Goal: Information Seeking & Learning: Learn about a topic

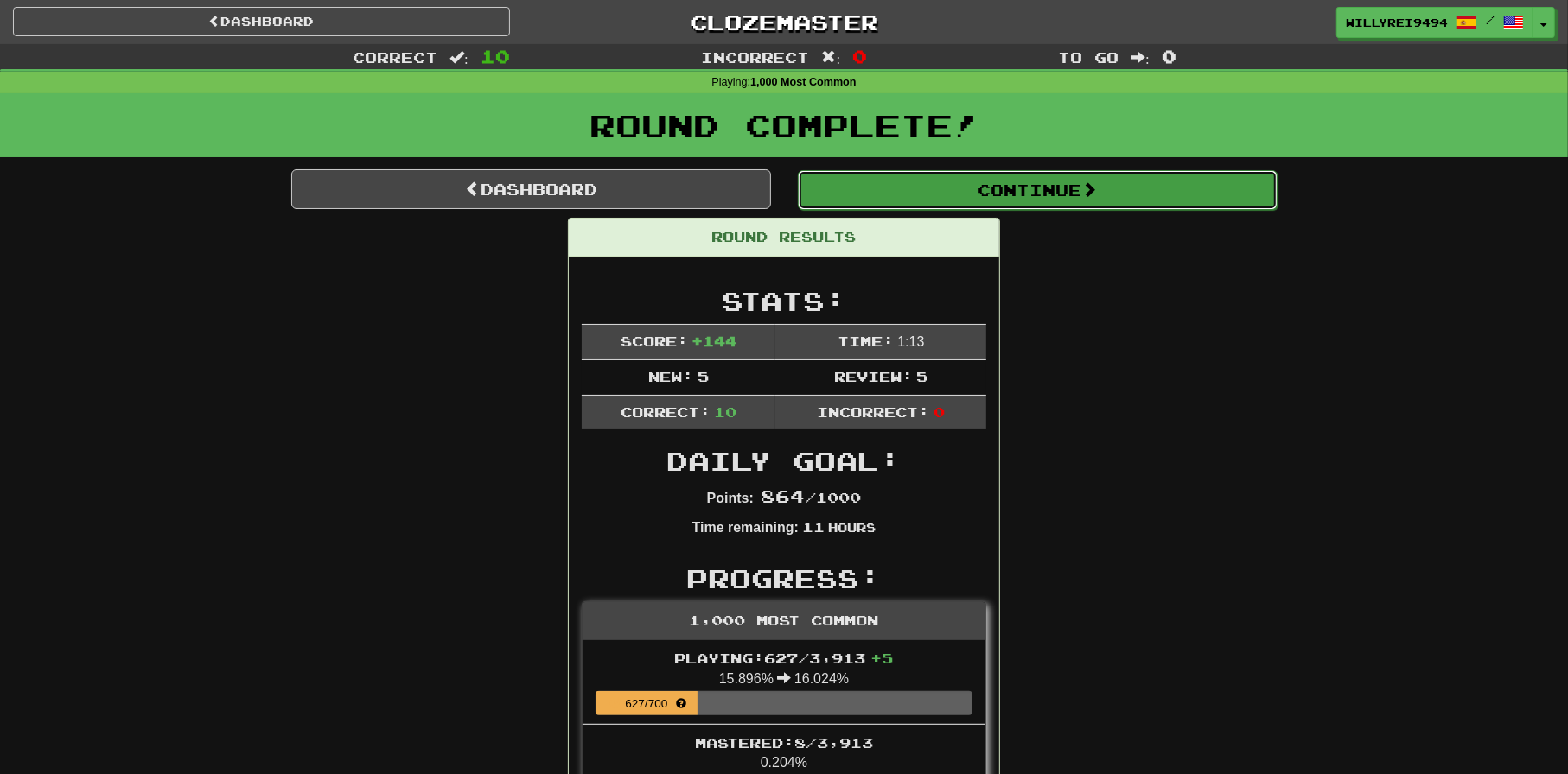
click at [1032, 196] on button "Continue" at bounding box center [1038, 191] width 480 height 40
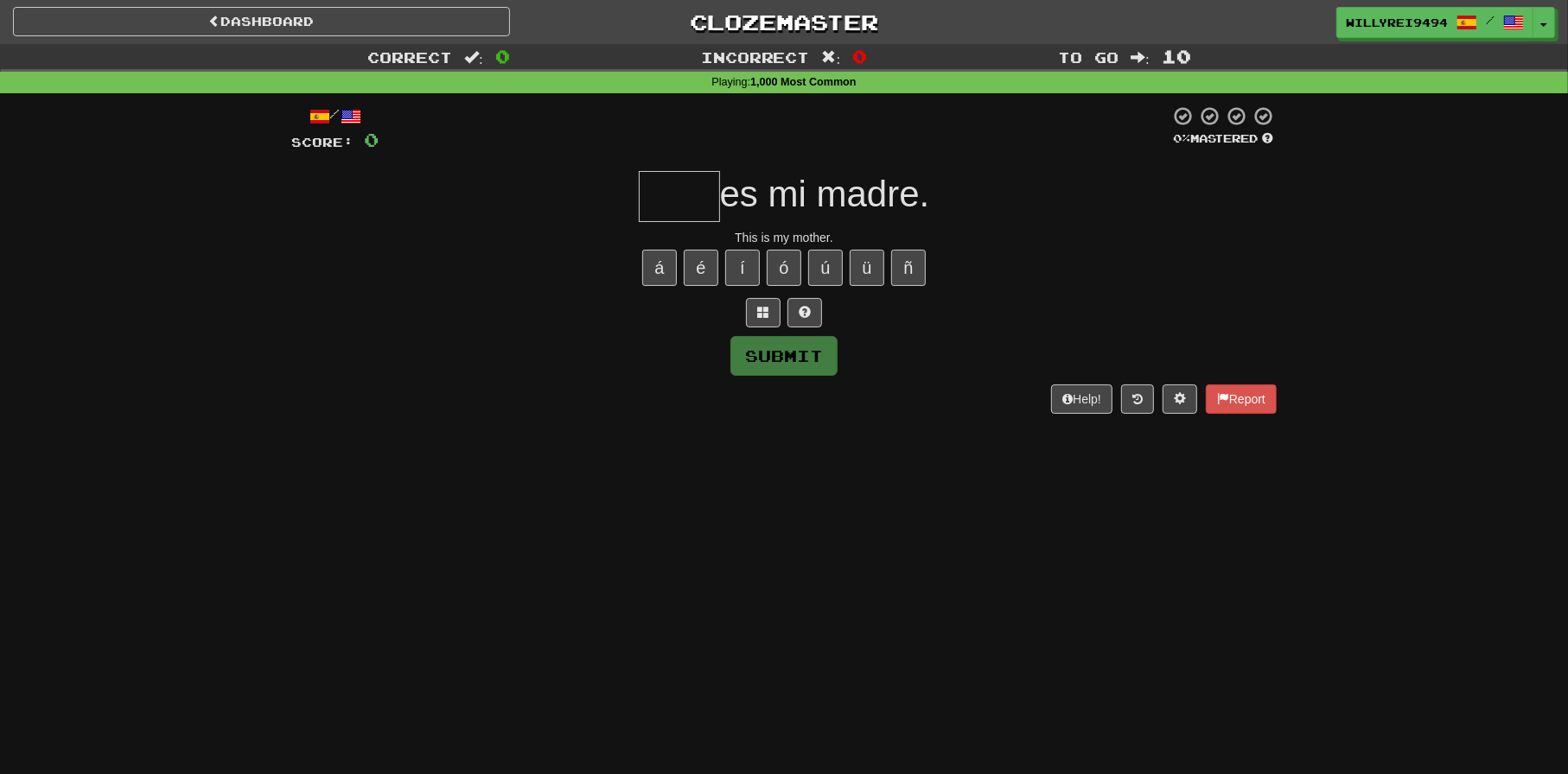
click at [697, 201] on input "text" at bounding box center [680, 197] width 82 height 51
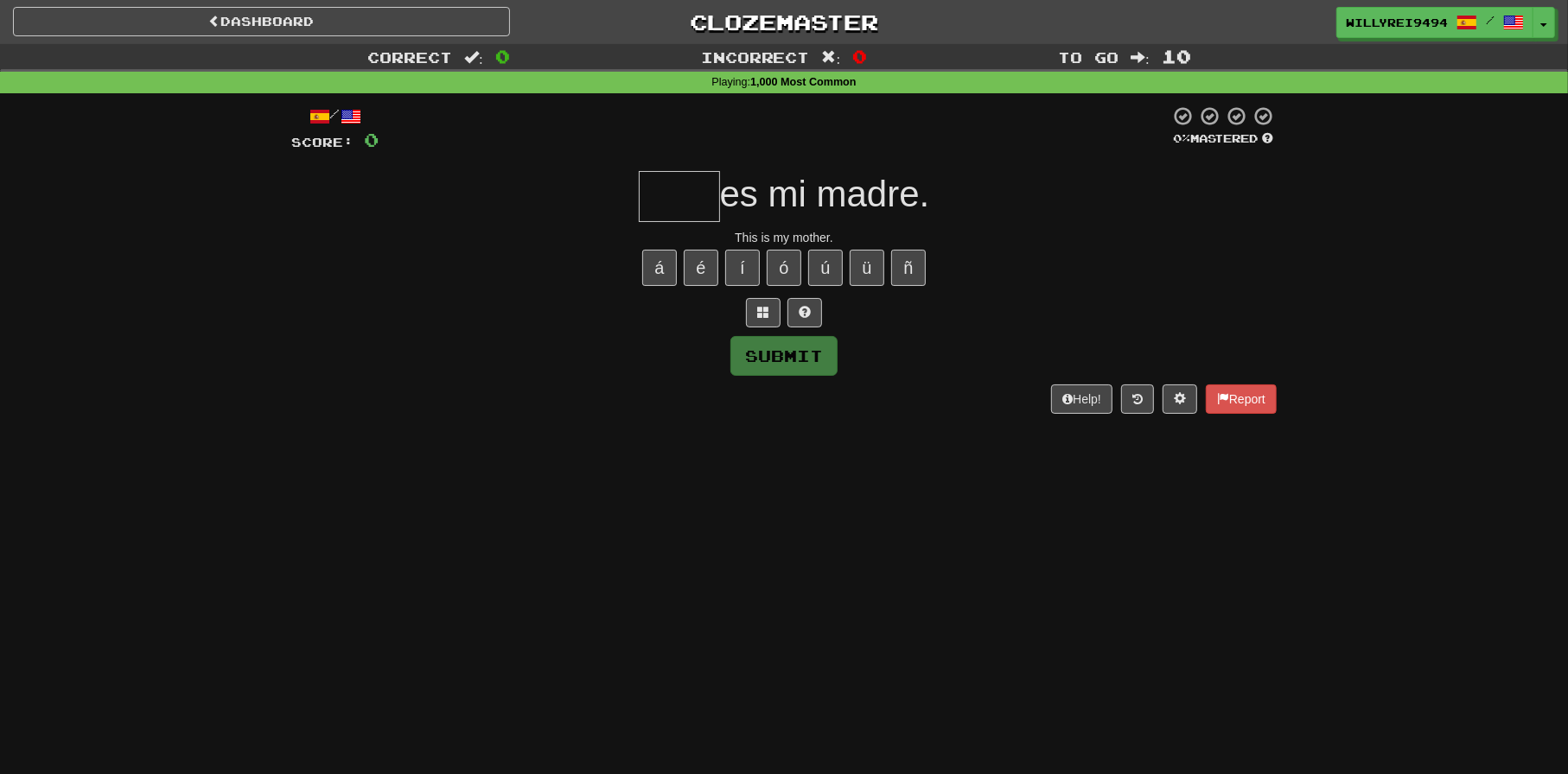
click at [655, 180] on input "text" at bounding box center [680, 197] width 82 height 51
type input "****"
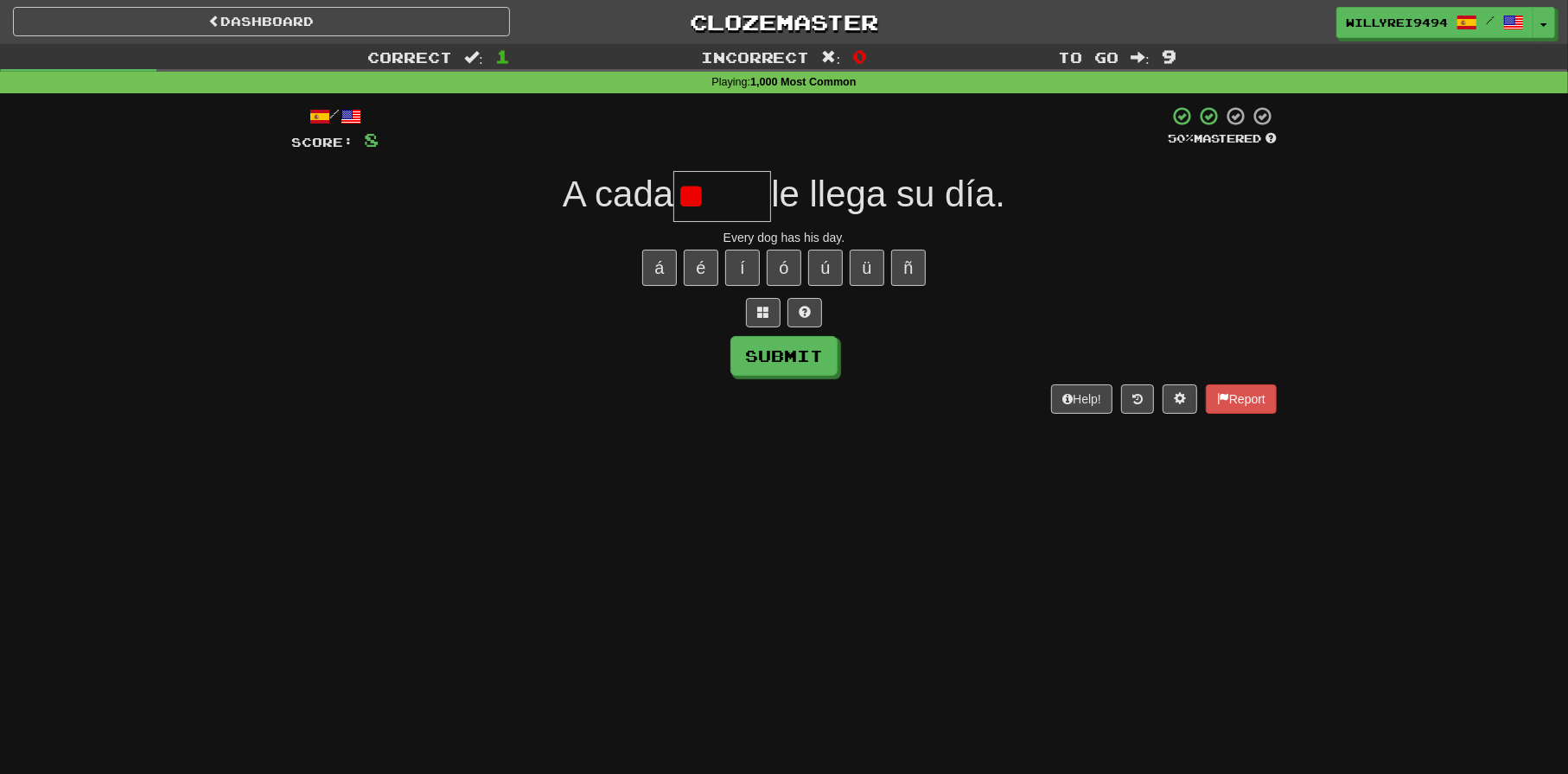
type input "*"
type input "*****"
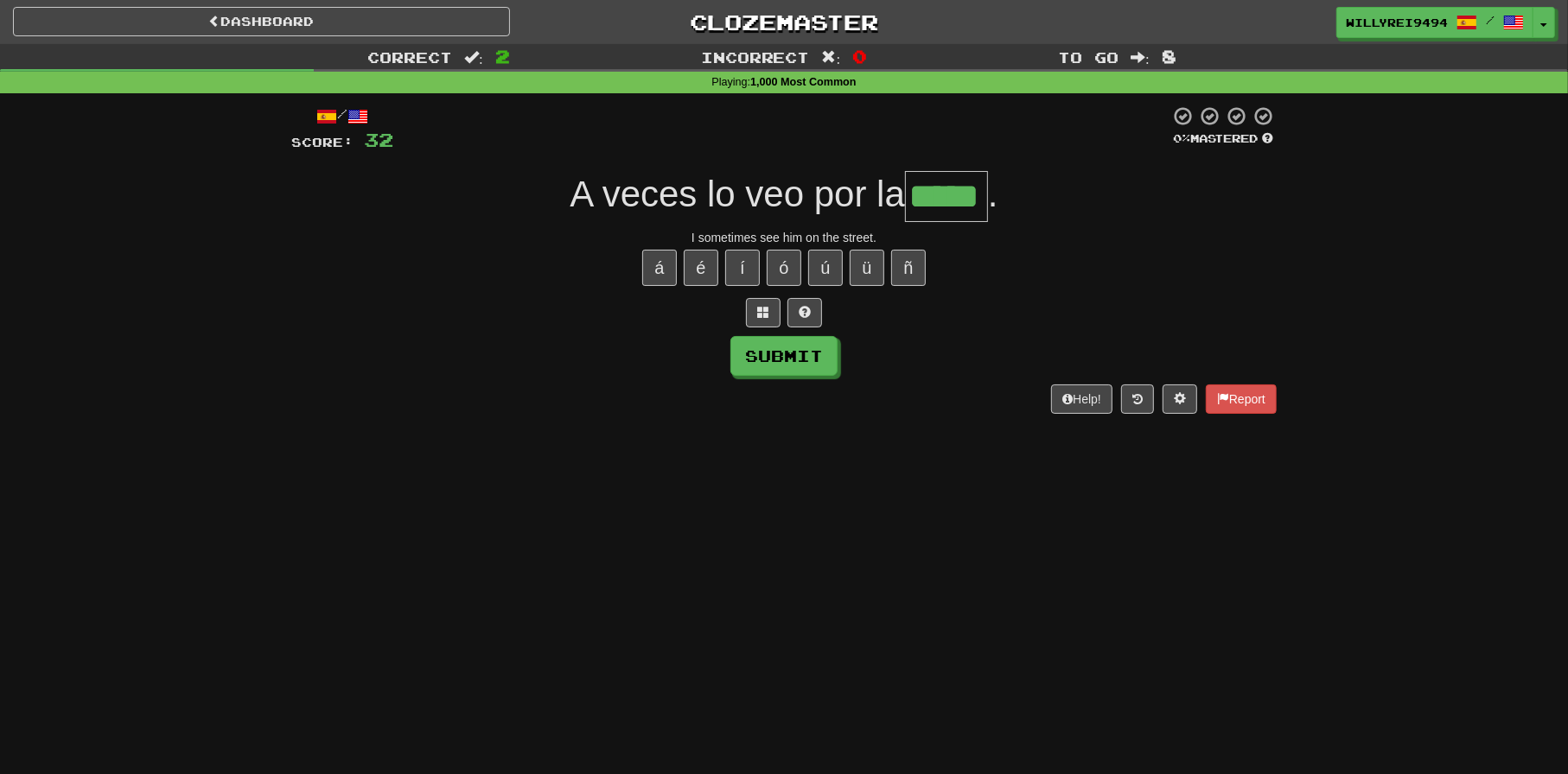
type input "*****"
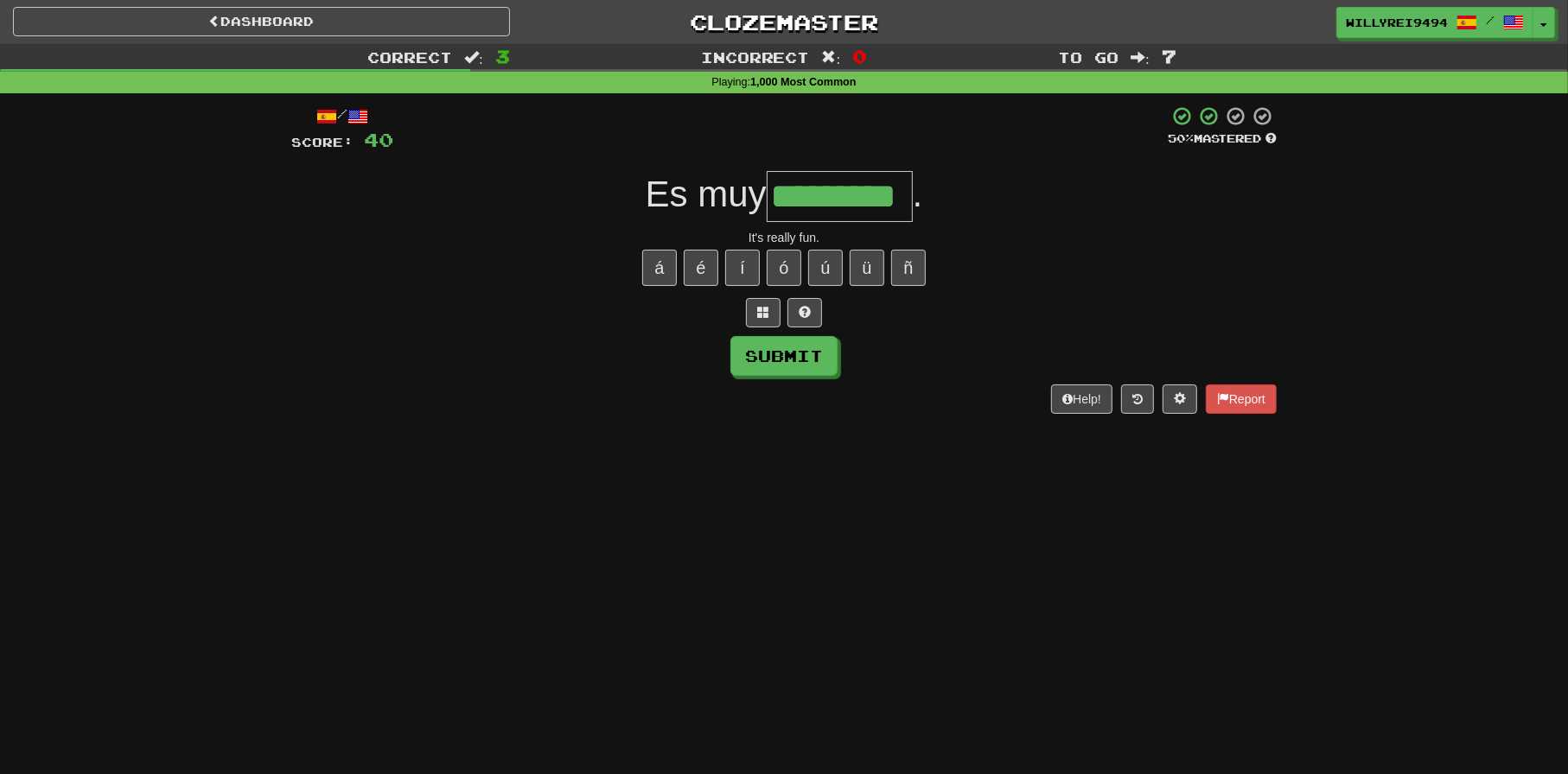
type input "*********"
type input "***"
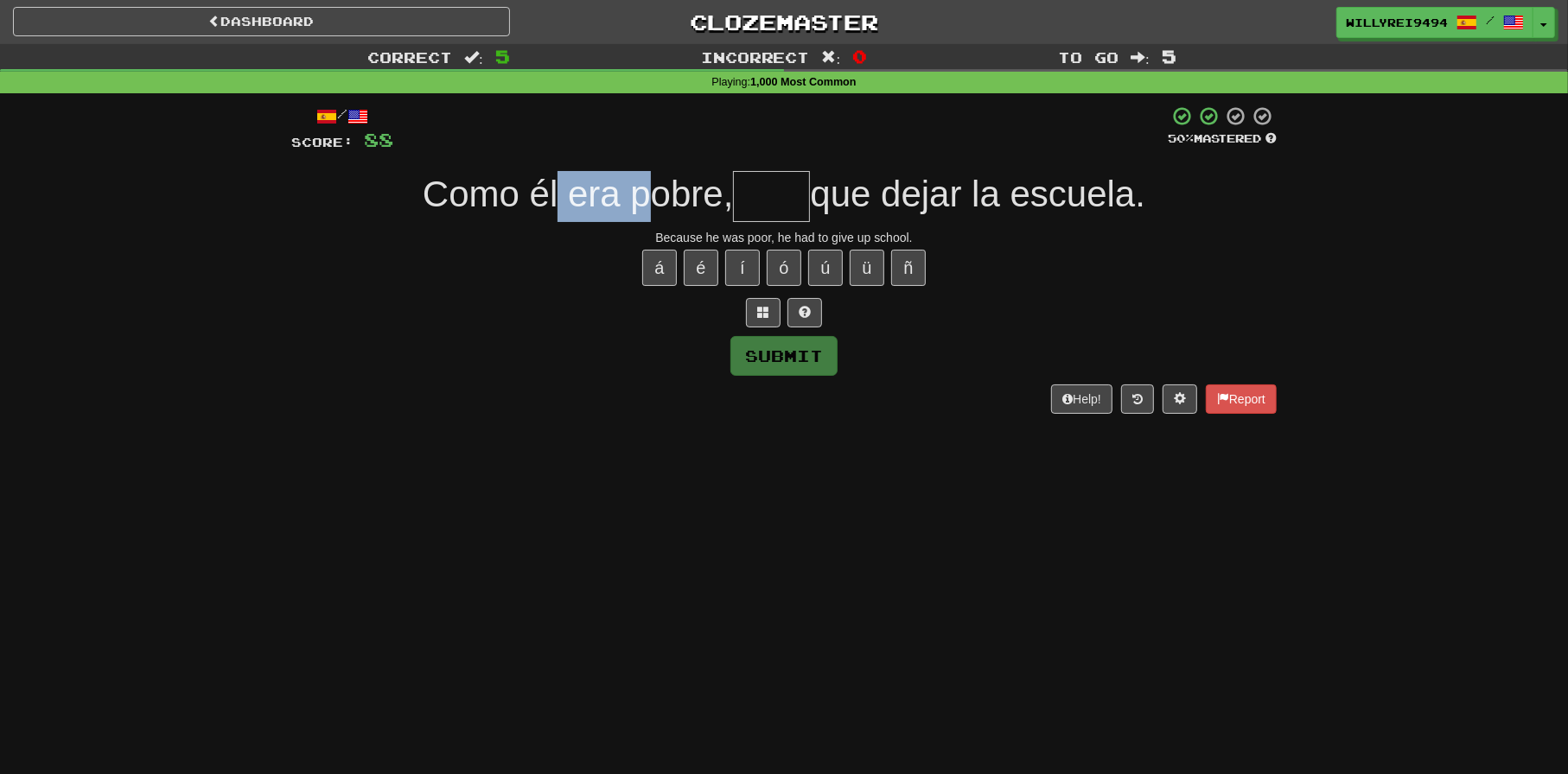
drag, startPoint x: 549, startPoint y: 171, endPoint x: 644, endPoint y: 187, distance: 96.3
click at [644, 187] on div "Como él era pobre, que dejar la escuela." at bounding box center [784, 197] width 986 height 51
click at [644, 187] on span "Como él era pobre," at bounding box center [578, 193] width 311 height 41
click at [734, 187] on input "text" at bounding box center [772, 197] width 77 height 51
click at [736, 187] on input "text" at bounding box center [772, 197] width 77 height 51
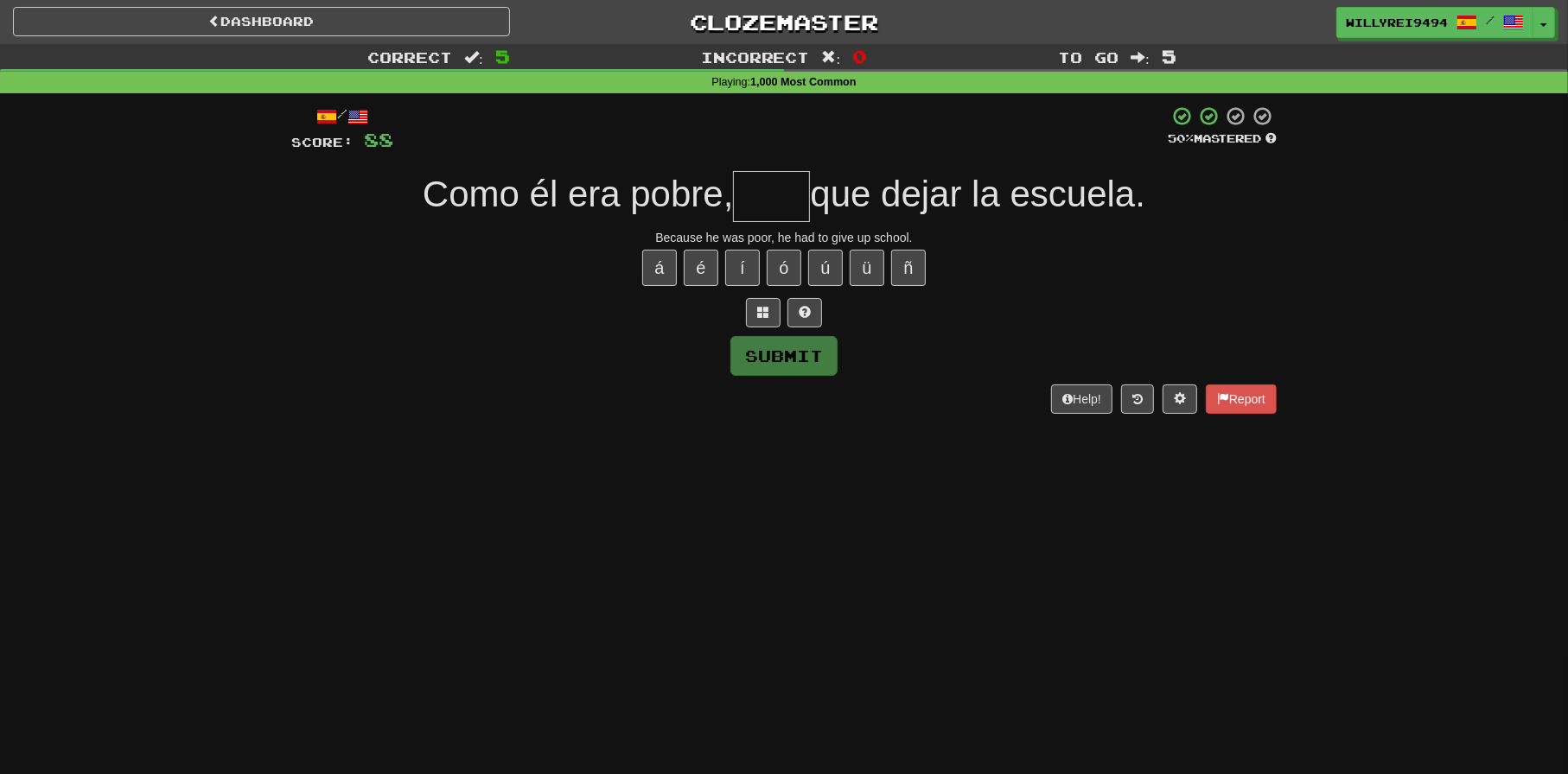
click at [736, 187] on input "text" at bounding box center [772, 197] width 77 height 51
type input "*"
type input "****"
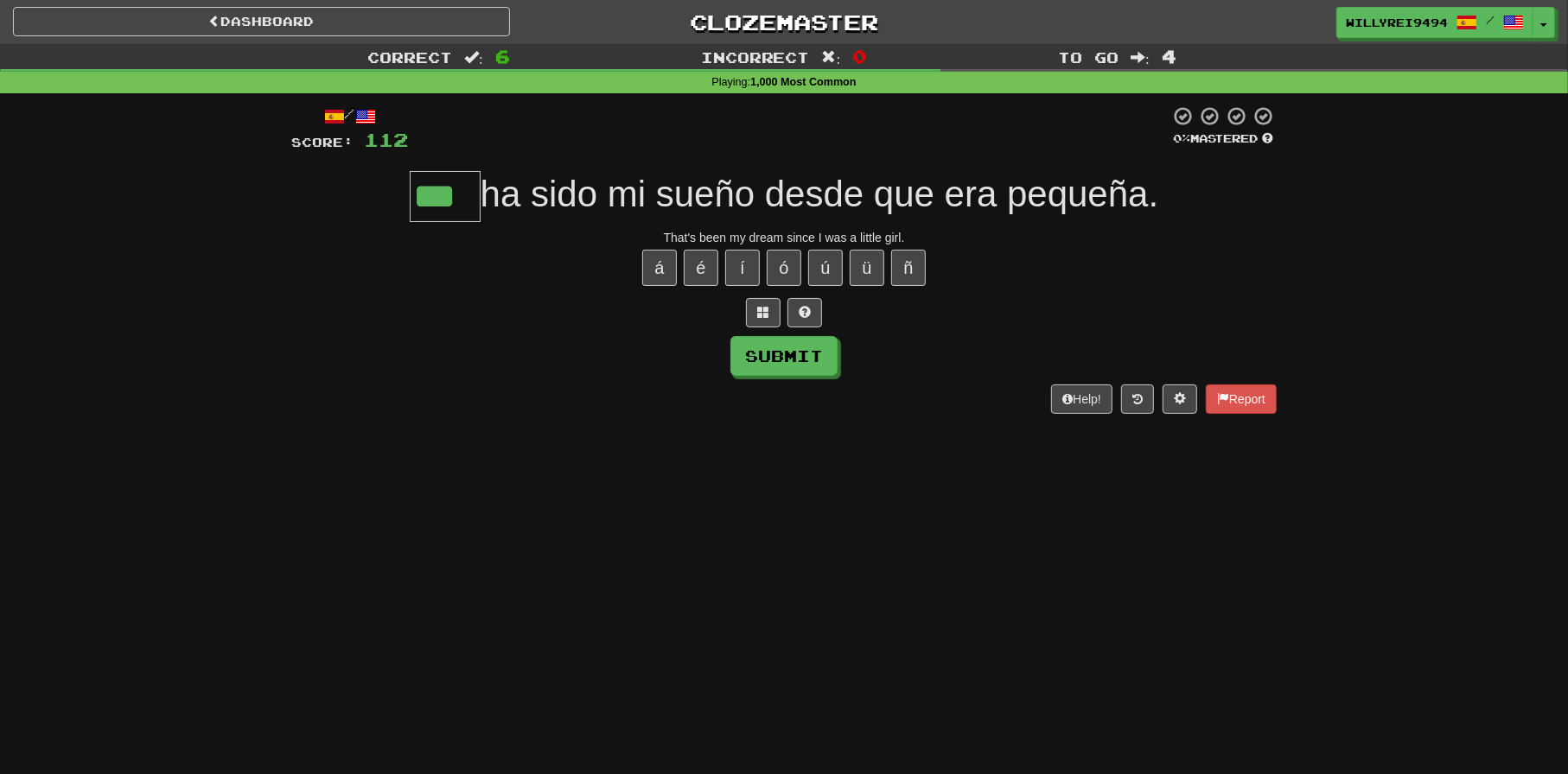
type input "***"
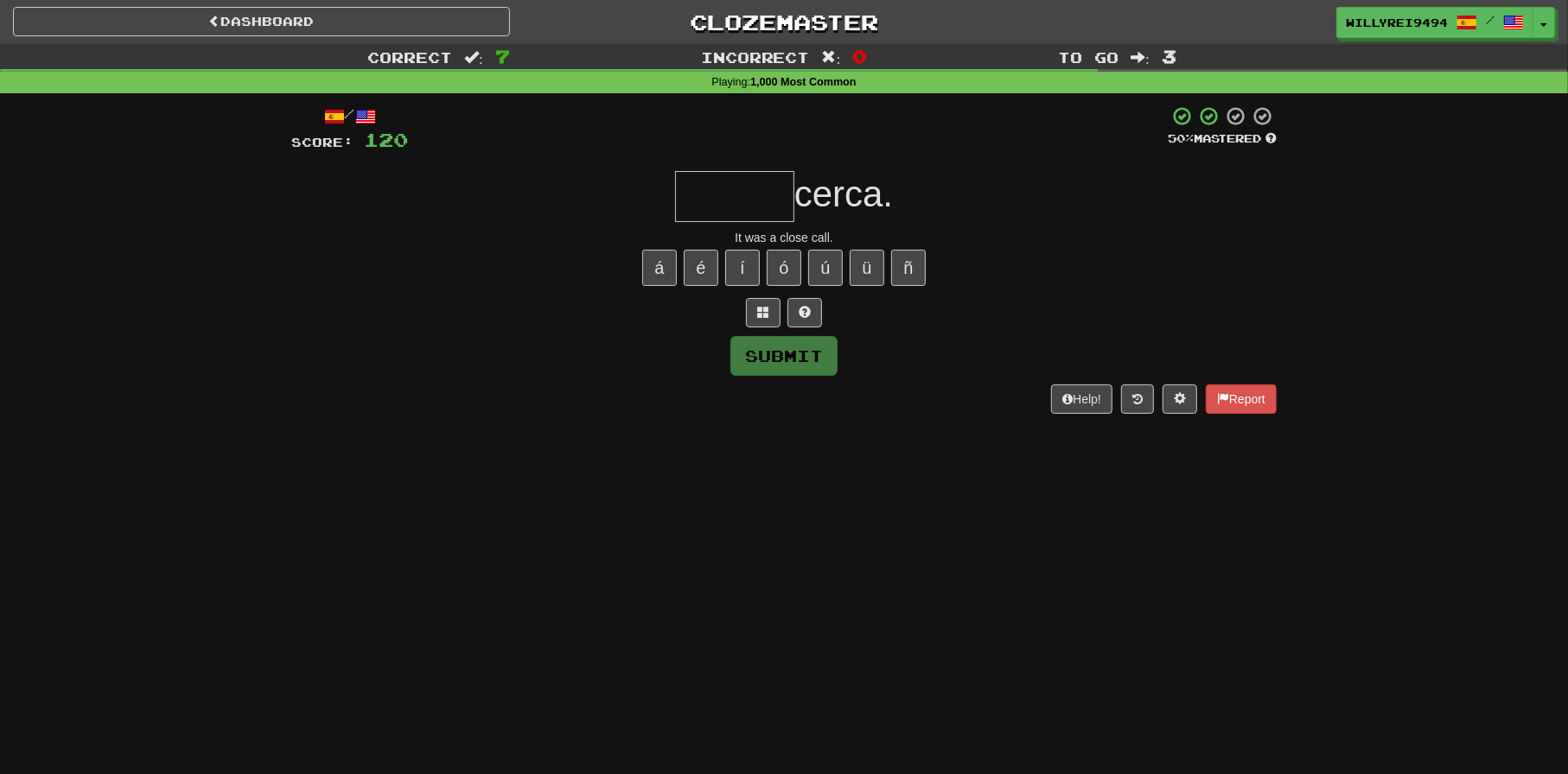
type input "*"
type input "******"
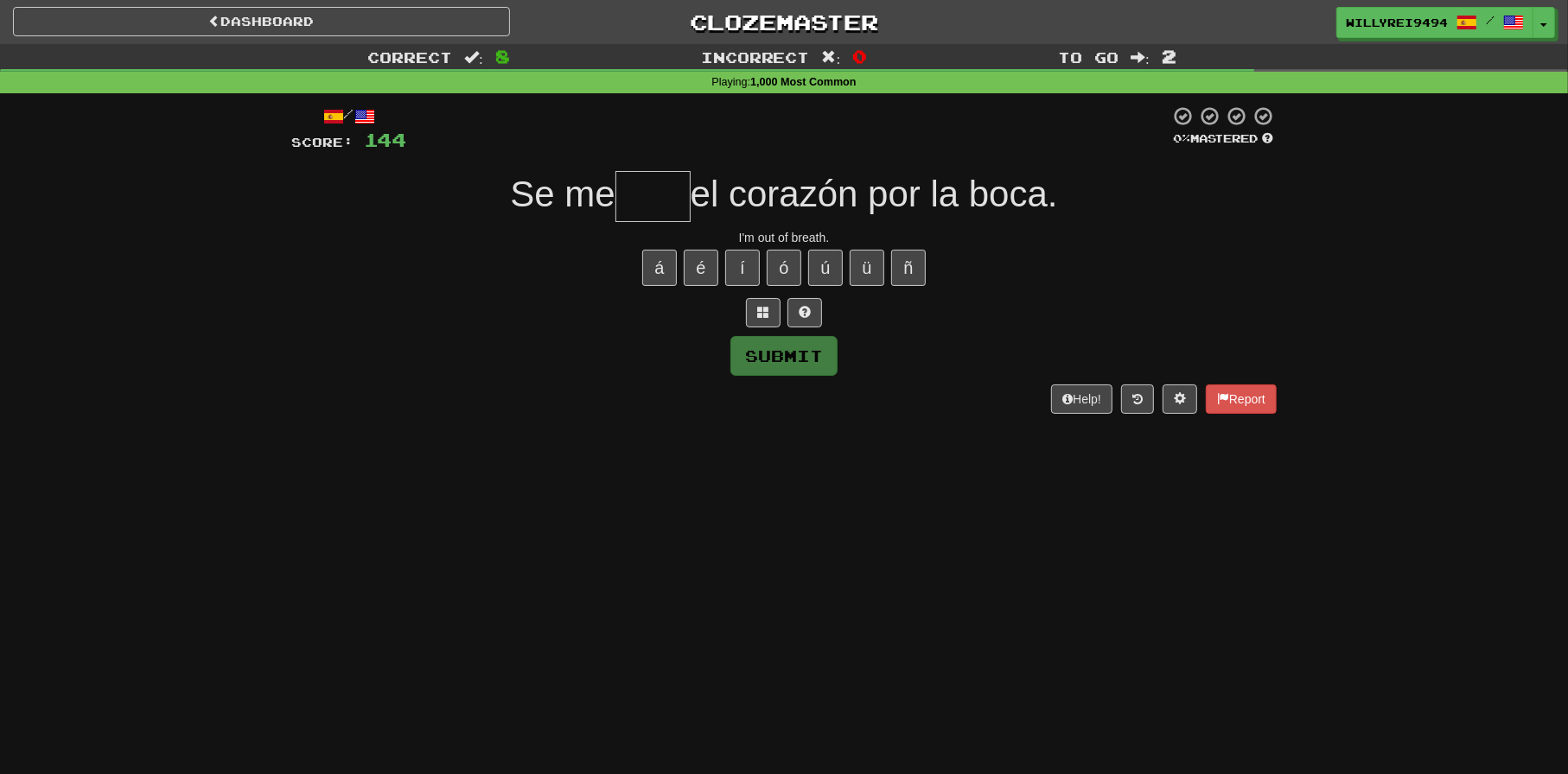
type input "*"
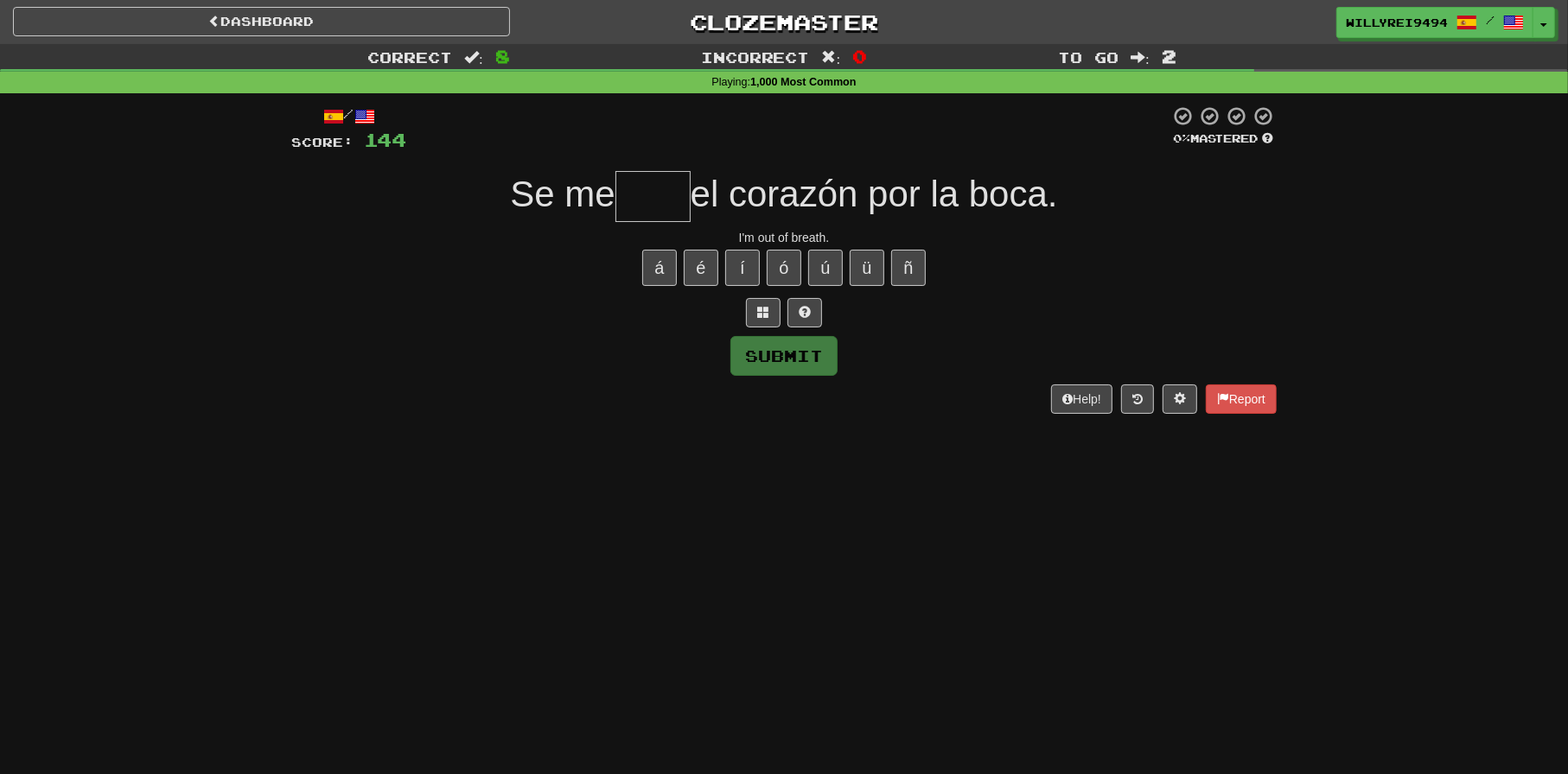
type input "*"
type input "****"
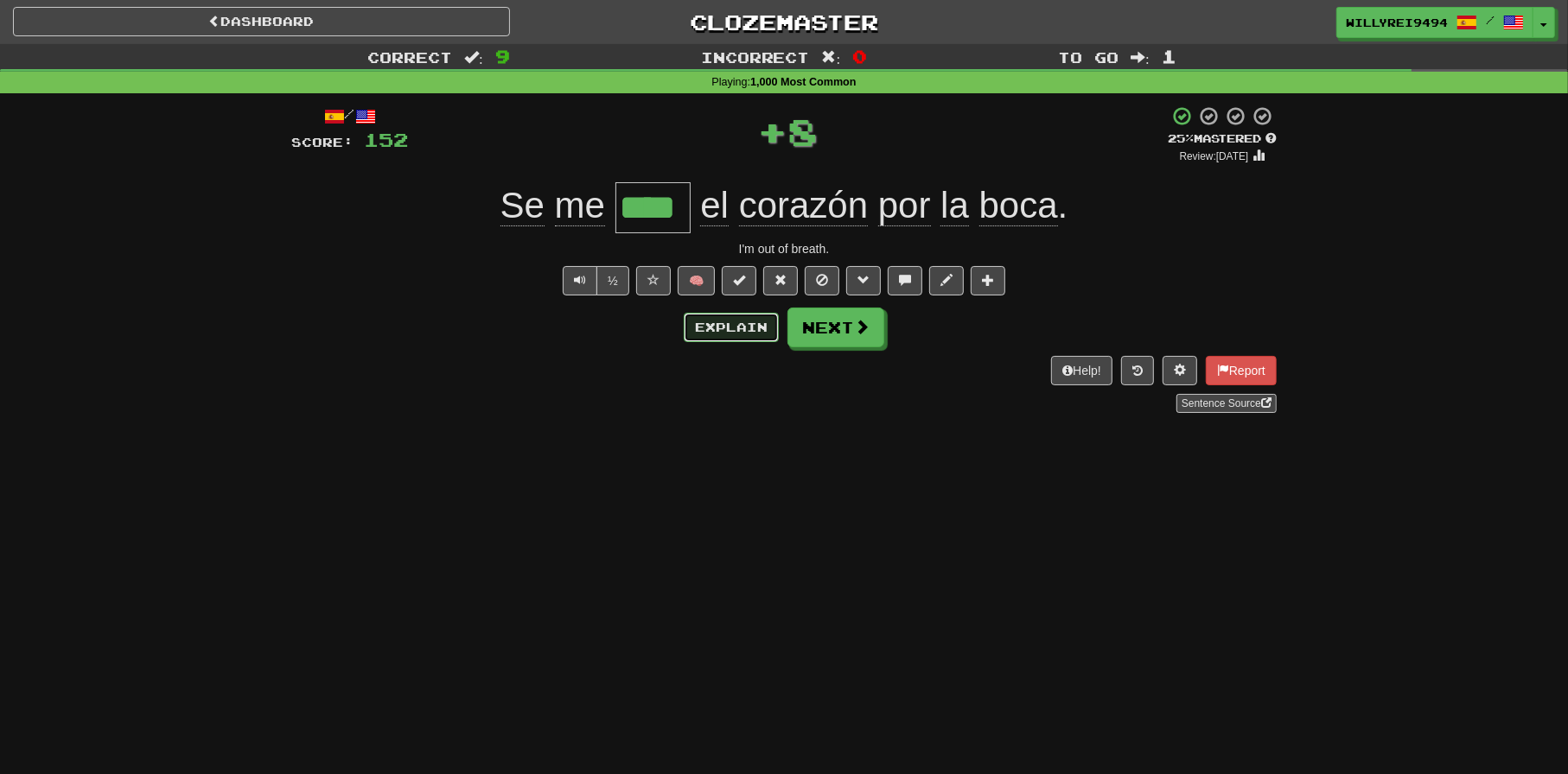
click at [726, 319] on button "Explain" at bounding box center [731, 328] width 95 height 29
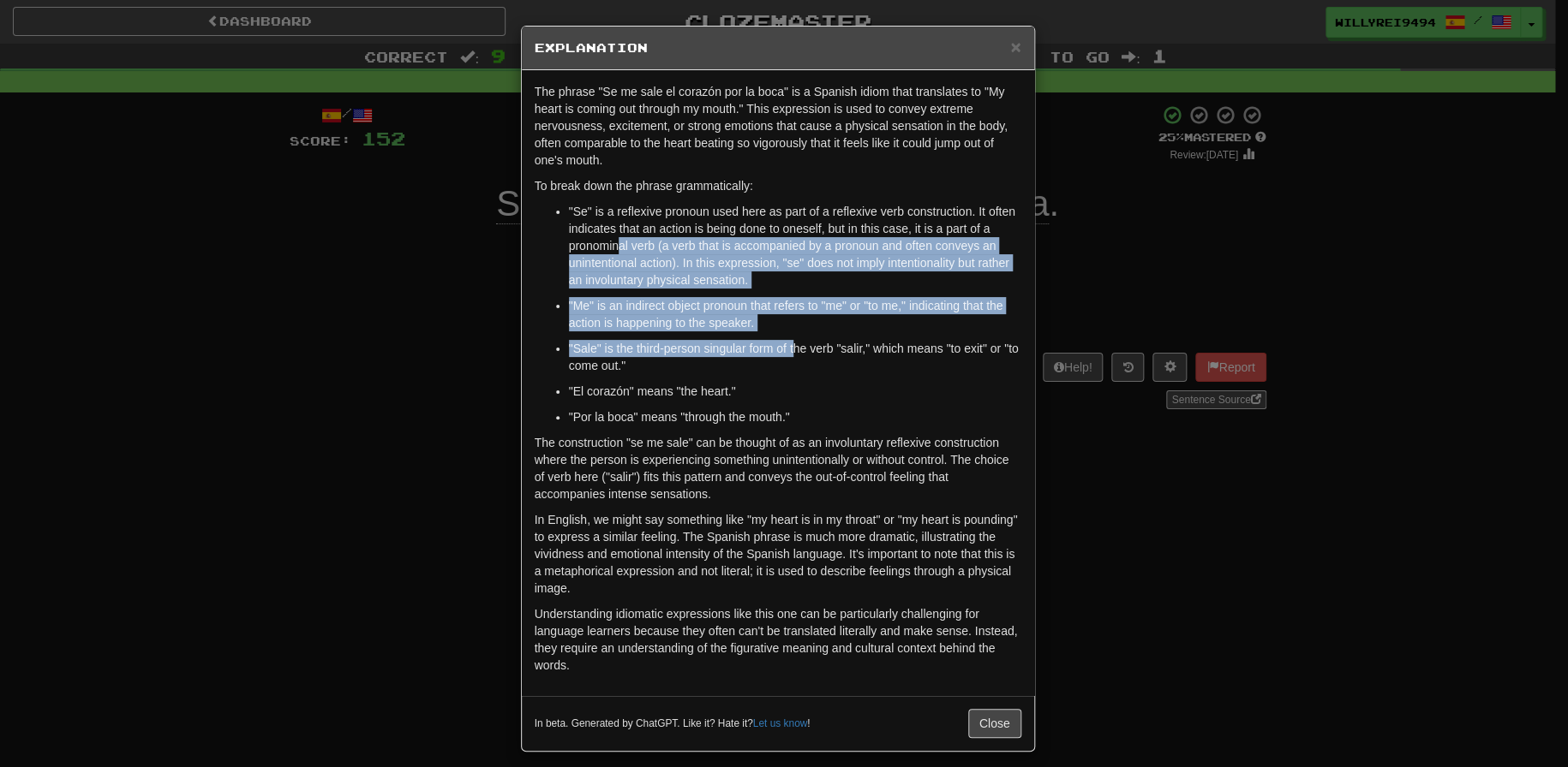
drag, startPoint x: 612, startPoint y: 250, endPoint x: 786, endPoint y: 351, distance: 201.2
click at [786, 351] on ul ""Se" is a reflexive pronoun used here as part of a reflexive verb construction.…" at bounding box center [777, 315] width 487 height 223
click at [786, 351] on p ""Sale" is the third-person singular form of the verb "salir," which means "to e…" at bounding box center [794, 357] width 452 height 34
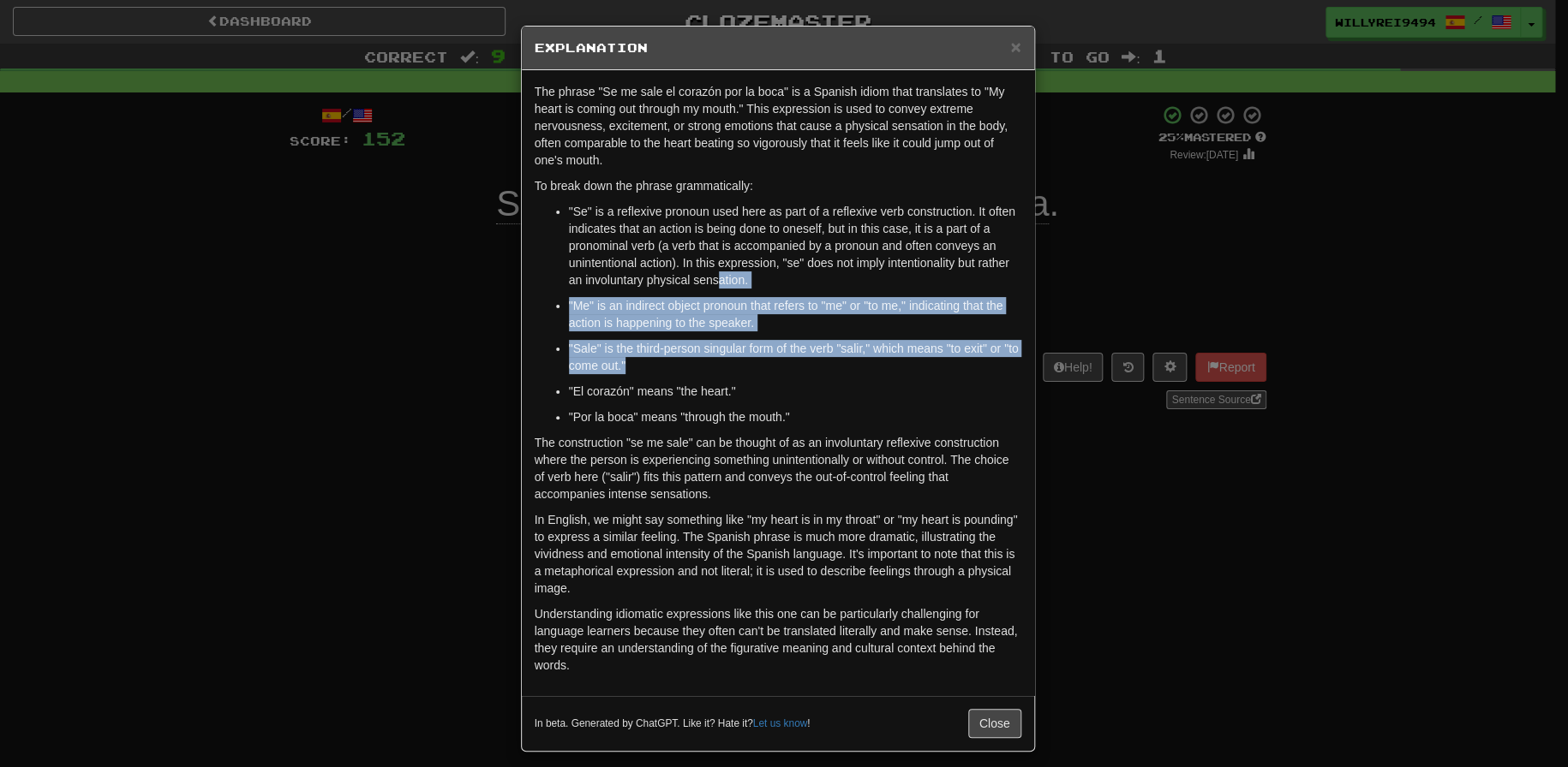
drag, startPoint x: 714, startPoint y: 278, endPoint x: 781, endPoint y: 368, distance: 112.2
click at [781, 368] on ul ""Se" is a reflexive pronoun used here as part of a reflexive verb construction.…" at bounding box center [777, 315] width 487 height 223
click at [781, 368] on p ""Sale" is the third-person singular form of the verb "salir," which means "to e…" at bounding box center [794, 357] width 452 height 34
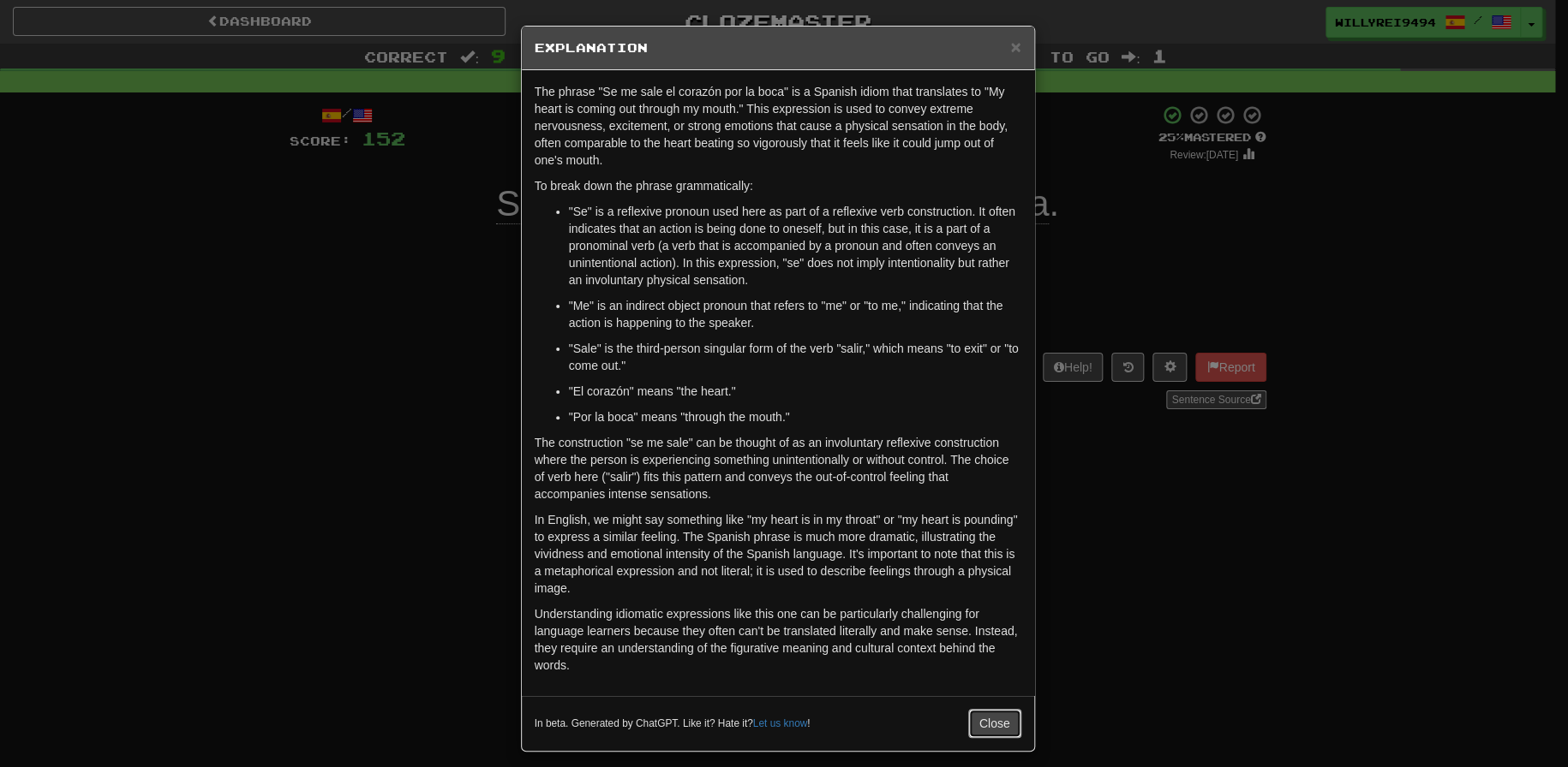
click at [979, 722] on button "Close" at bounding box center [994, 723] width 53 height 29
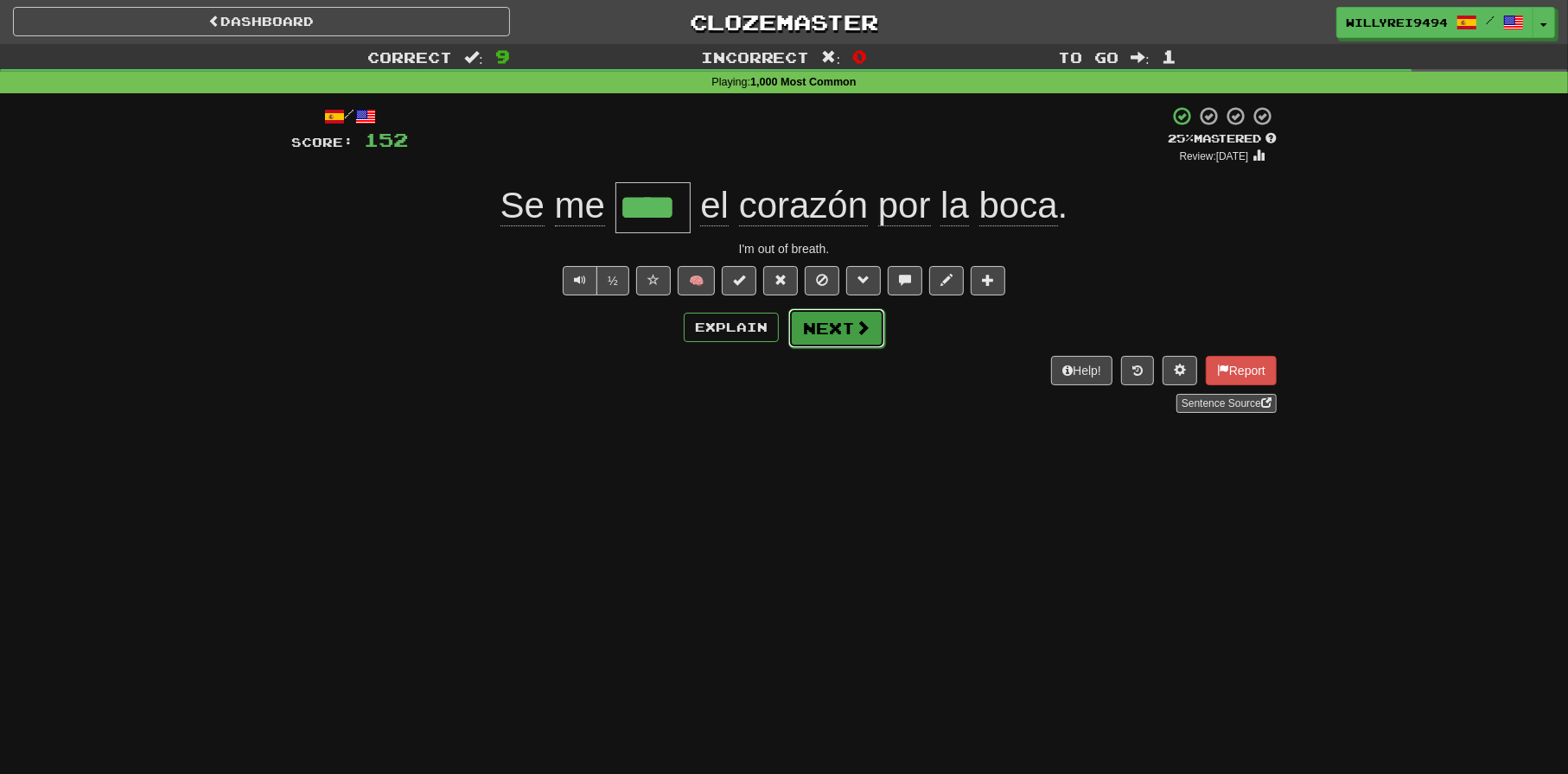
click at [823, 319] on button "Next" at bounding box center [836, 328] width 97 height 40
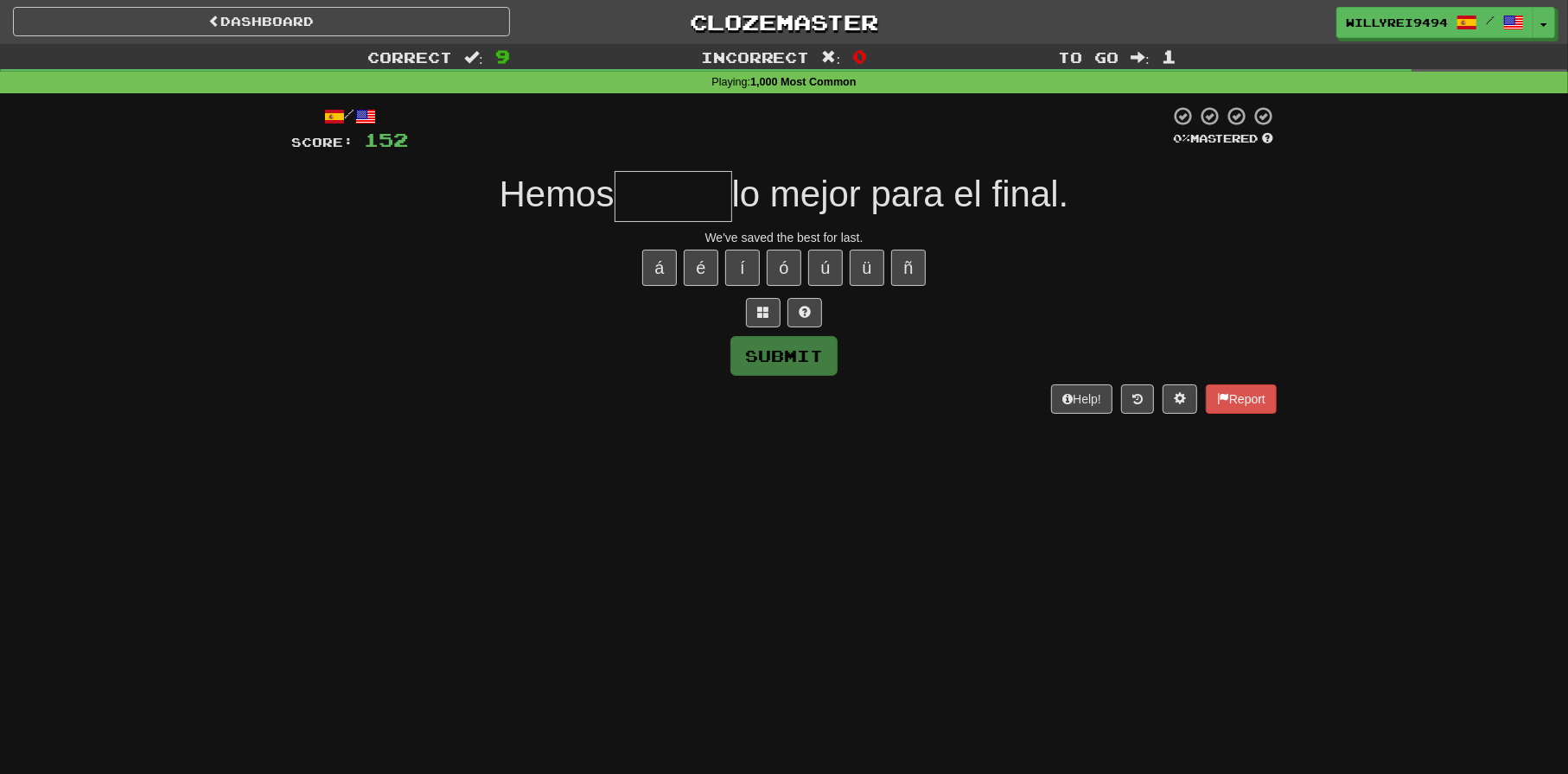
type input "*"
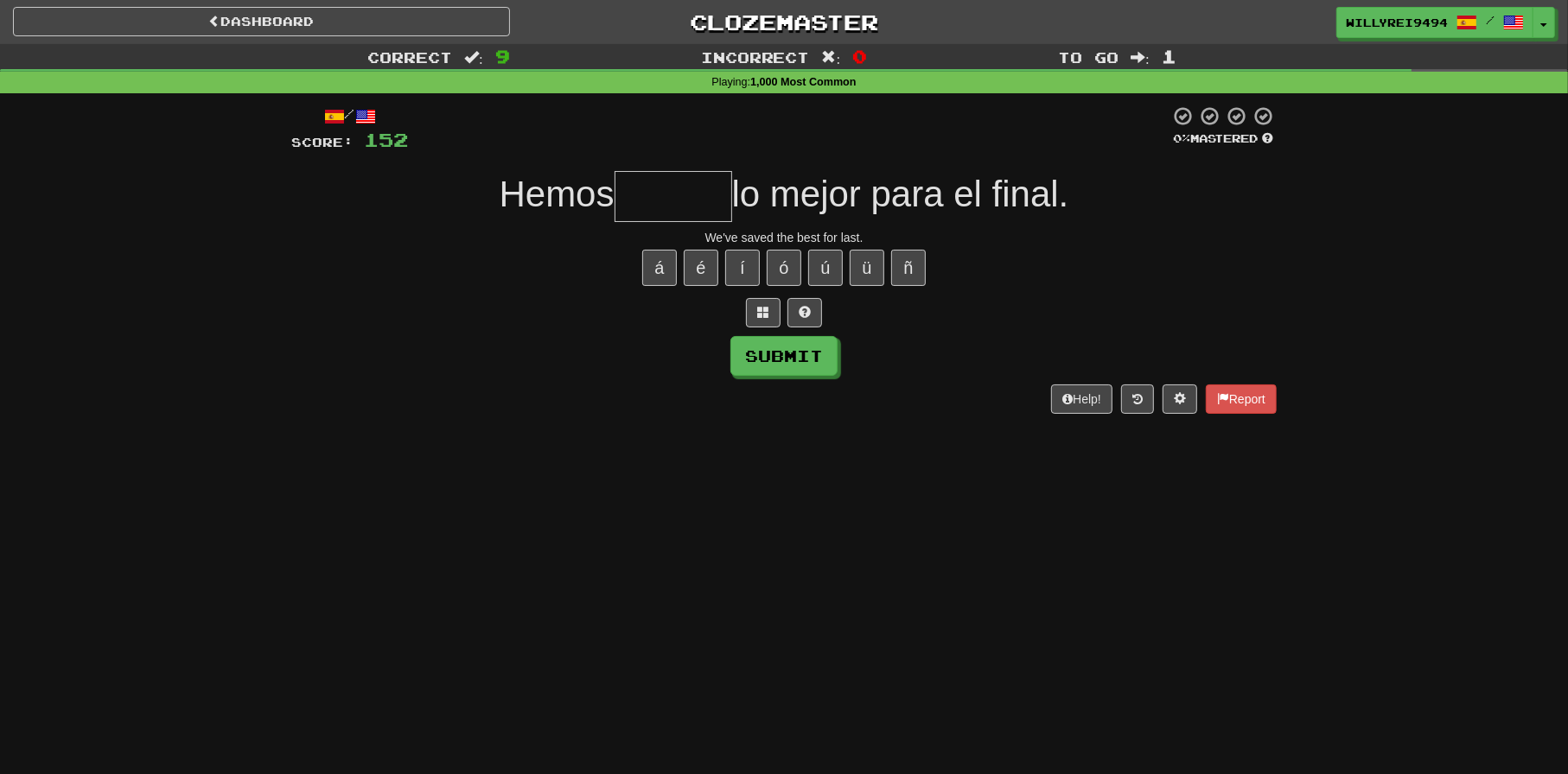
type input "*"
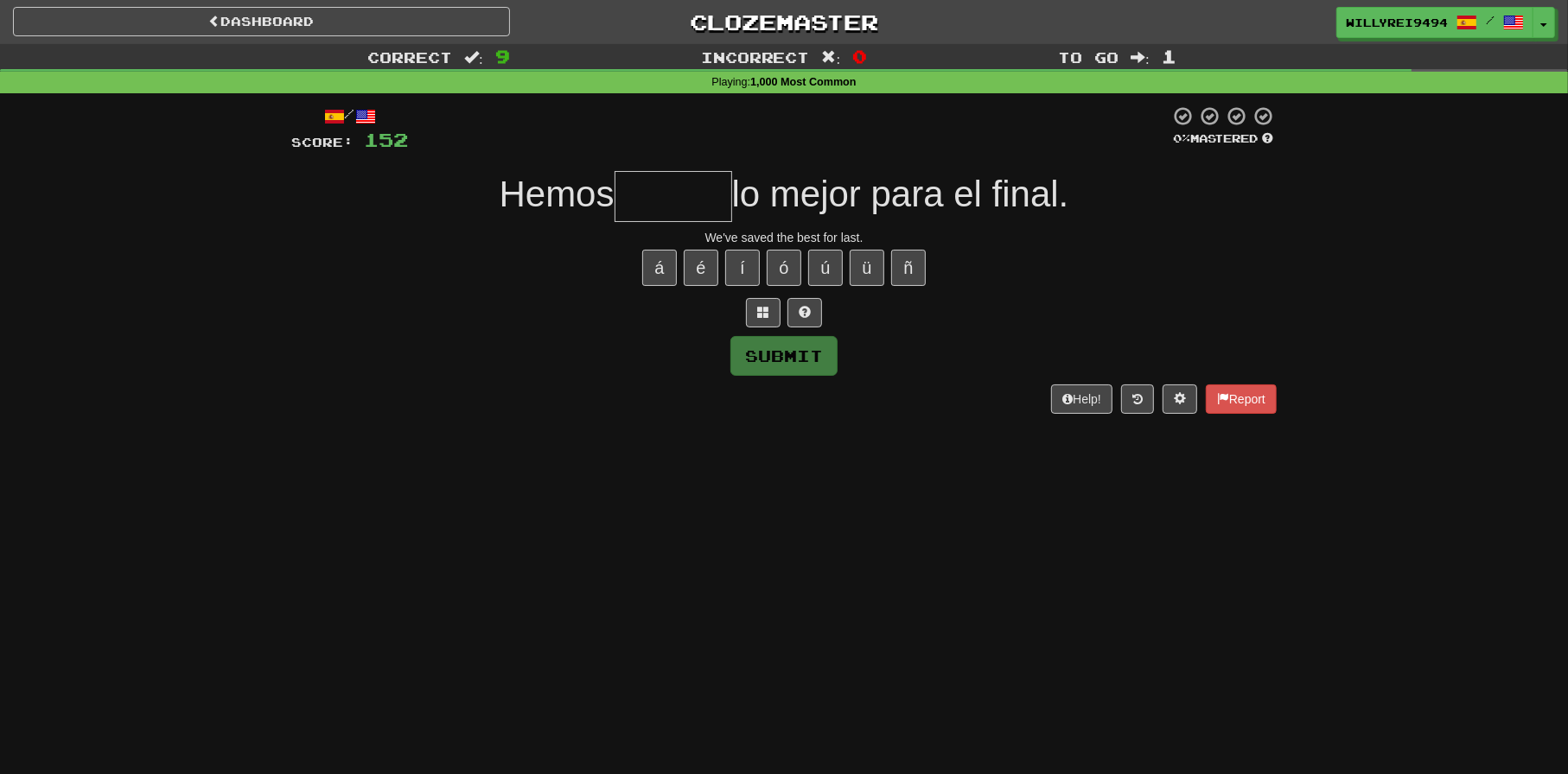
type input "*"
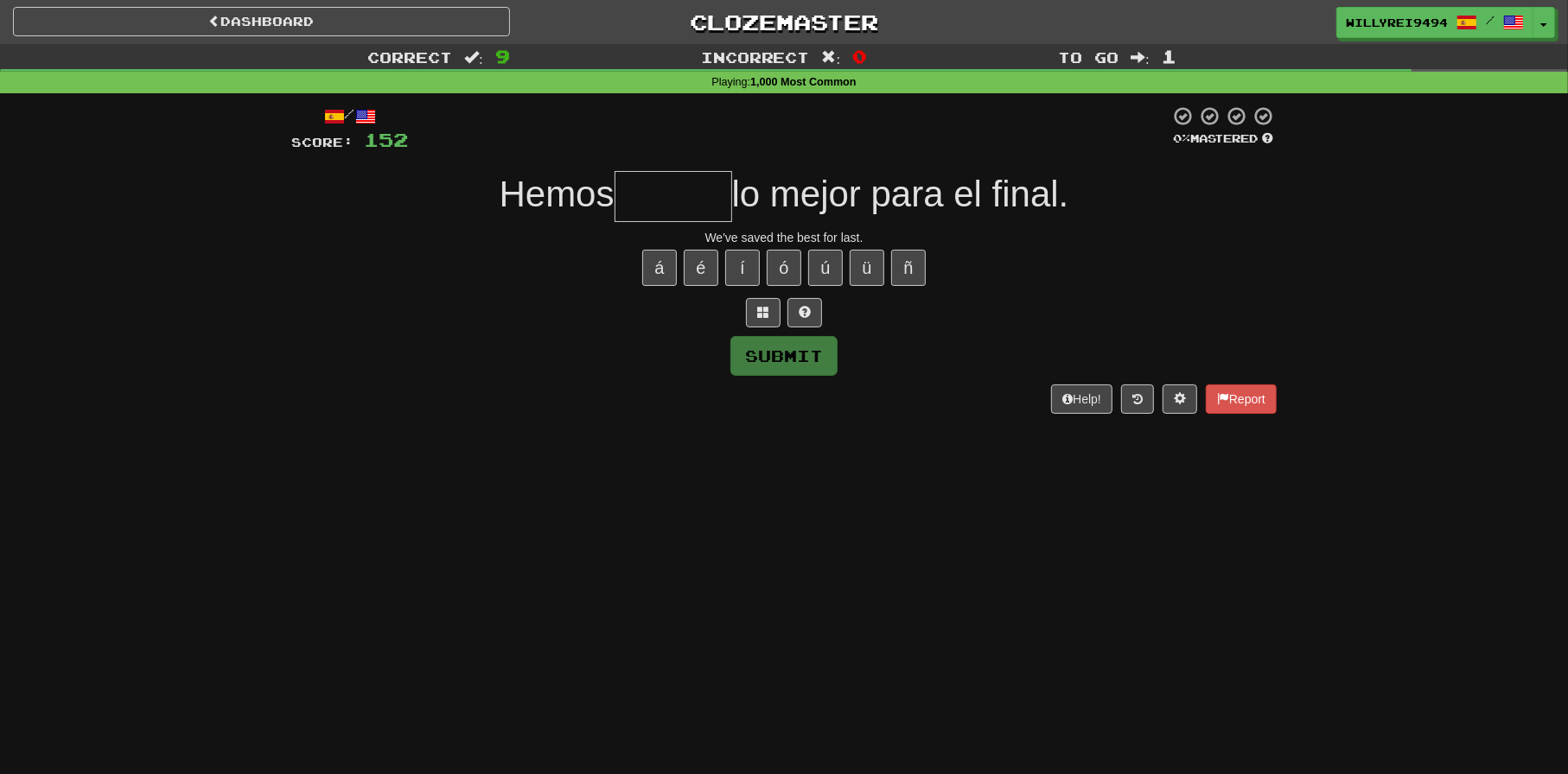
type input "*"
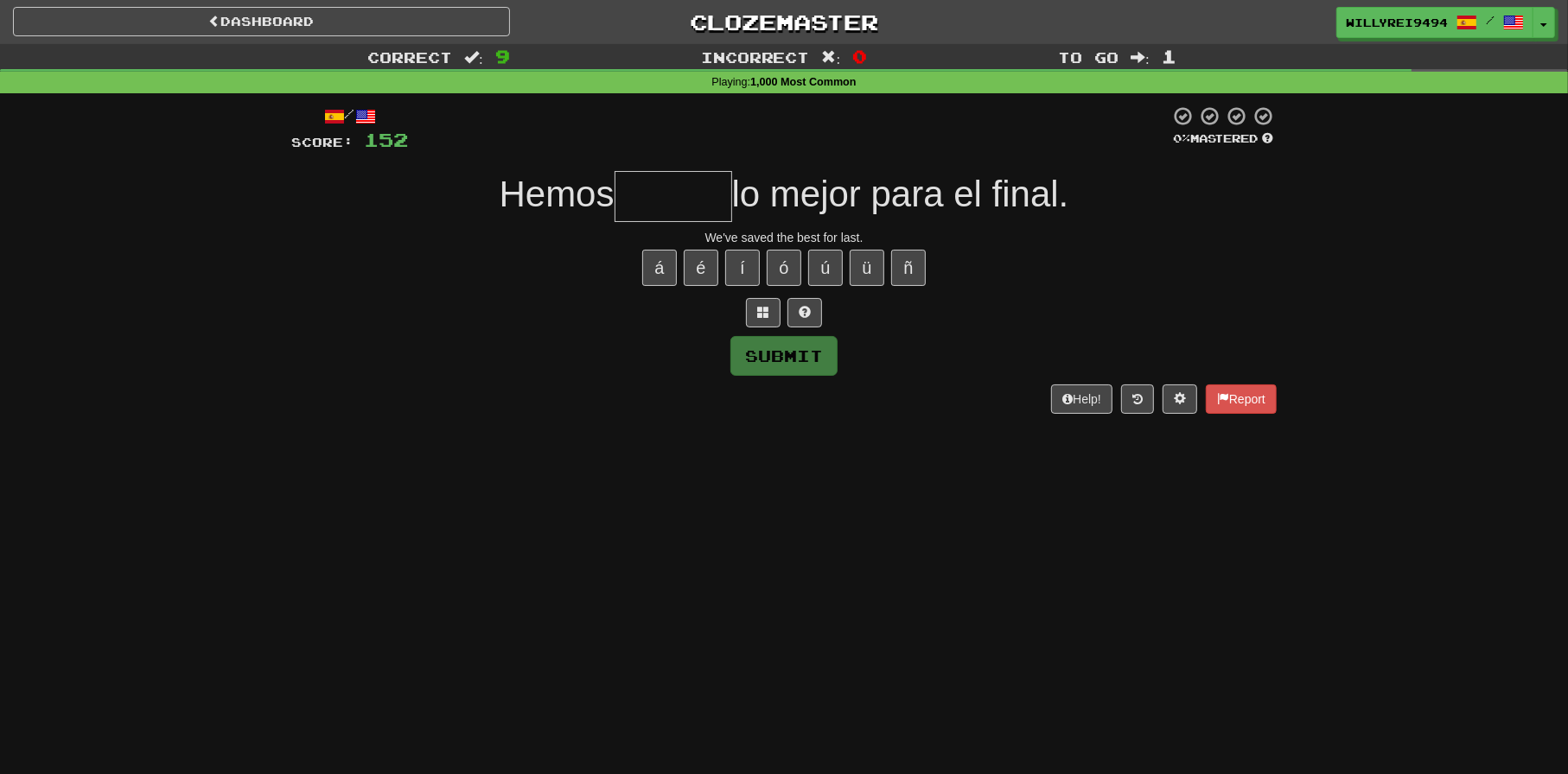
type input "*"
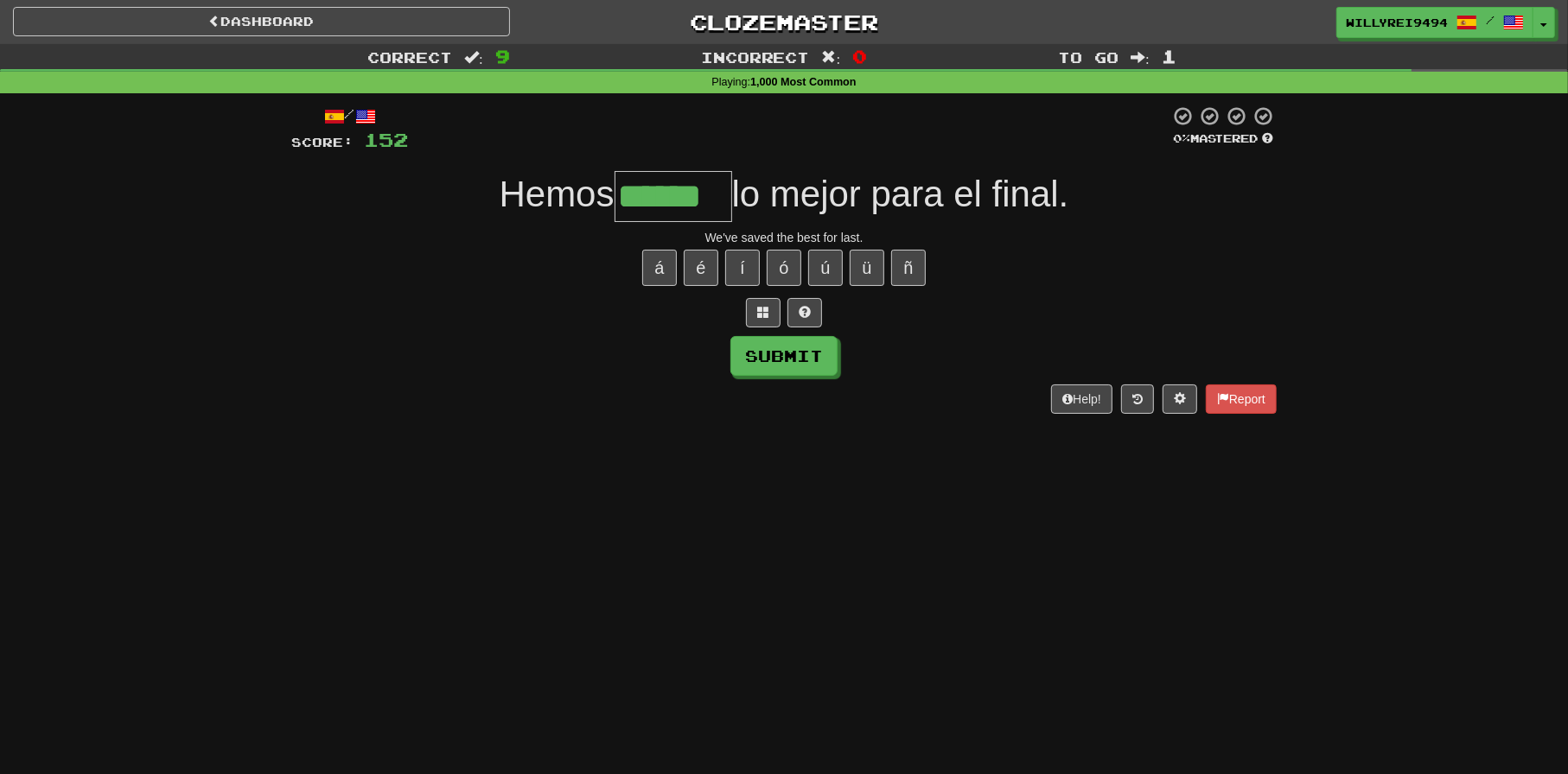
type input "******"
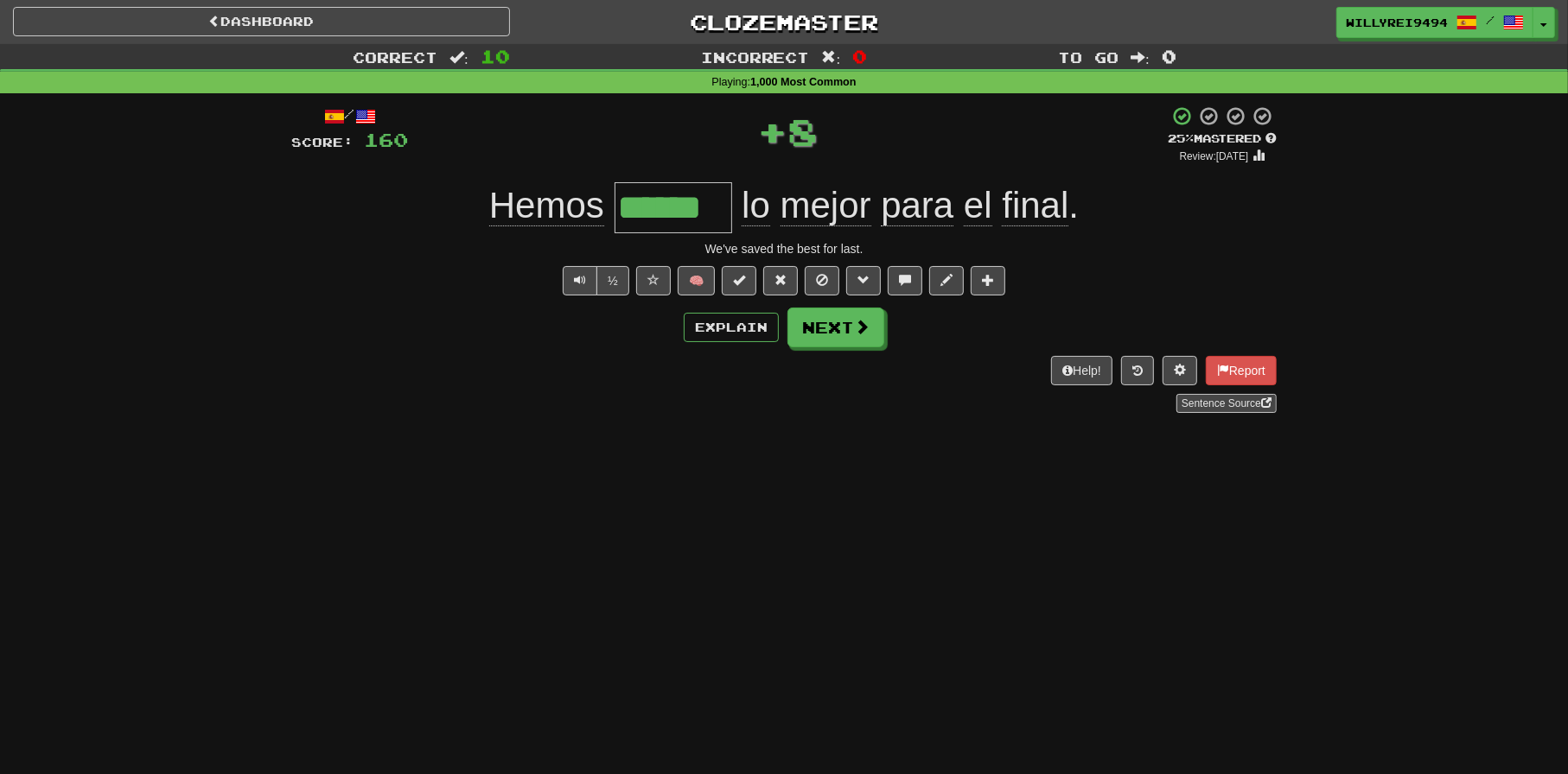
click at [728, 346] on div "Explain Next" at bounding box center [784, 328] width 986 height 40
click at [725, 332] on button "Explain" at bounding box center [731, 328] width 95 height 29
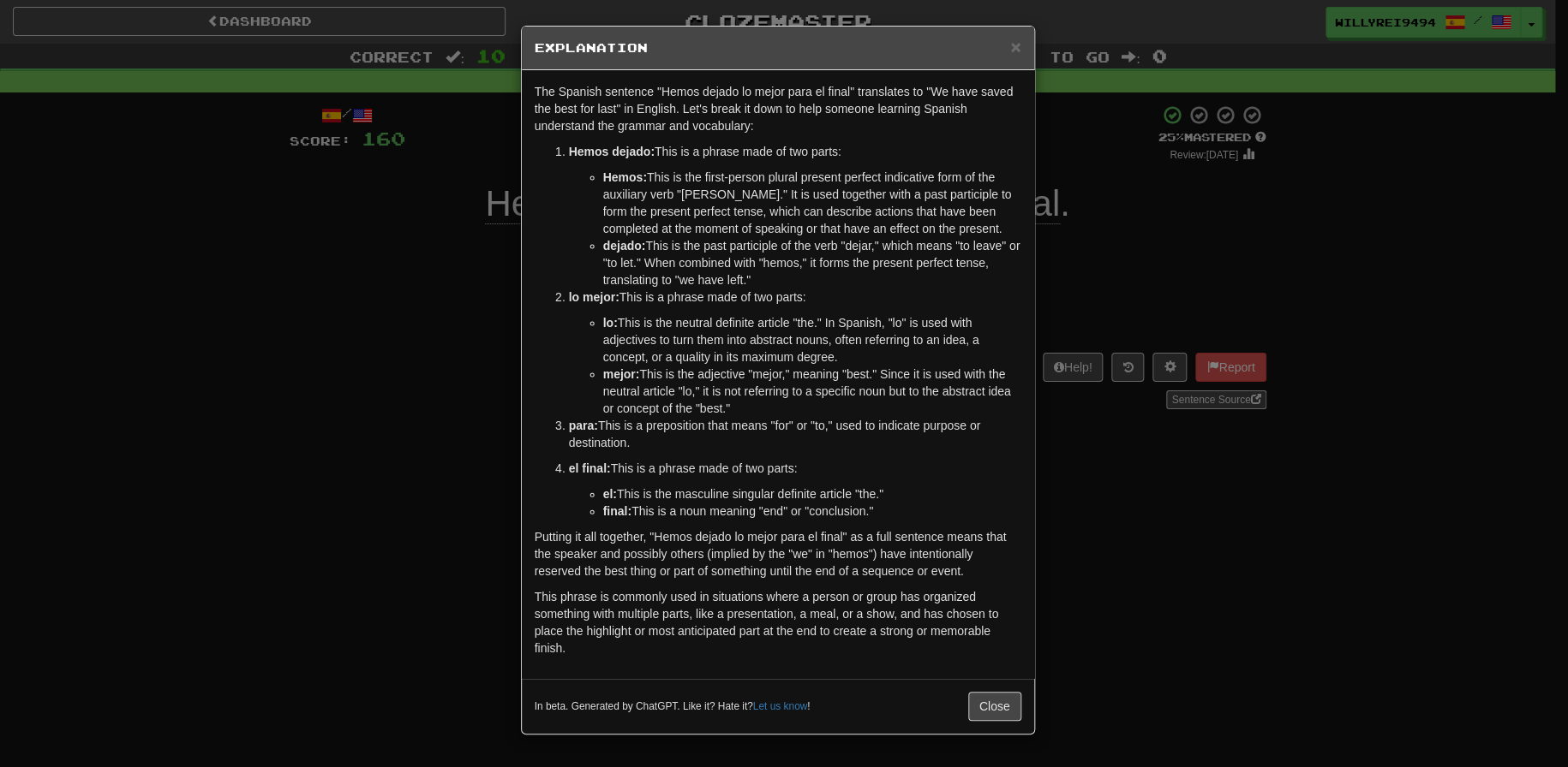
click at [1133, 407] on div "× Explanation The Spanish sentence "Hemos dejado lo mejor para el final" transl…" at bounding box center [784, 383] width 1568 height 767
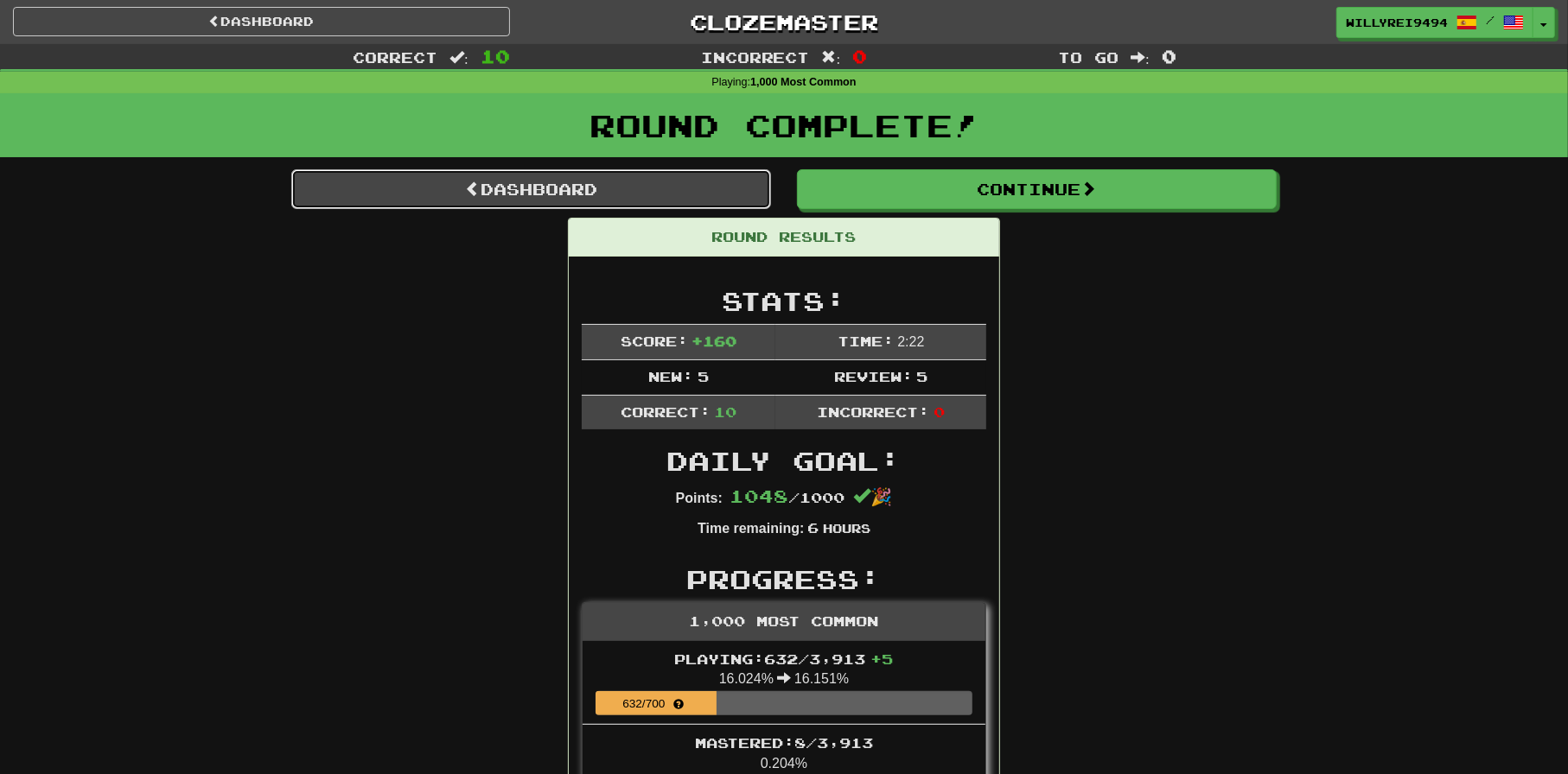
click at [606, 190] on link "Dashboard" at bounding box center [531, 190] width 480 height 40
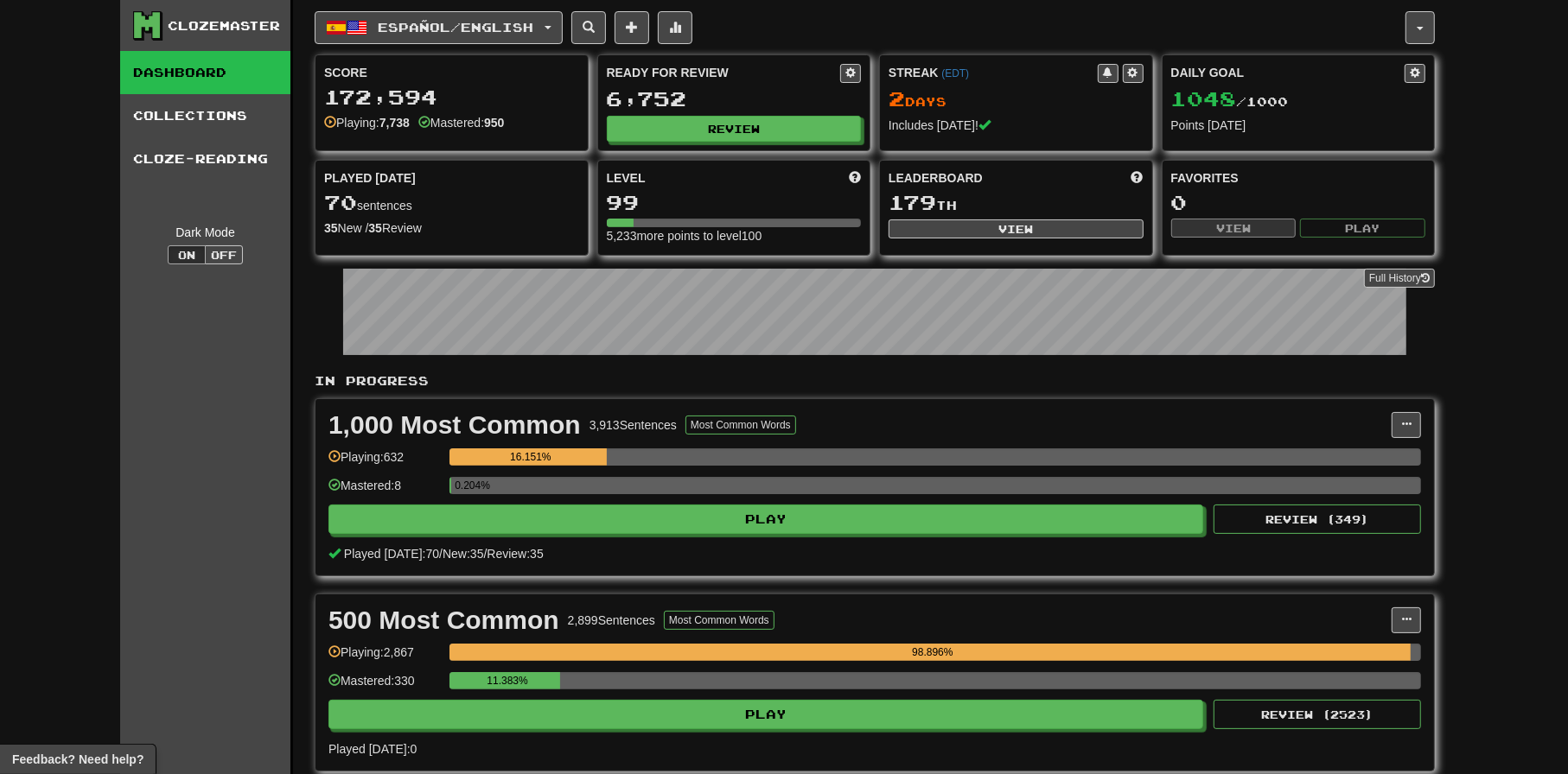
click at [444, 31] on span "Español / English" at bounding box center [456, 27] width 155 height 15
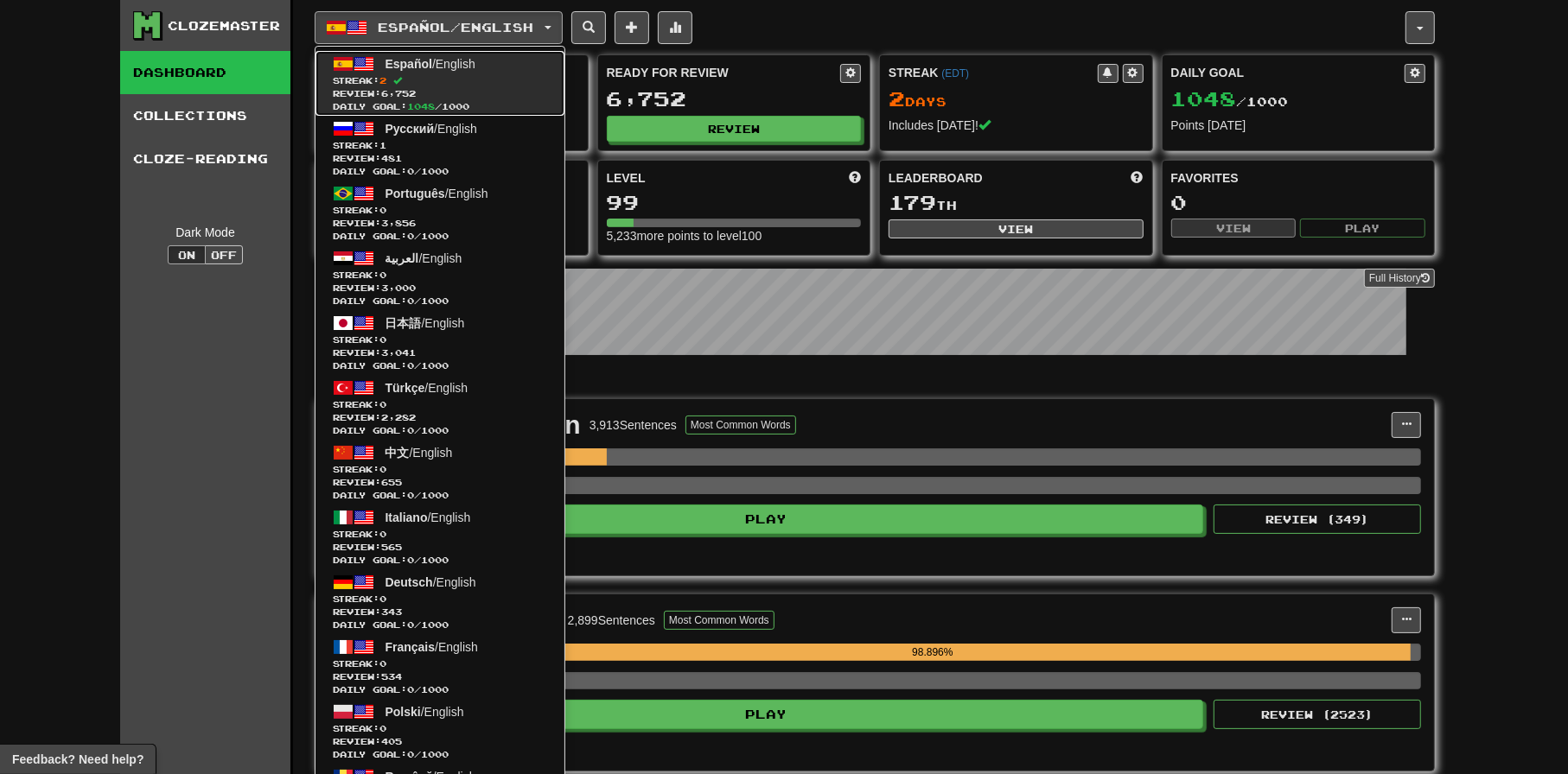
click at [449, 113] on span "Daily Goal: 1048 / 1000" at bounding box center [440, 106] width 214 height 13
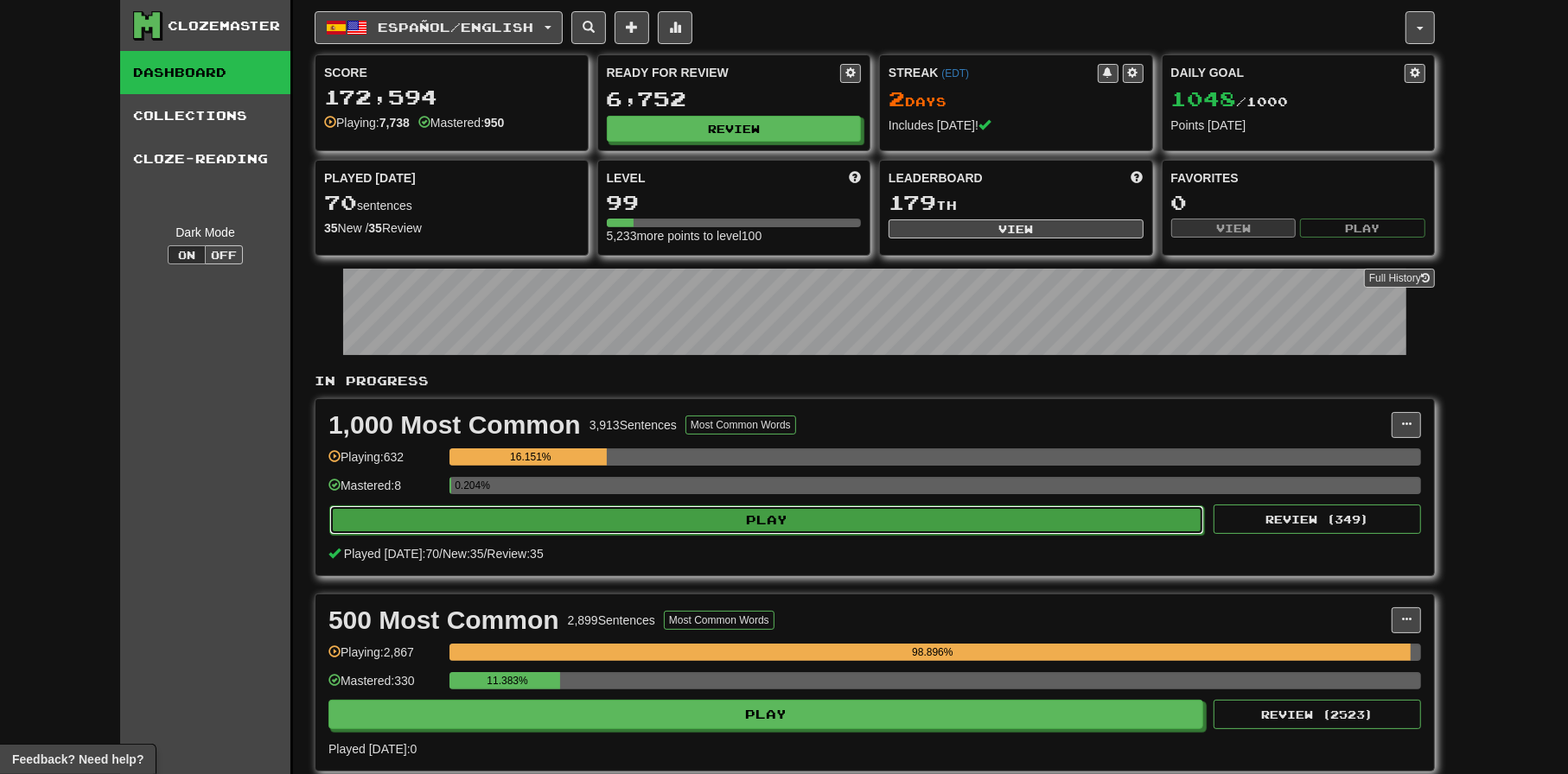
click at [789, 523] on button "Play" at bounding box center [767, 520] width 875 height 29
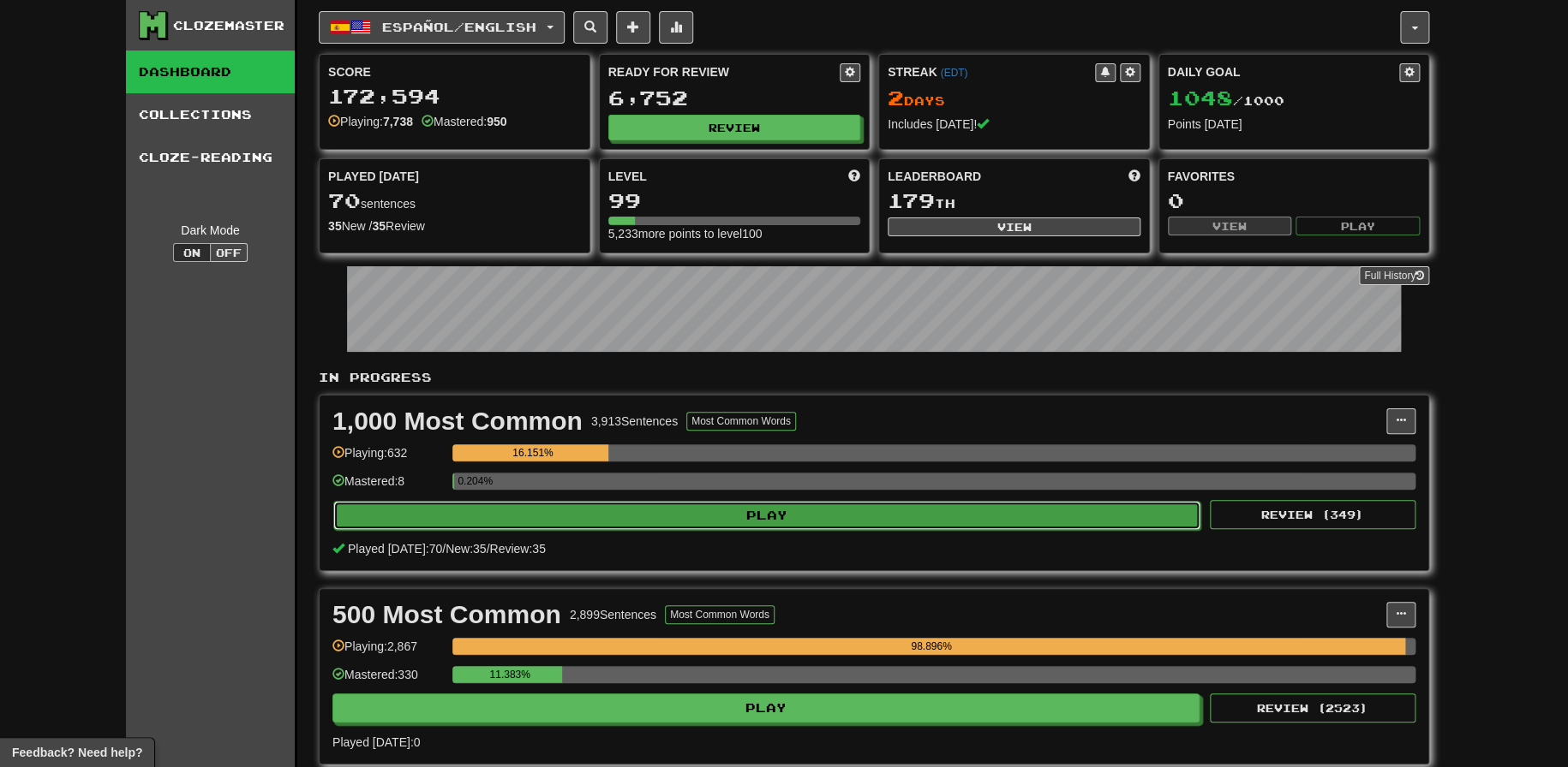
select select "**"
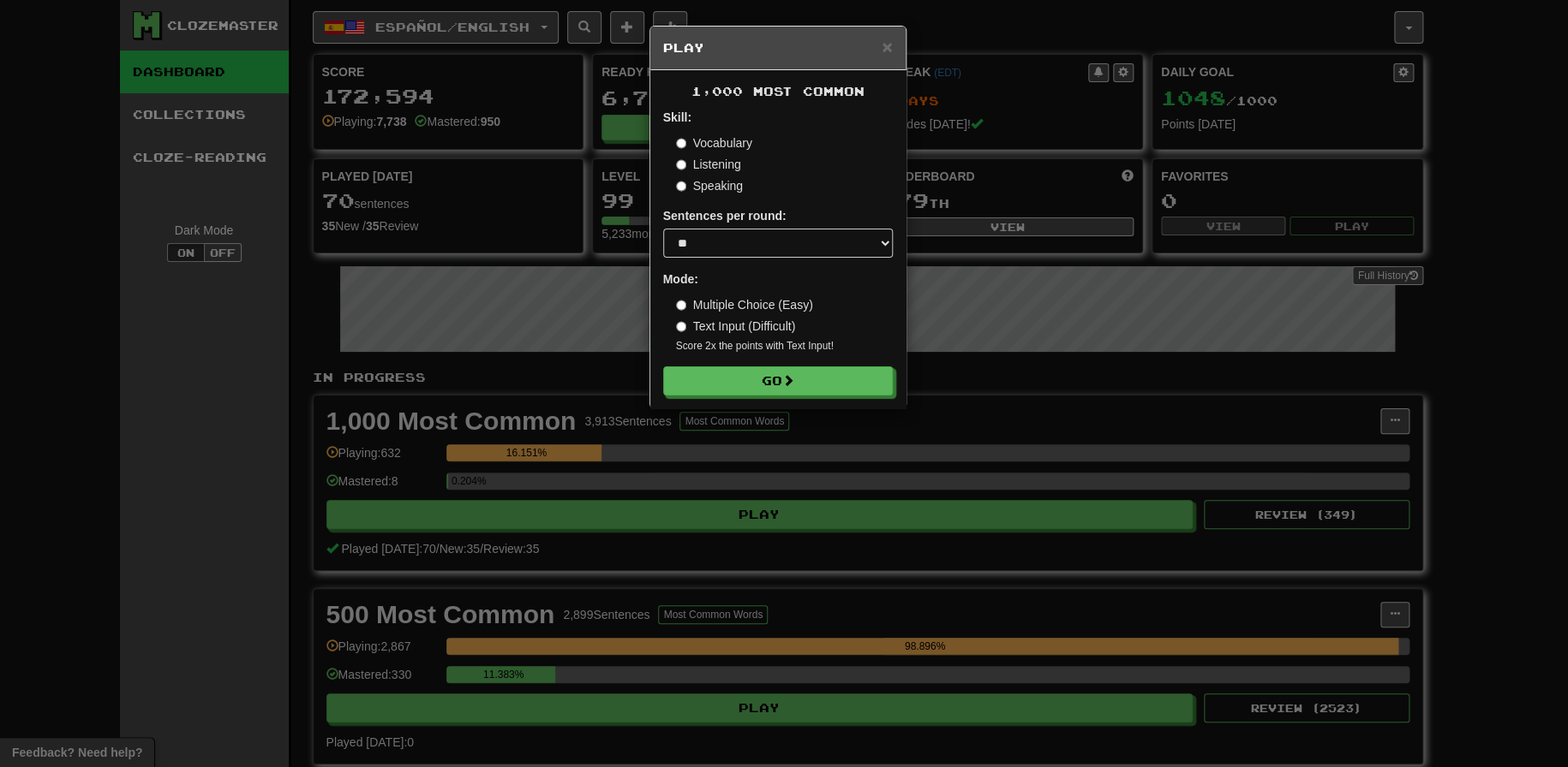
click at [758, 396] on form "Skill: Vocabulary Listening Speaking Sentences per round: * ** ** ** ** ** *** …" at bounding box center [777, 252] width 229 height 287
click at [727, 307] on label "Multiple Choice (Easy)" at bounding box center [744, 304] width 137 height 17
click at [755, 370] on button "Go" at bounding box center [778, 382] width 229 height 29
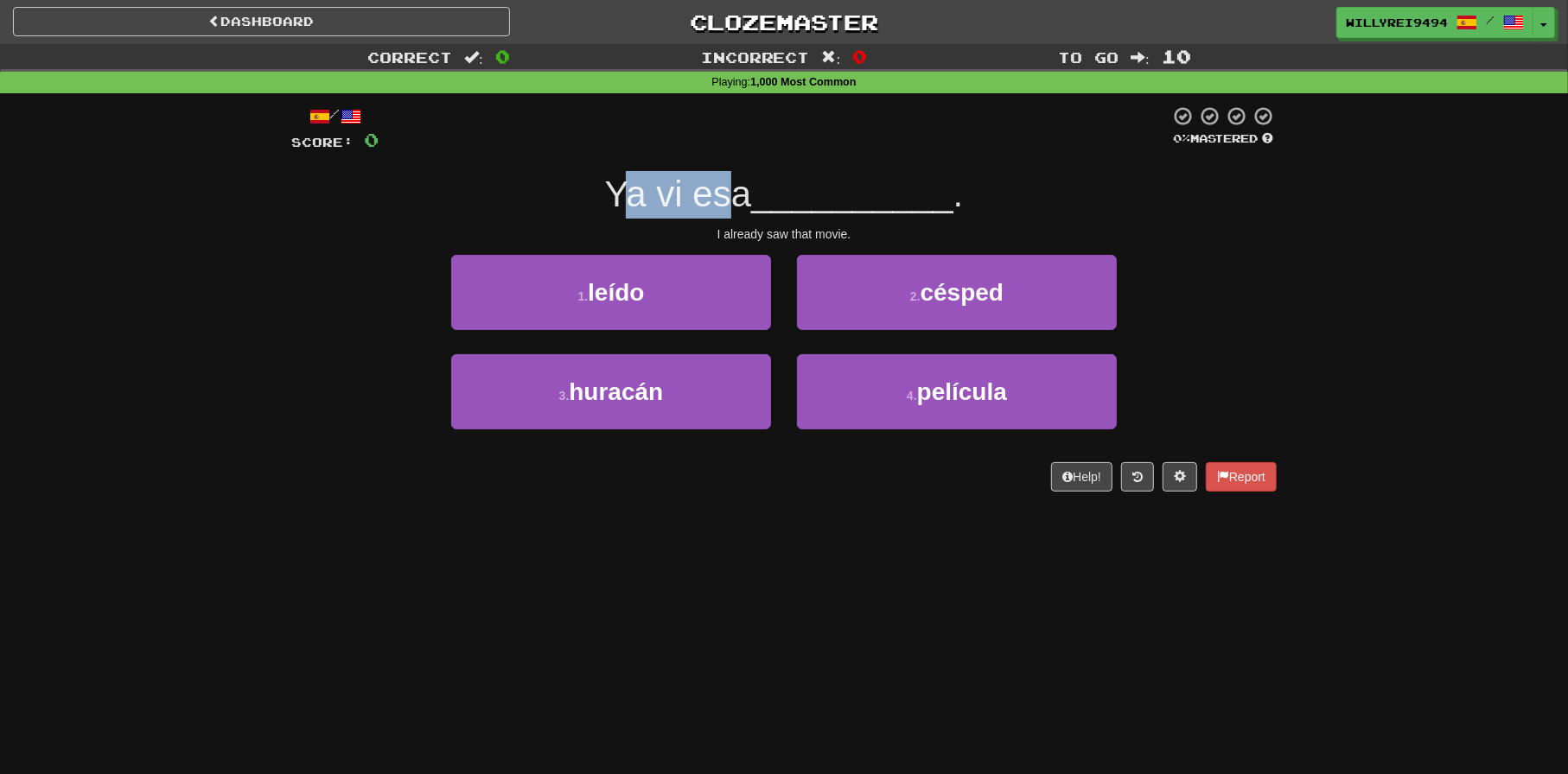
drag, startPoint x: 625, startPoint y: 190, endPoint x: 731, endPoint y: 187, distance: 106.0
click at [731, 187] on span "Ya vi esa" at bounding box center [679, 193] width 147 height 41
click at [459, 15] on link "Dashboard" at bounding box center [261, 22] width 498 height 29
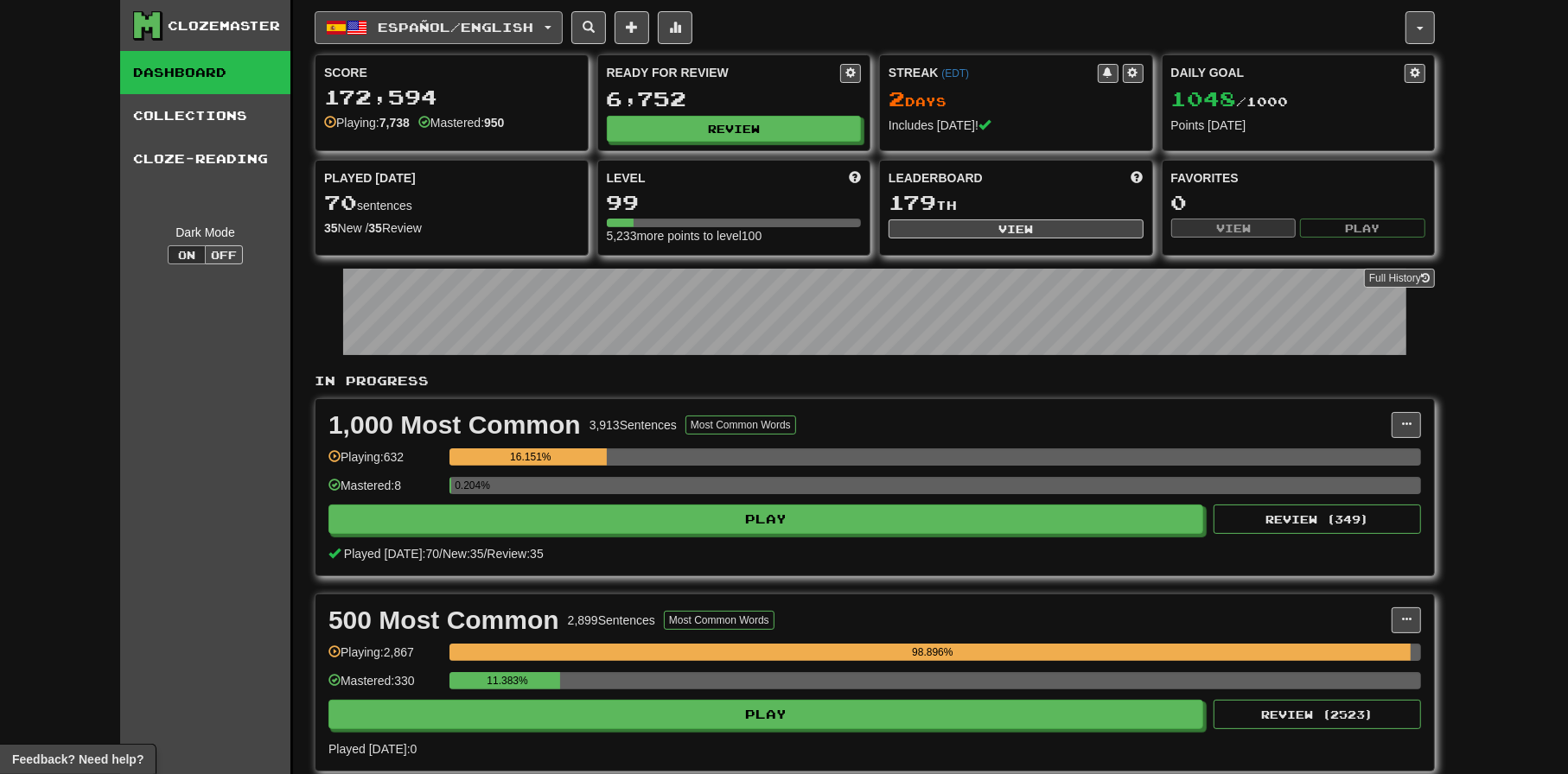
click at [380, 23] on span "Español / English" at bounding box center [456, 27] width 155 height 15
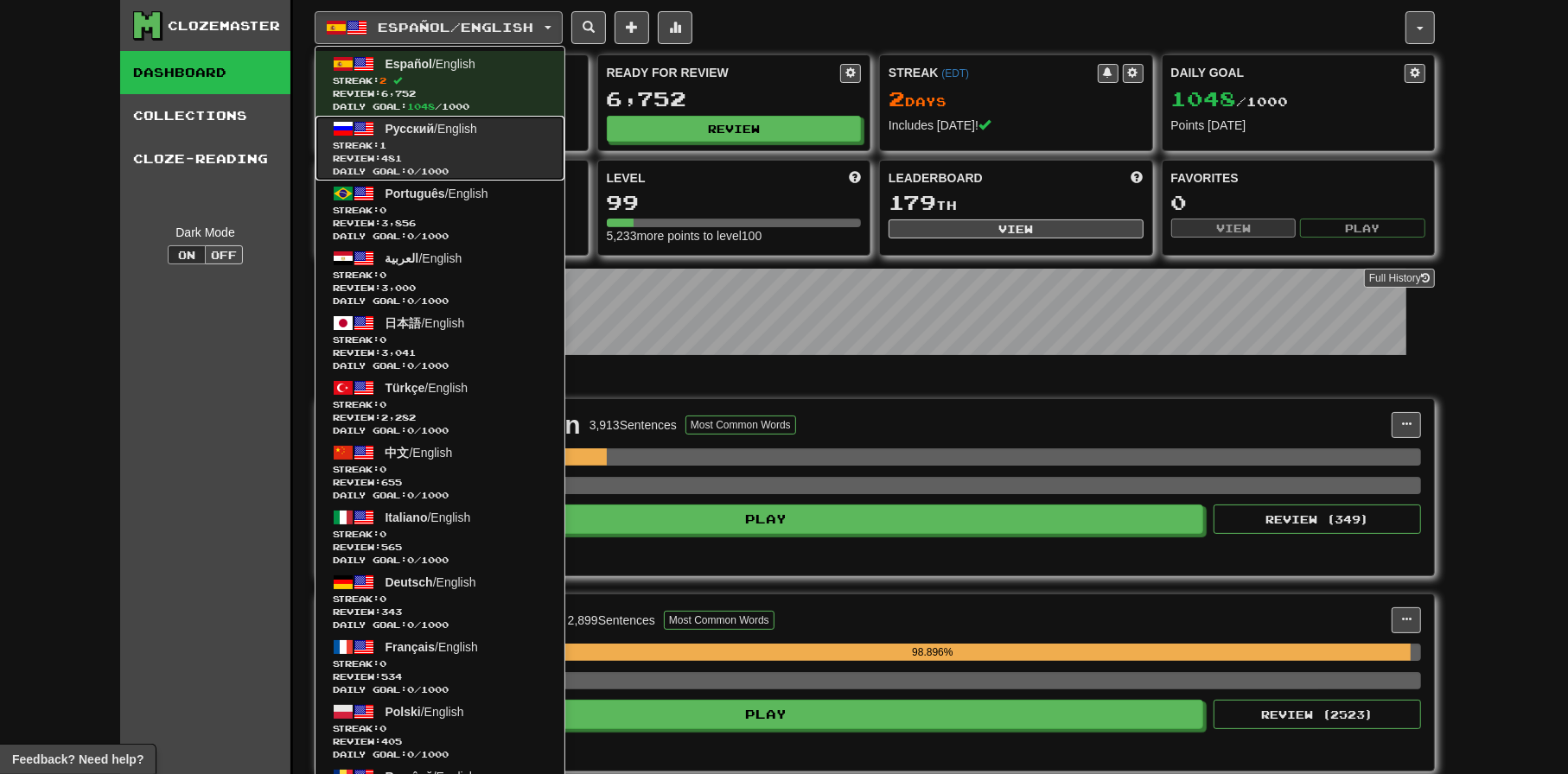
click at [414, 129] on span "Русский" at bounding box center [410, 128] width 49 height 14
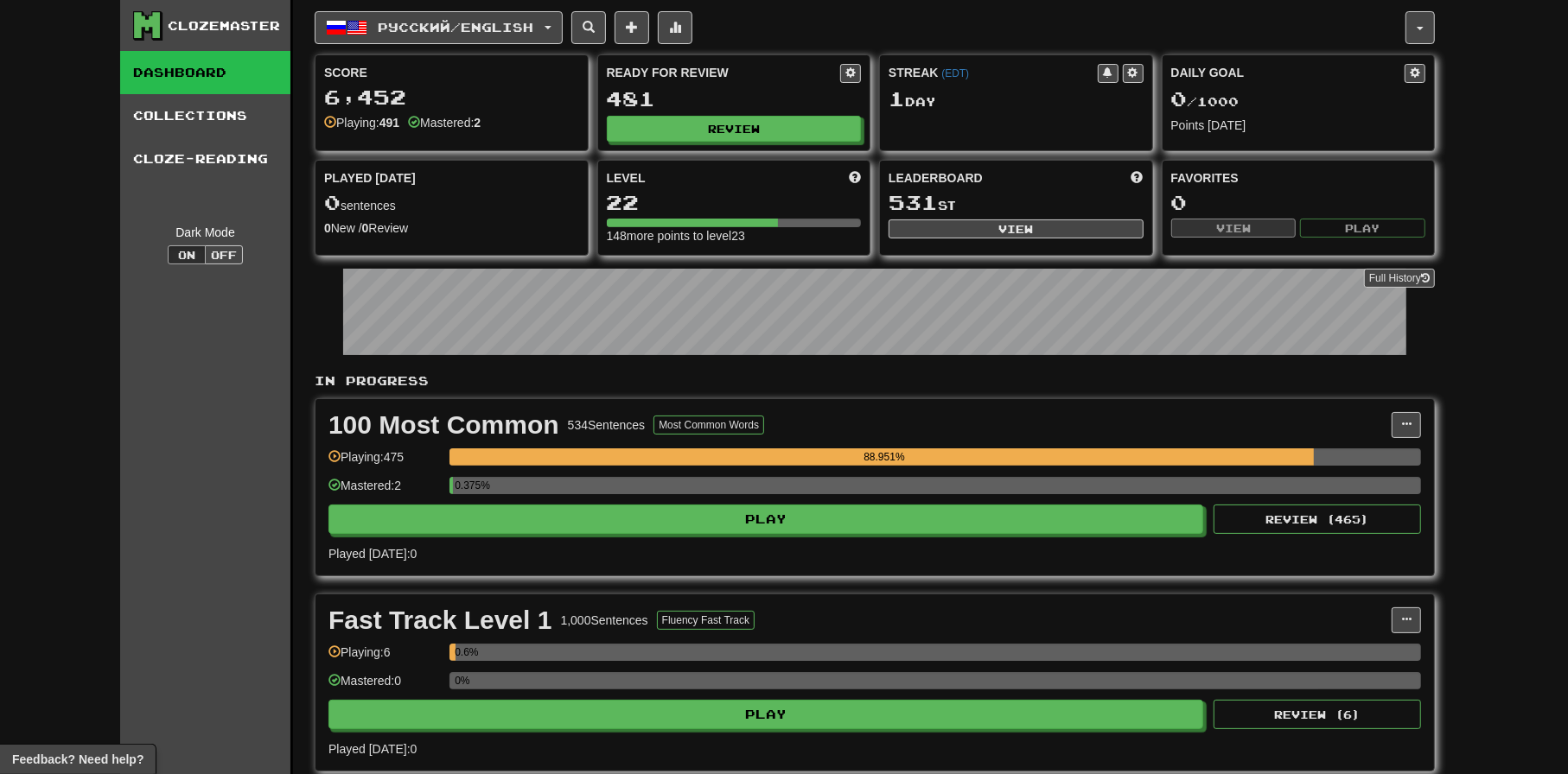
click at [603, 502] on div "0.375%" at bounding box center [935, 491] width 971 height 28
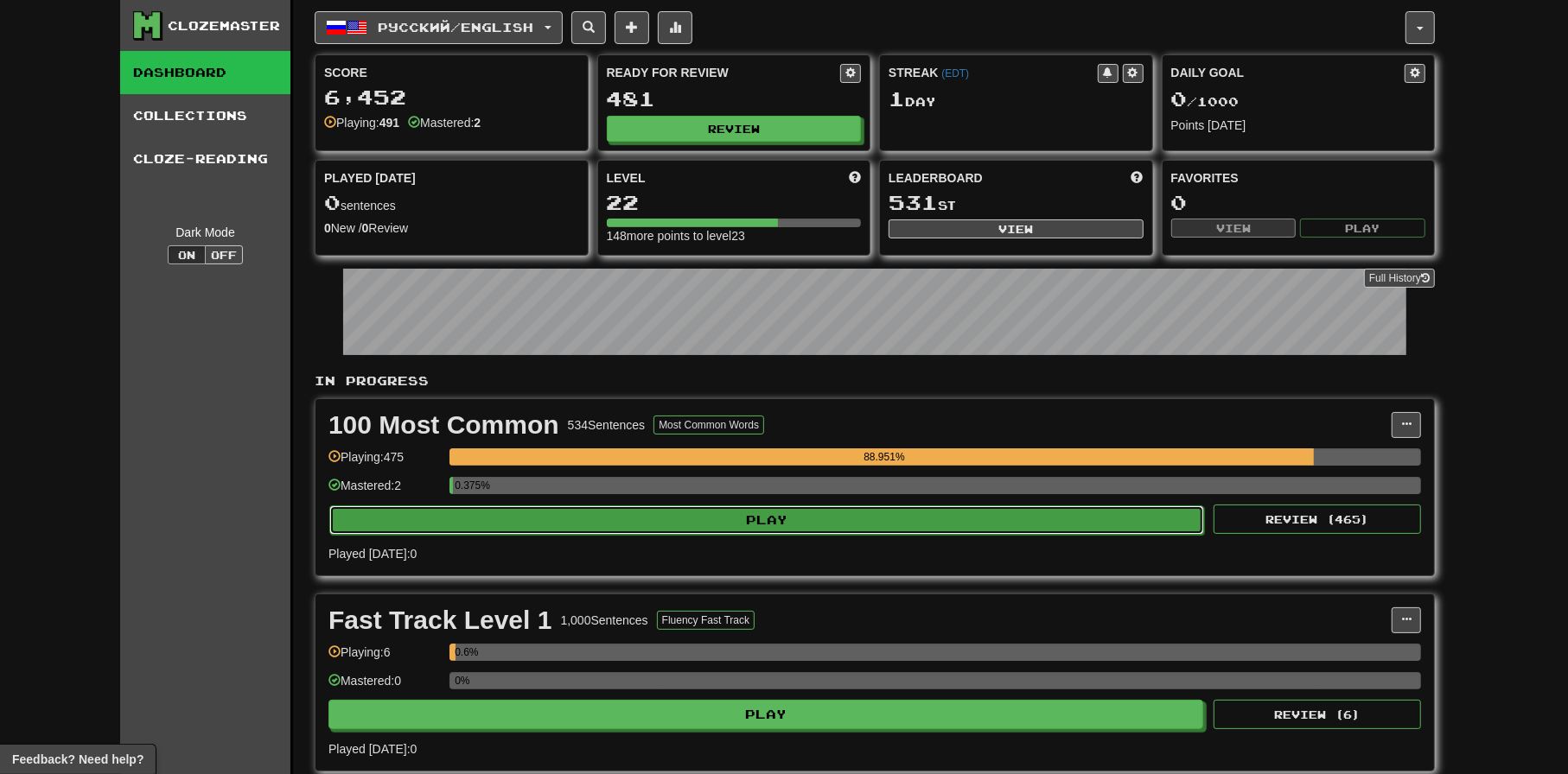
click at [612, 521] on button "Play" at bounding box center [767, 520] width 875 height 29
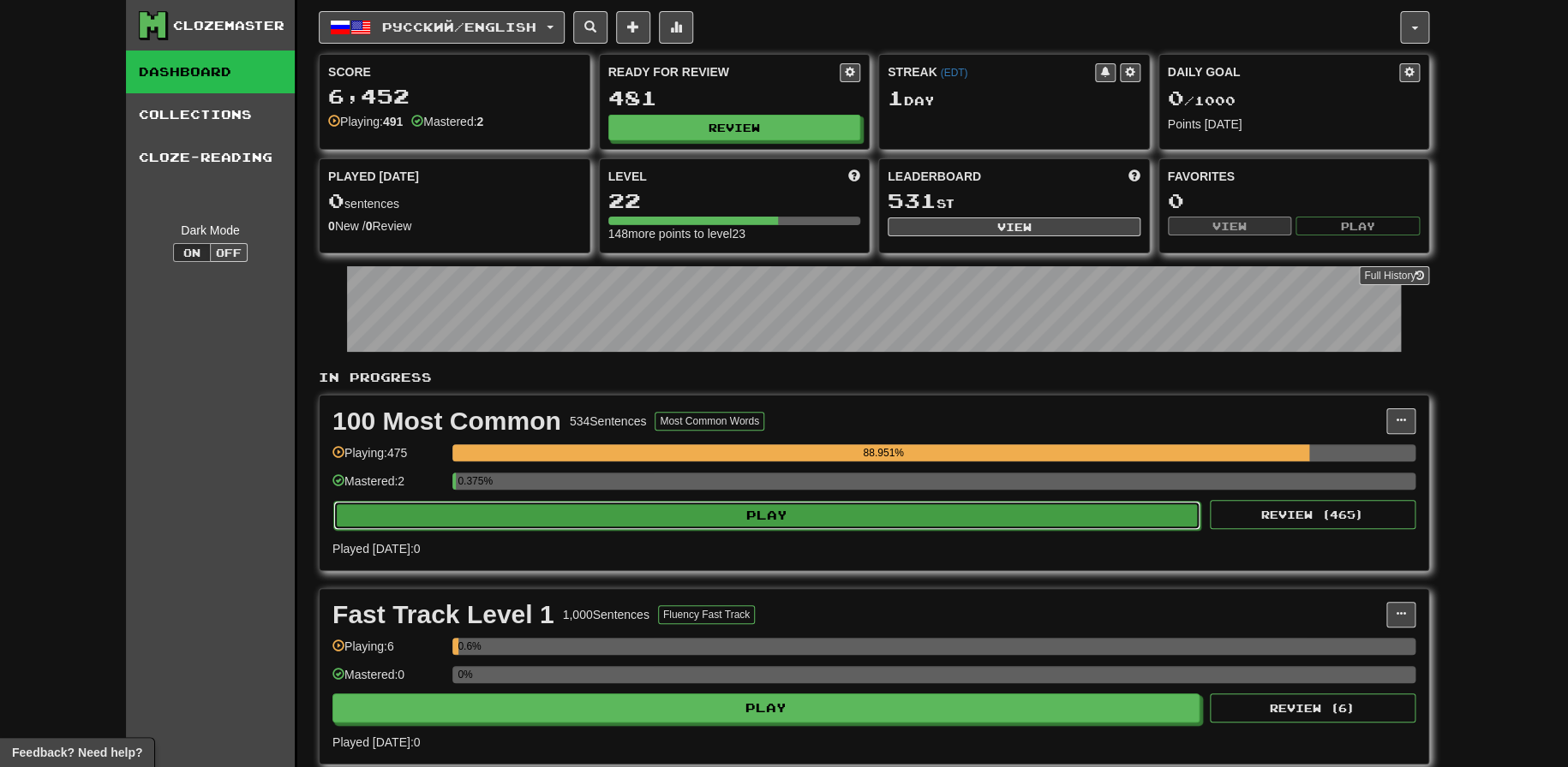
select select "**"
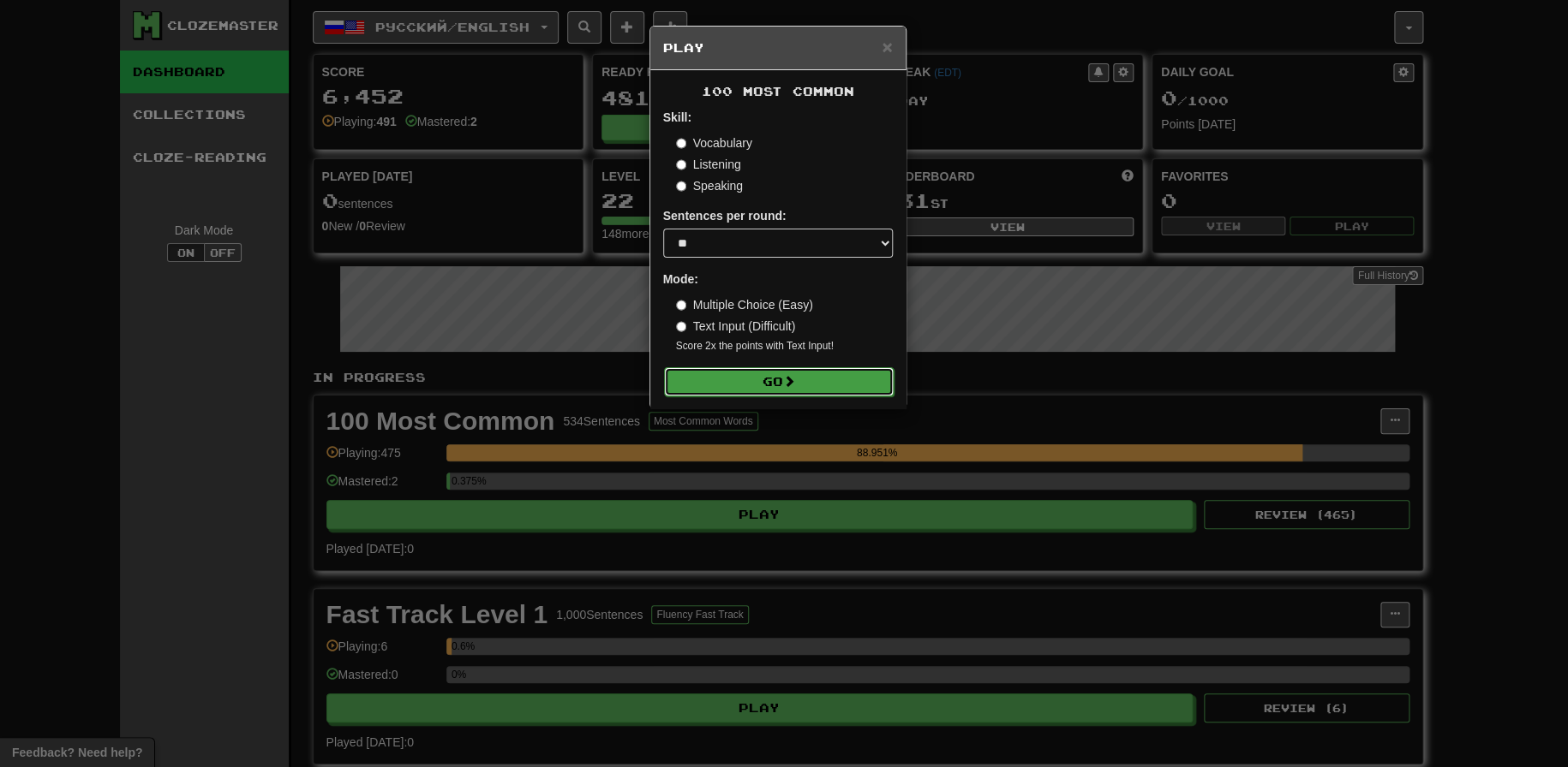
click at [754, 393] on button "Go" at bounding box center [778, 382] width 229 height 29
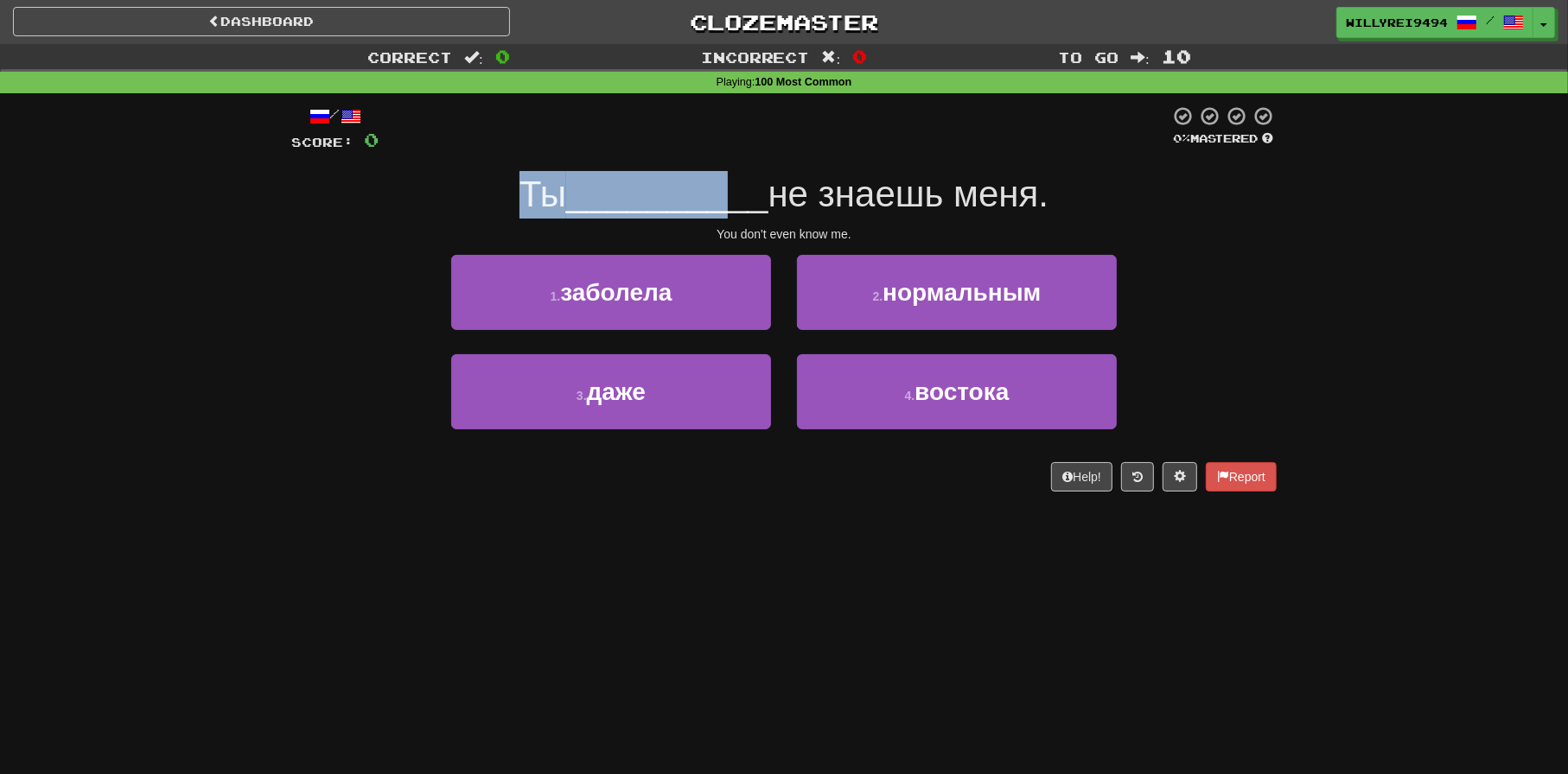
drag, startPoint x: 487, startPoint y: 163, endPoint x: 728, endPoint y: 174, distance: 241.3
click at [728, 174] on div "/ Score: 0 0 % Mastered Ты __________ не знаешь меня. You don't even know me. 1…" at bounding box center [784, 299] width 986 height 387
click at [728, 174] on span "__________" at bounding box center [667, 193] width 202 height 41
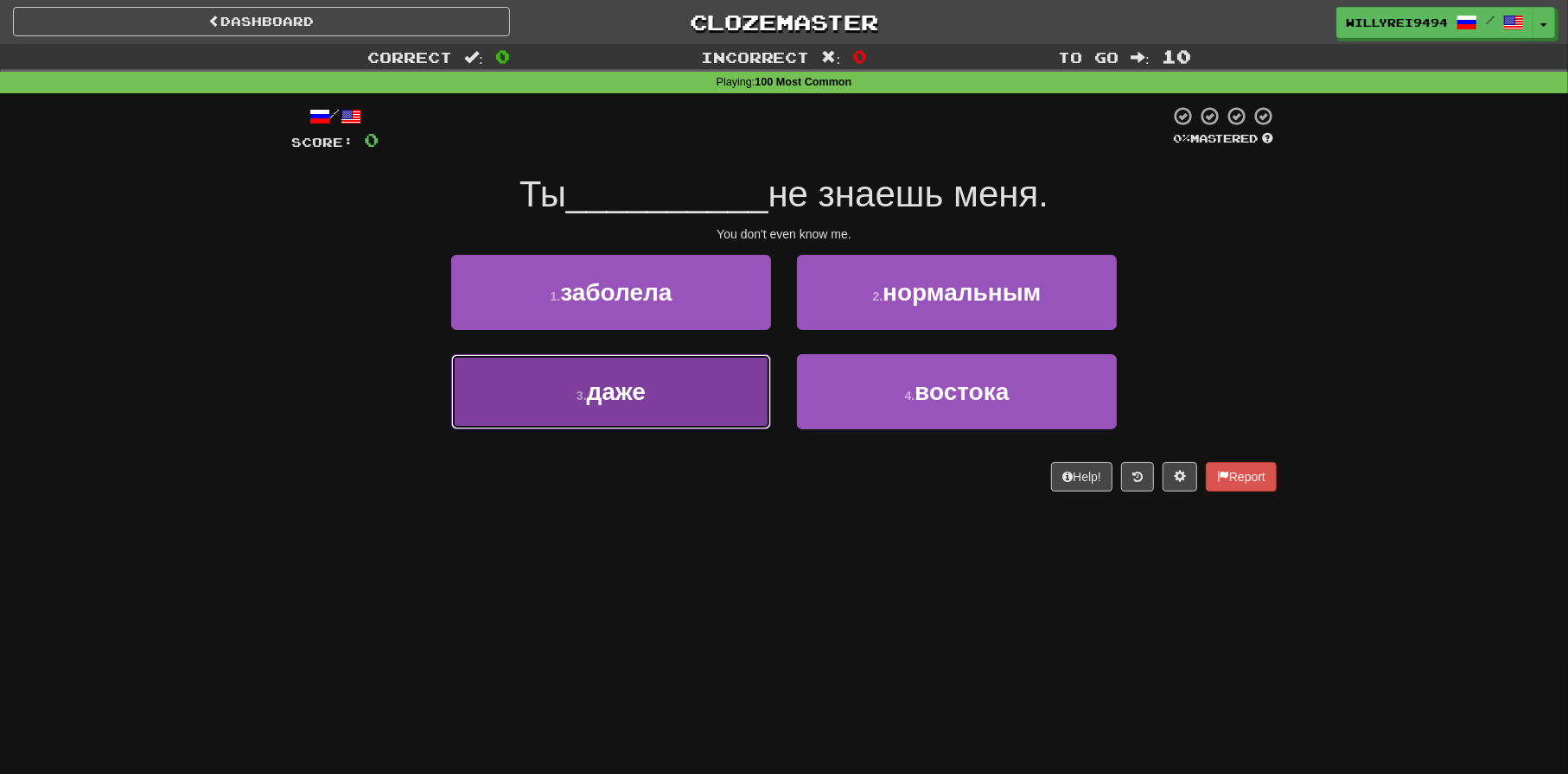
click at [687, 364] on button "3 . даже" at bounding box center [611, 391] width 320 height 75
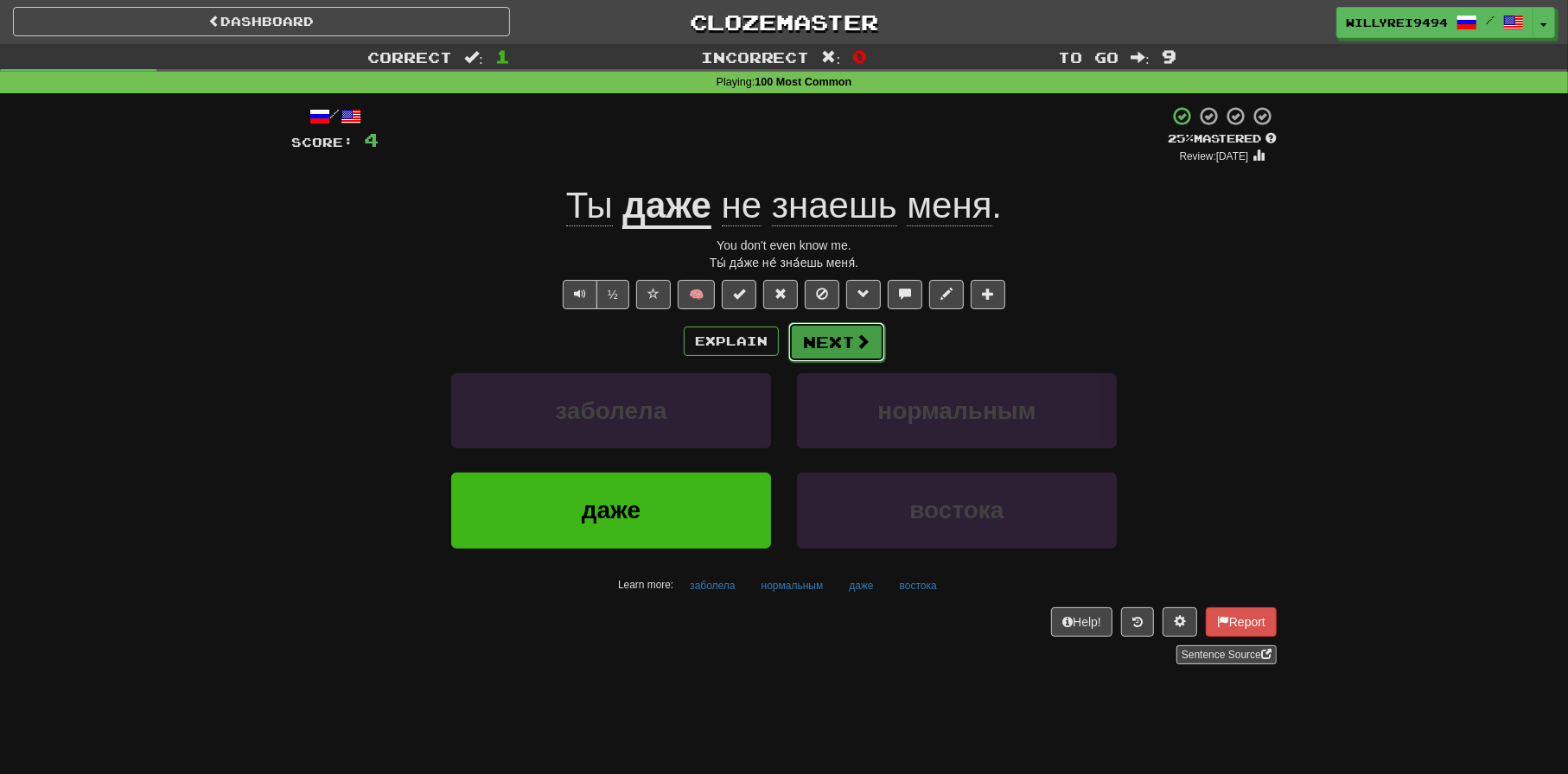
click at [822, 335] on button "Next" at bounding box center [836, 342] width 97 height 40
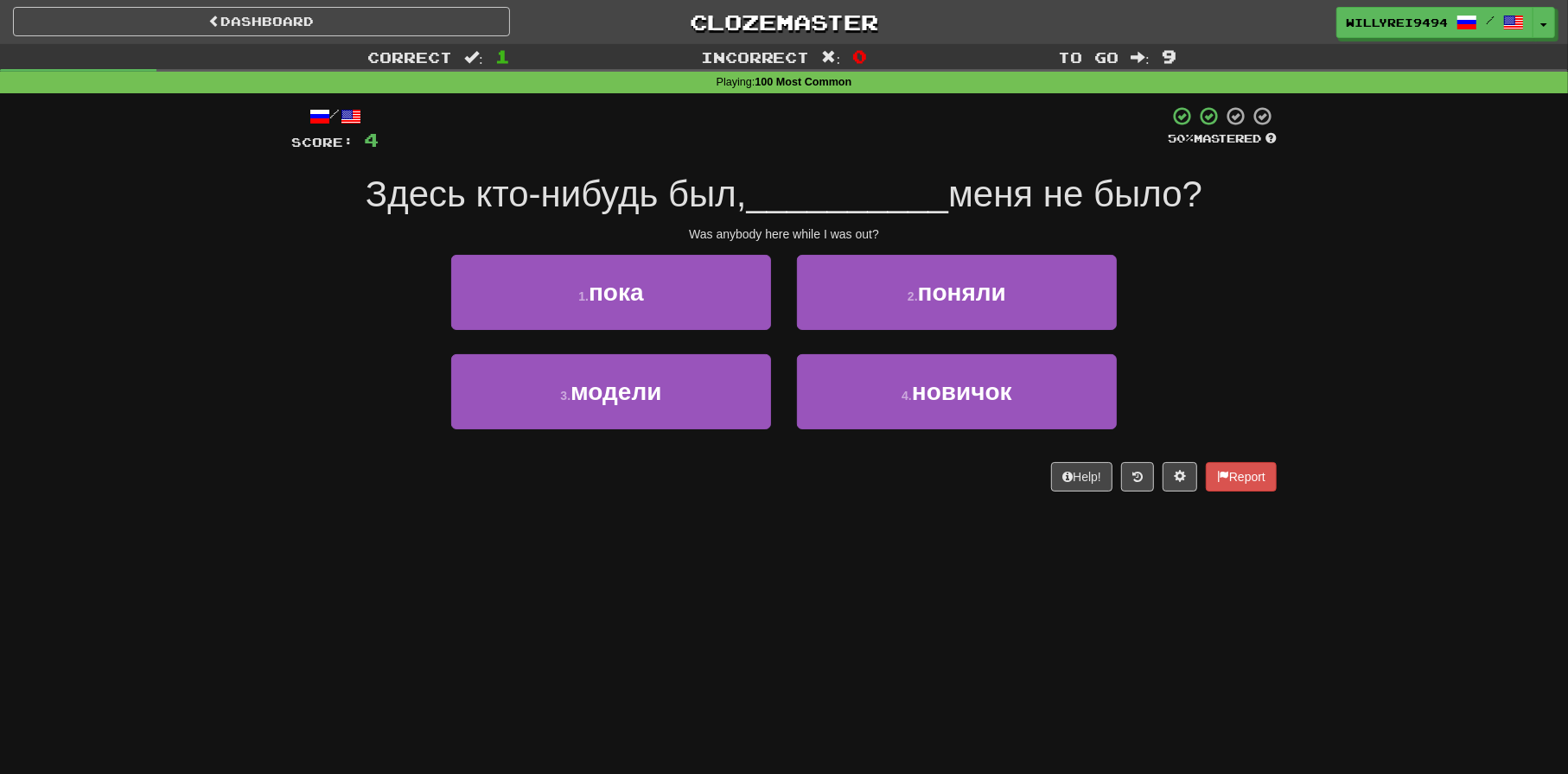
click at [501, 217] on div "Здесь кто-нибудь был, __________ меня не было?" at bounding box center [784, 195] width 986 height 47
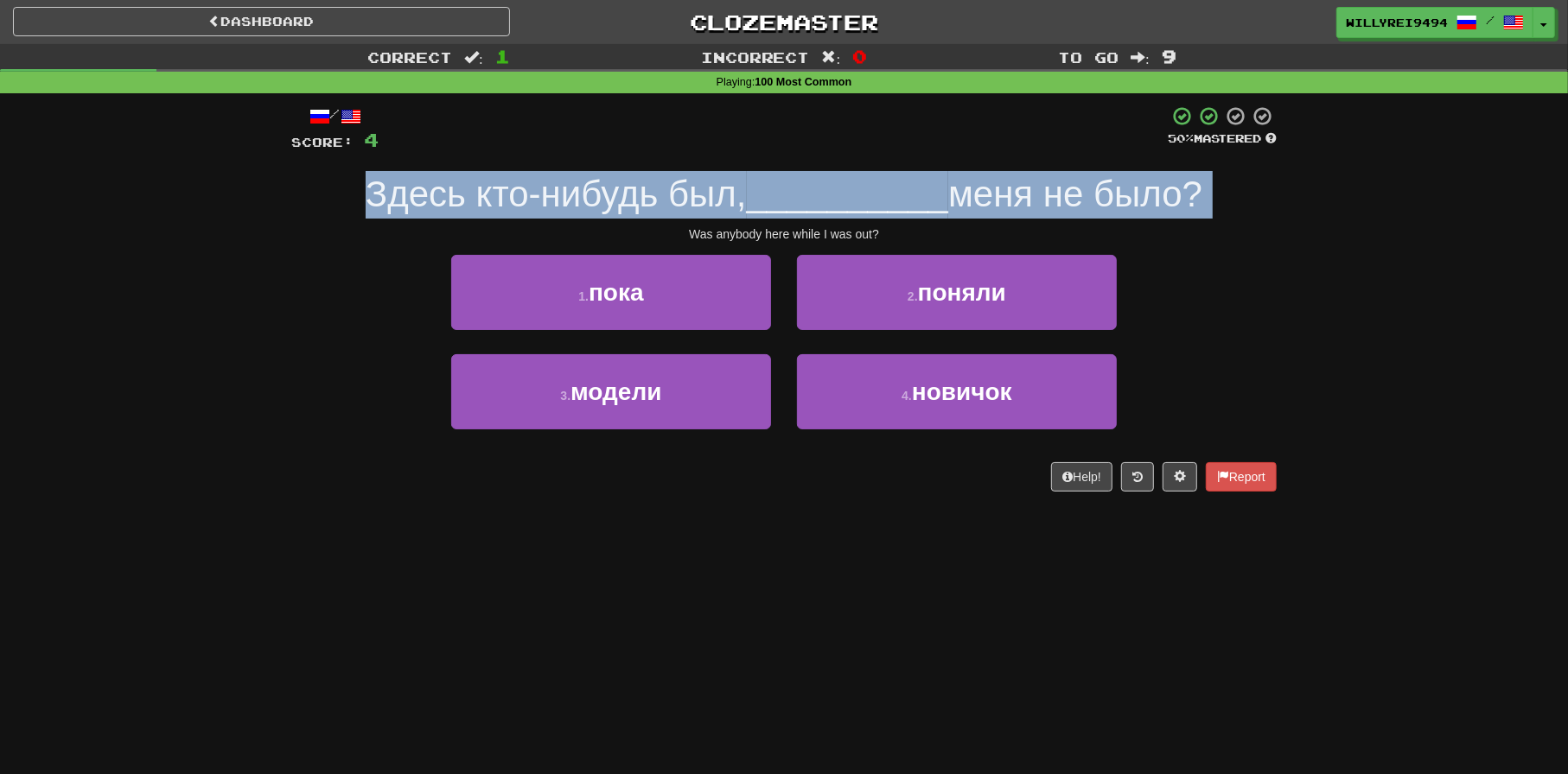
drag, startPoint x: 498, startPoint y: 215, endPoint x: 532, endPoint y: 211, distance: 34.2
click at [516, 212] on div "Здесь кто-нибудь был, __________ меня не было?" at bounding box center [784, 195] width 986 height 47
click at [577, 210] on span "Здесь кто-нибудь был," at bounding box center [557, 193] width 381 height 41
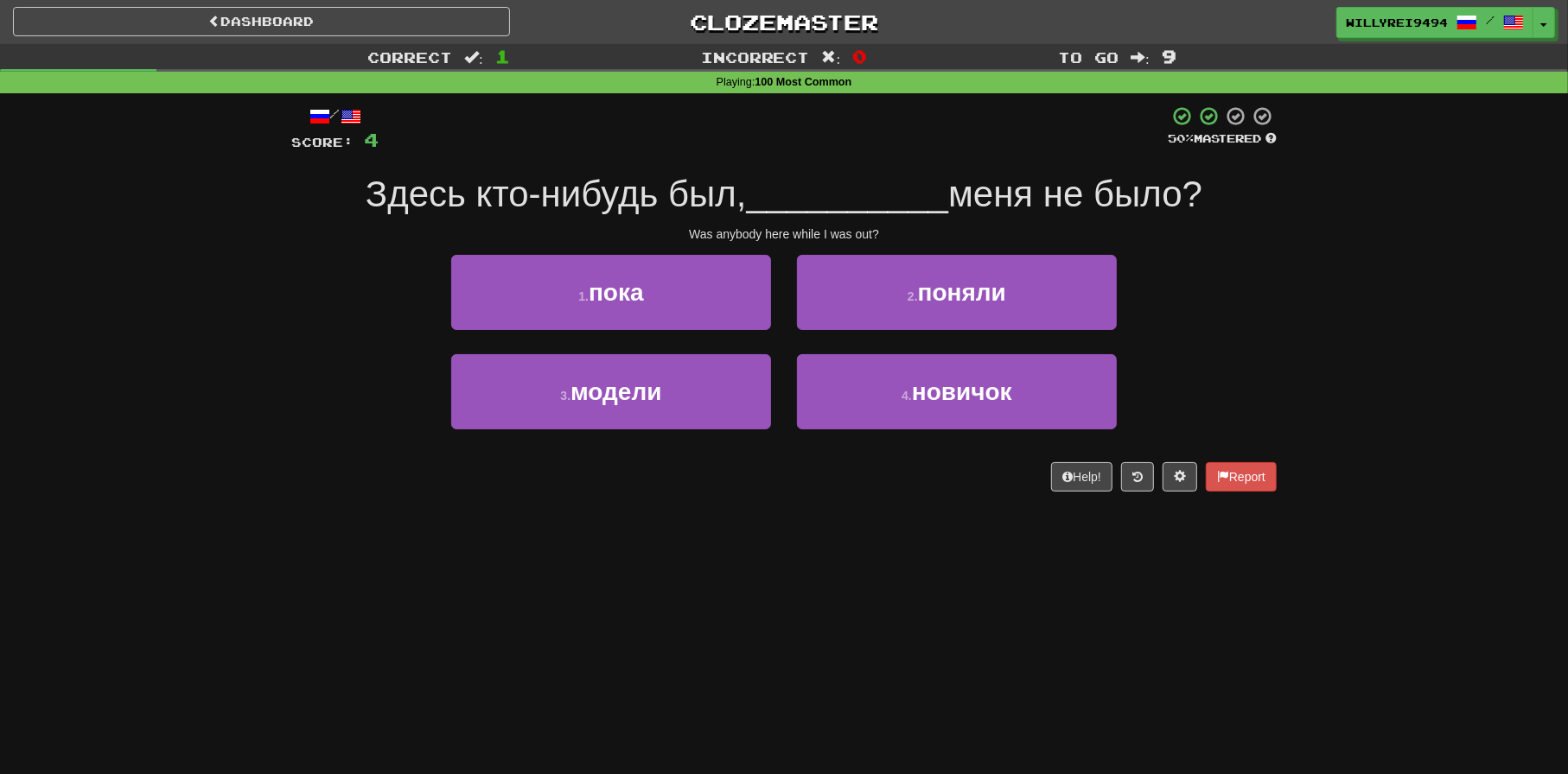
click at [626, 208] on span "Здесь кто-нибудь был," at bounding box center [557, 193] width 381 height 41
drag, startPoint x: 478, startPoint y: 194, endPoint x: 624, endPoint y: 206, distance: 146.5
click at [624, 206] on span "Здесь кто-нибудь был," at bounding box center [557, 193] width 381 height 41
drag, startPoint x: 668, startPoint y: 192, endPoint x: 744, endPoint y: 205, distance: 77.1
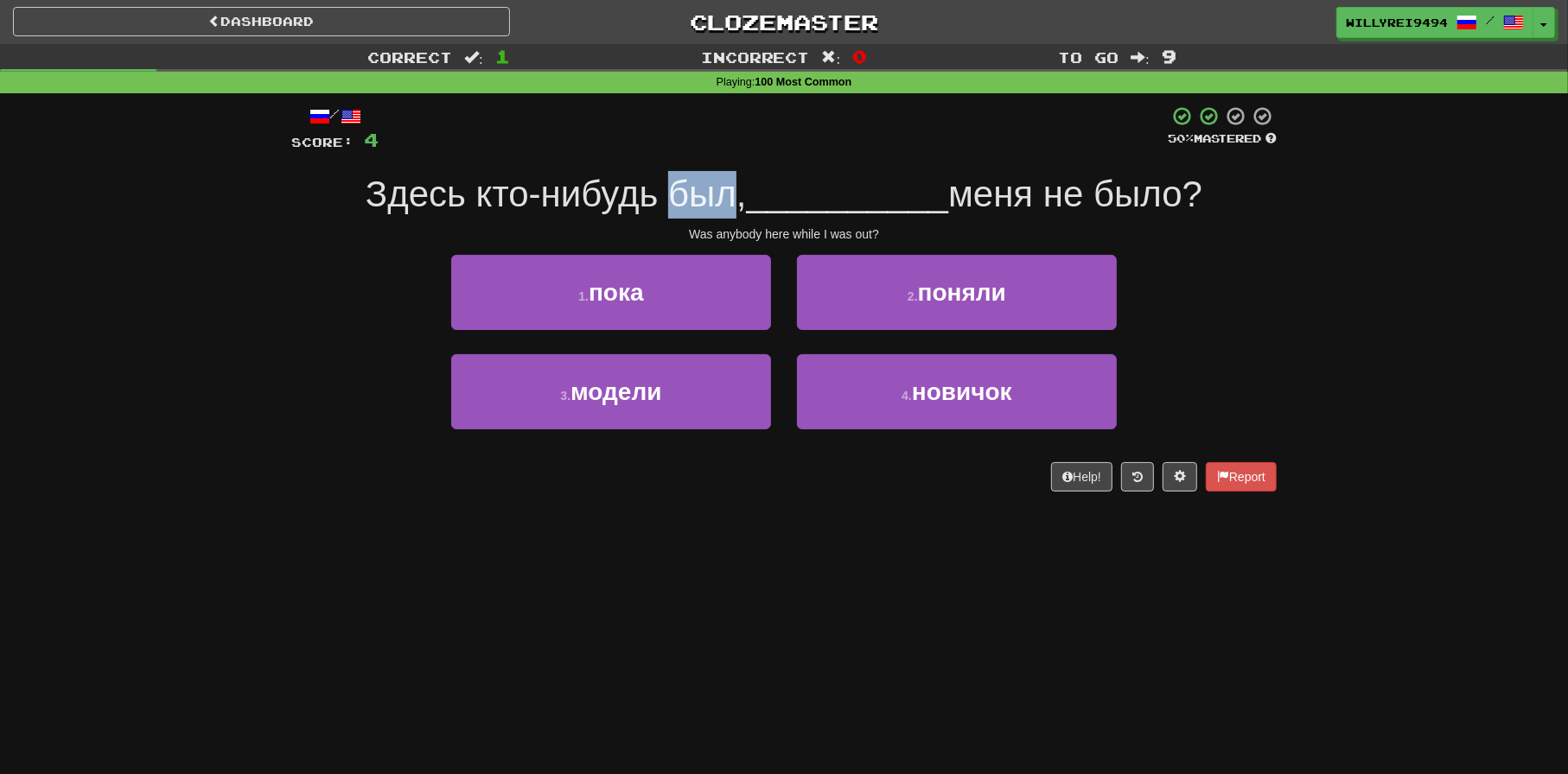
click at [744, 205] on span "Здесь кто-нибудь был," at bounding box center [557, 193] width 381 height 41
click at [679, 315] on button "1 . пока" at bounding box center [611, 292] width 320 height 75
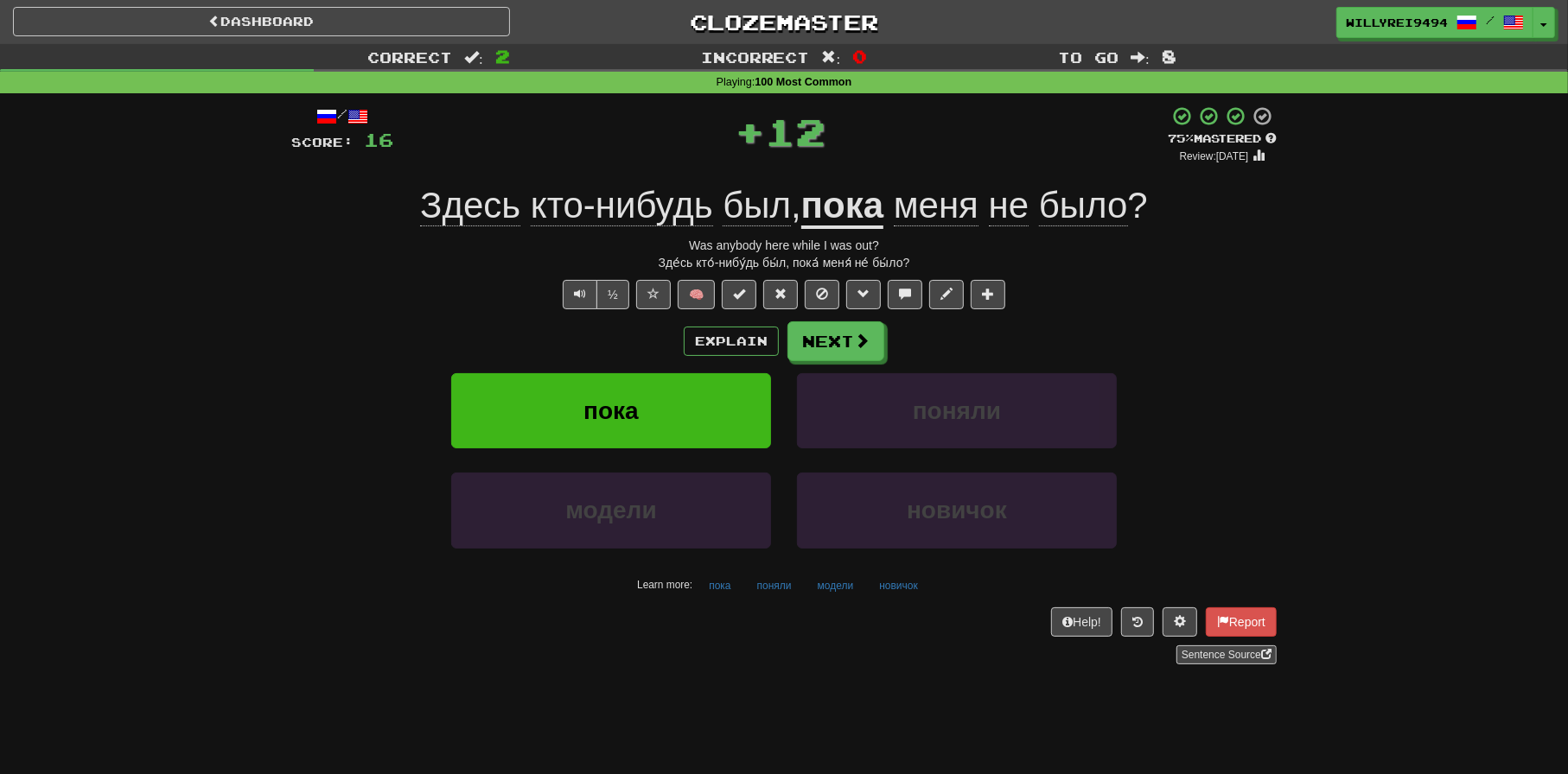
click at [848, 212] on u "пока" at bounding box center [843, 207] width 82 height 44
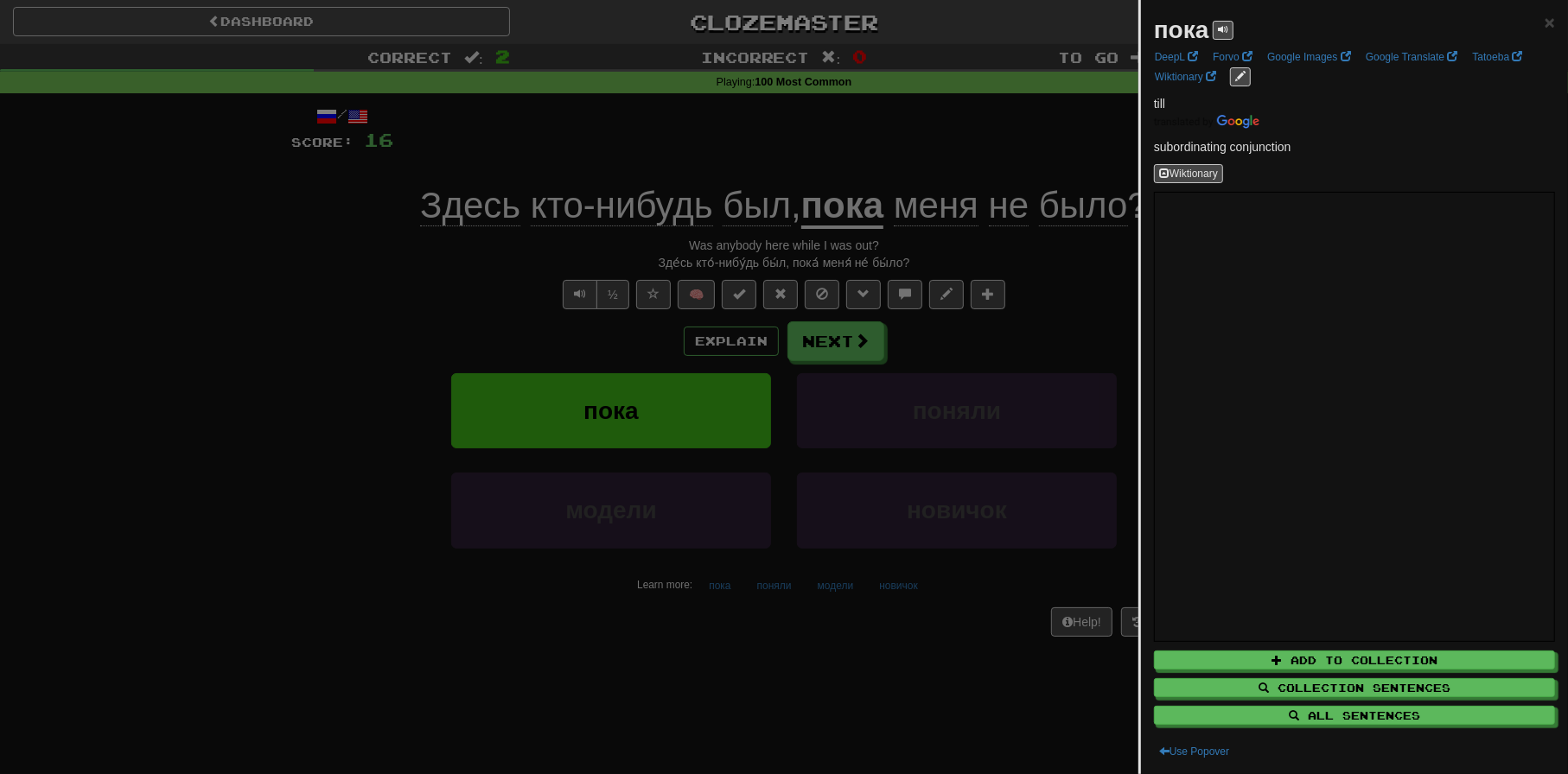
click at [1109, 410] on div at bounding box center [784, 387] width 1568 height 774
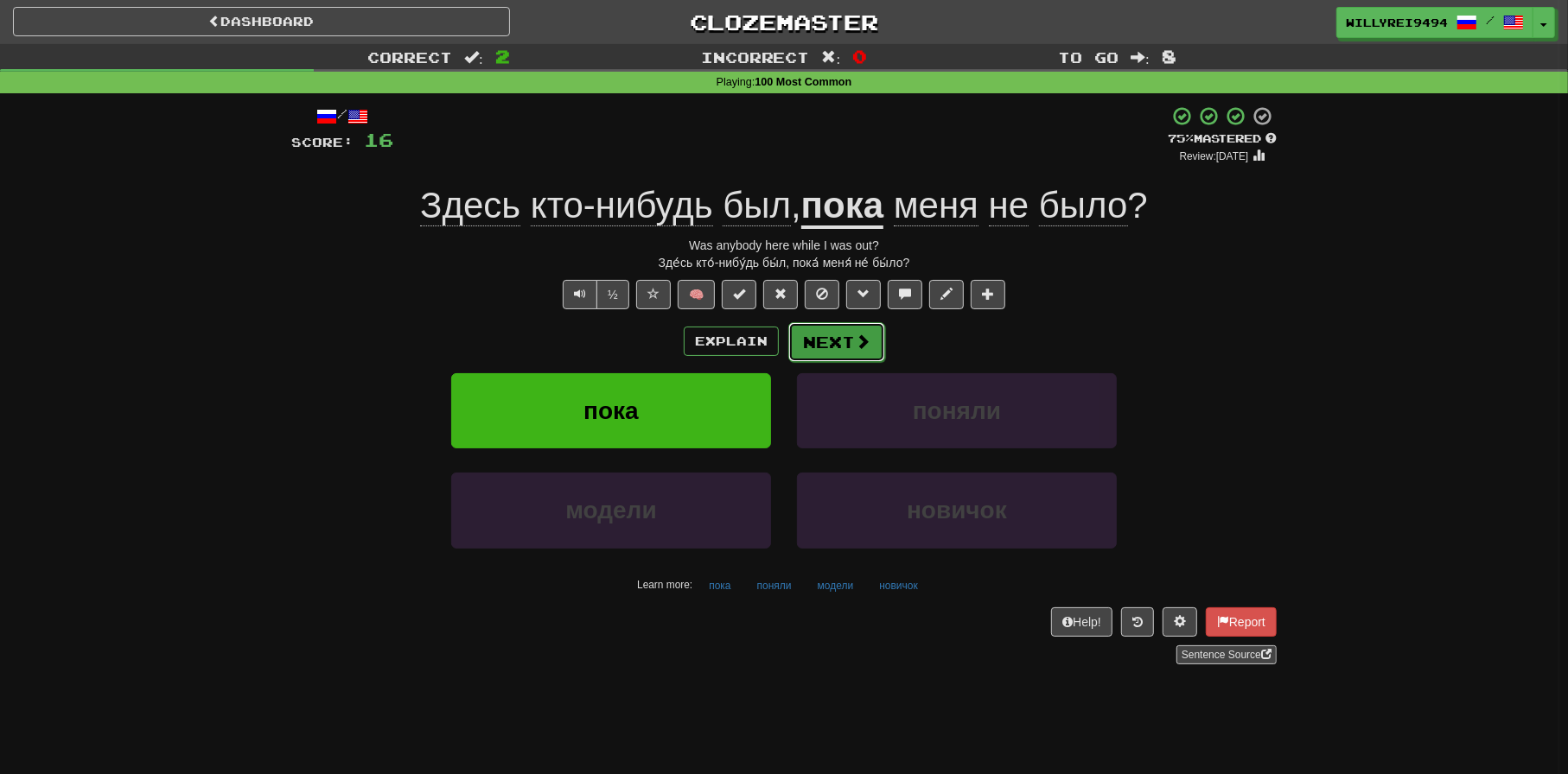
click at [867, 358] on button "Next" at bounding box center [836, 342] width 97 height 40
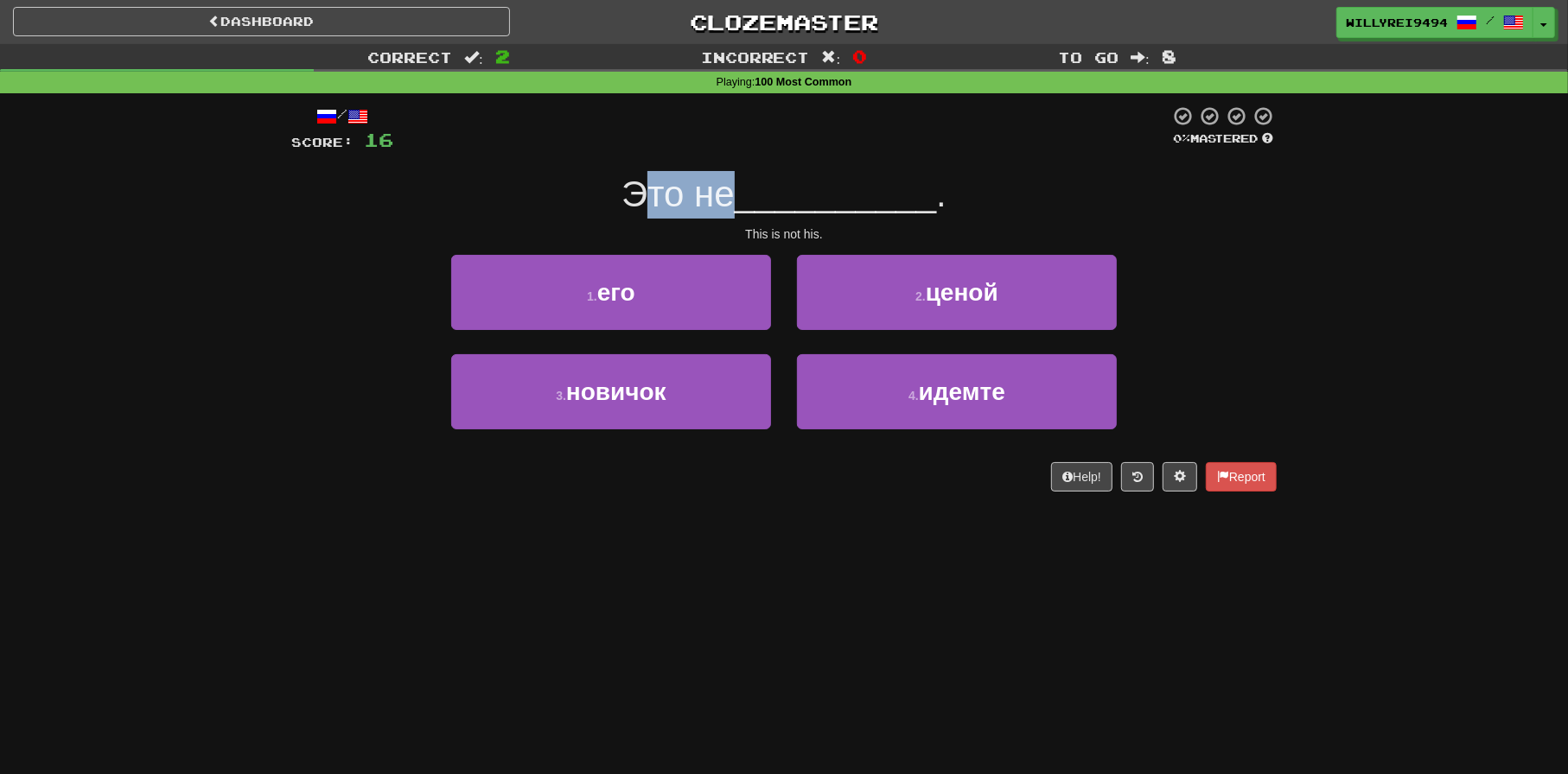
drag, startPoint x: 646, startPoint y: 204, endPoint x: 735, endPoint y: 204, distance: 89.0
click at [733, 204] on span "Это не" at bounding box center [678, 193] width 113 height 41
click at [735, 204] on span "Это не" at bounding box center [678, 193] width 113 height 41
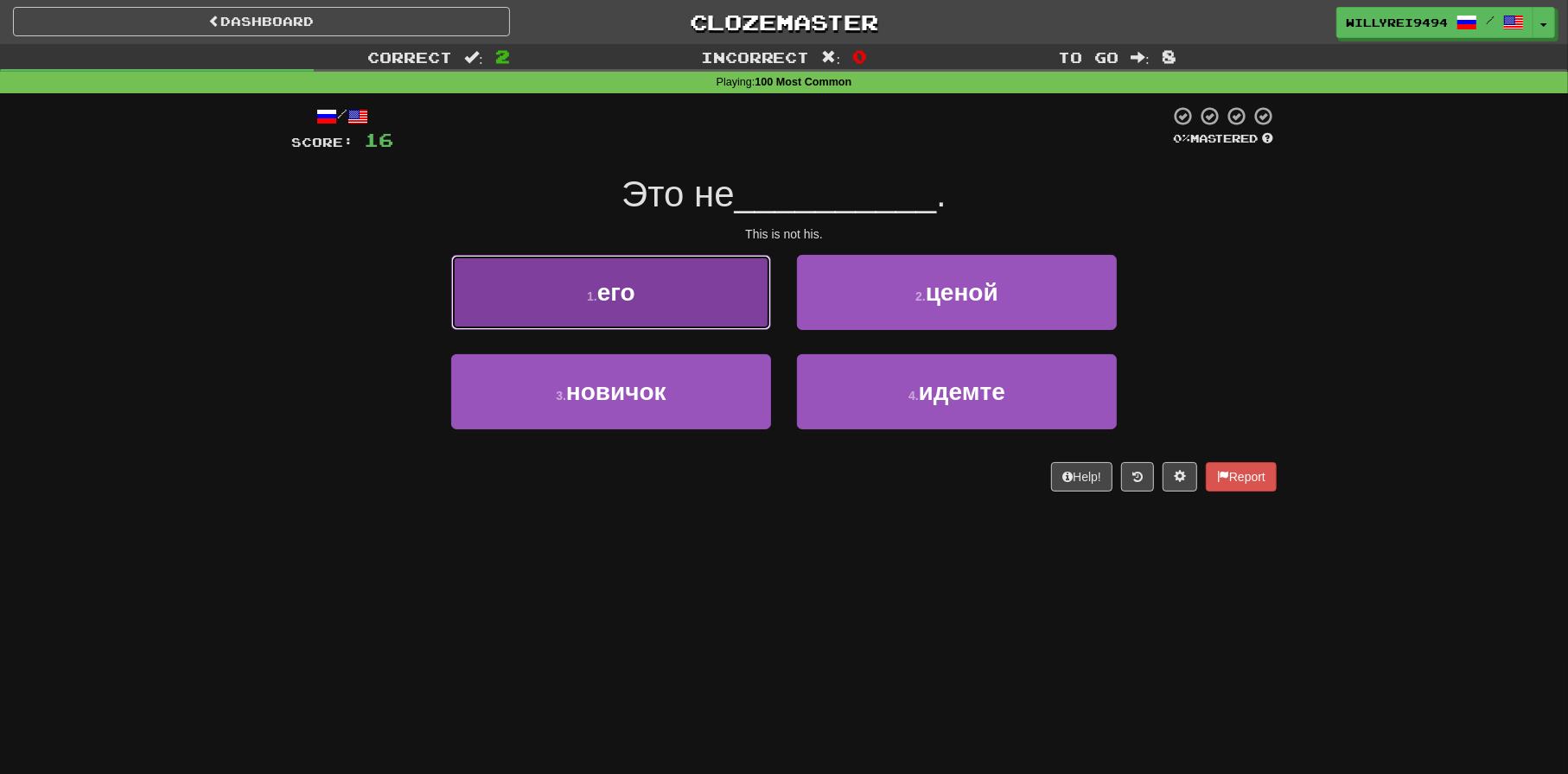
click at [723, 287] on button "1 . его" at bounding box center [611, 292] width 320 height 75
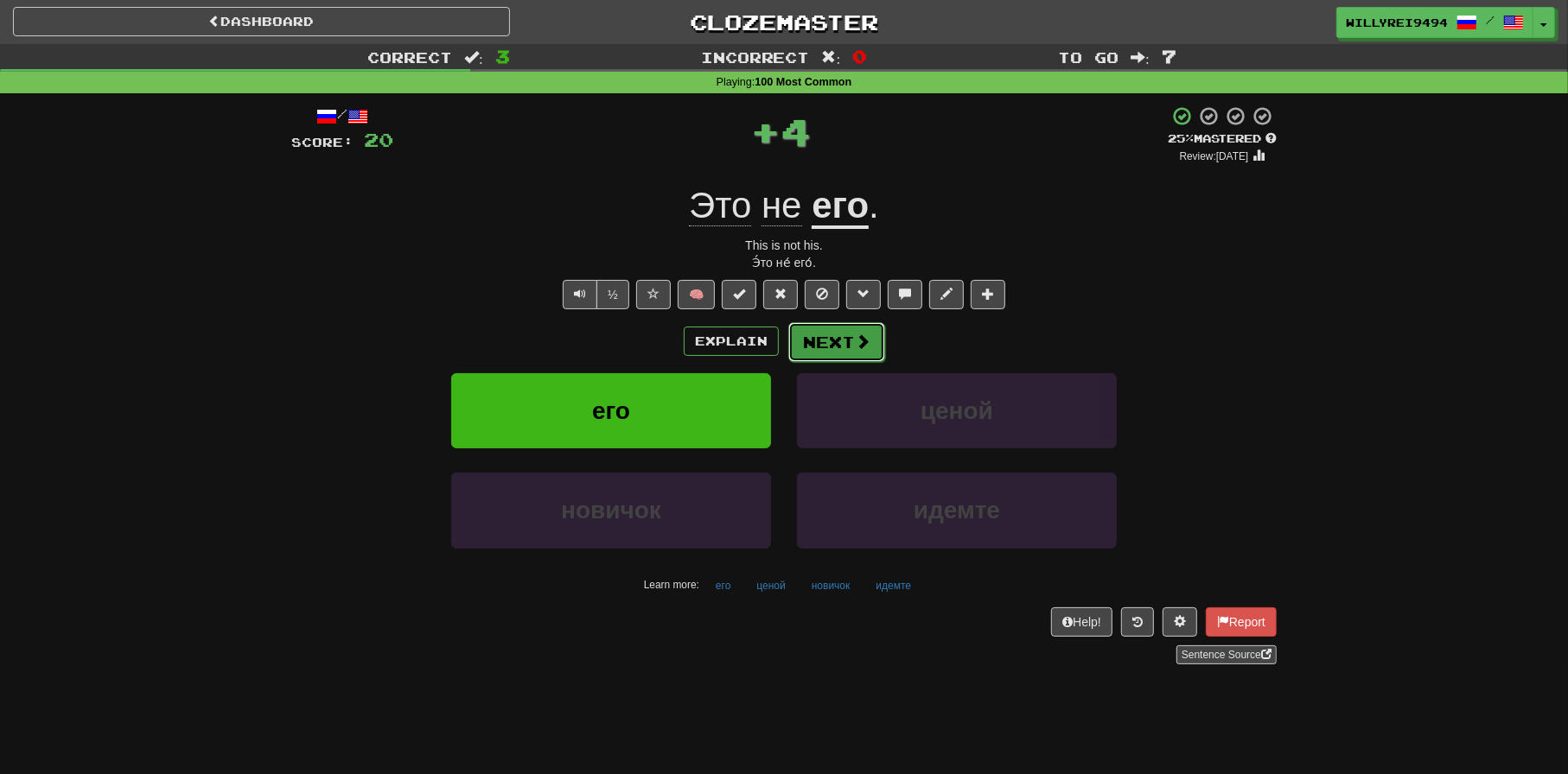
click at [855, 339] on span at bounding box center [863, 341] width 15 height 15
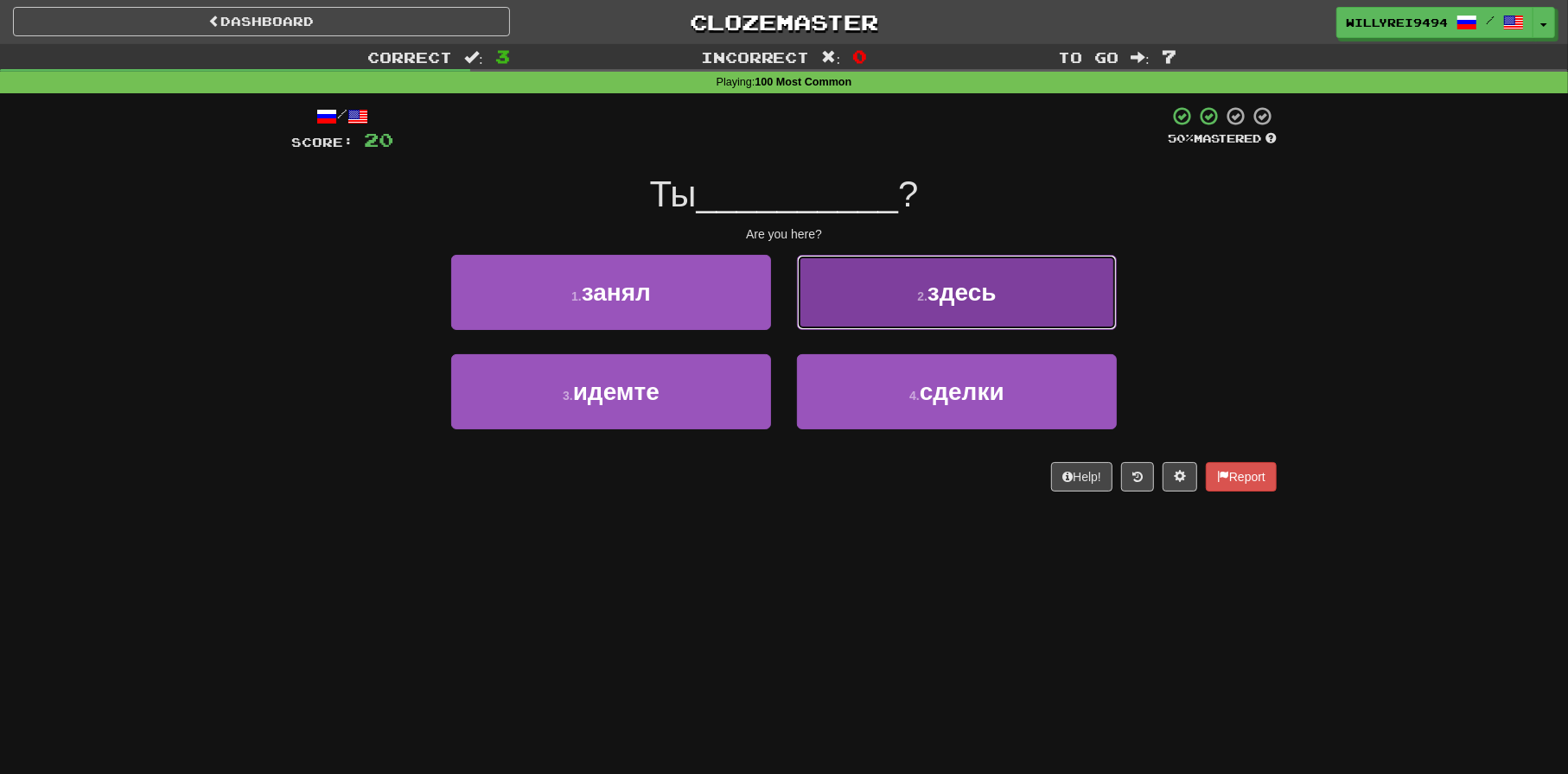
click at [936, 305] on span "здесь" at bounding box center [962, 293] width 69 height 27
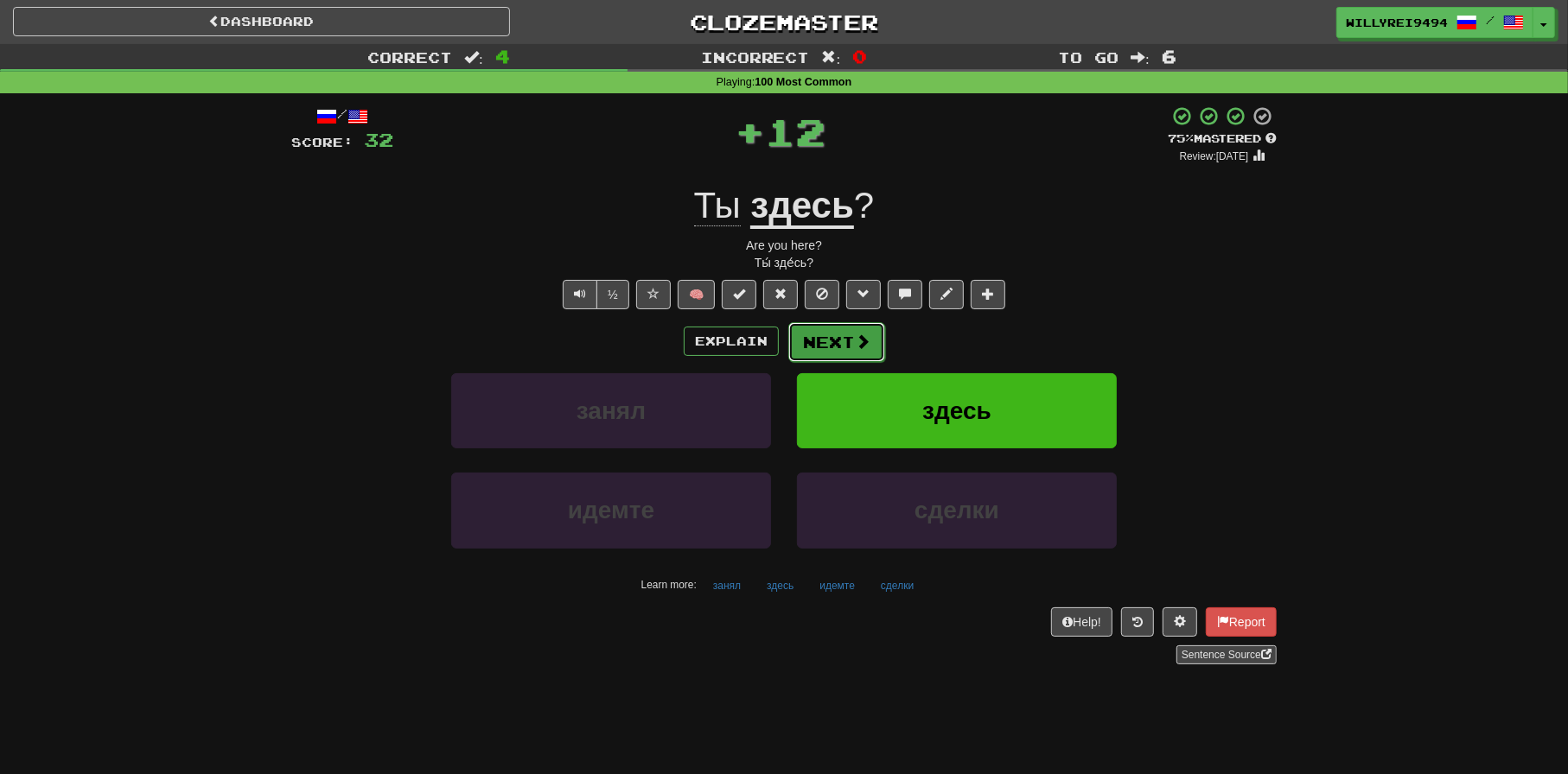
click at [855, 339] on span at bounding box center [863, 341] width 15 height 15
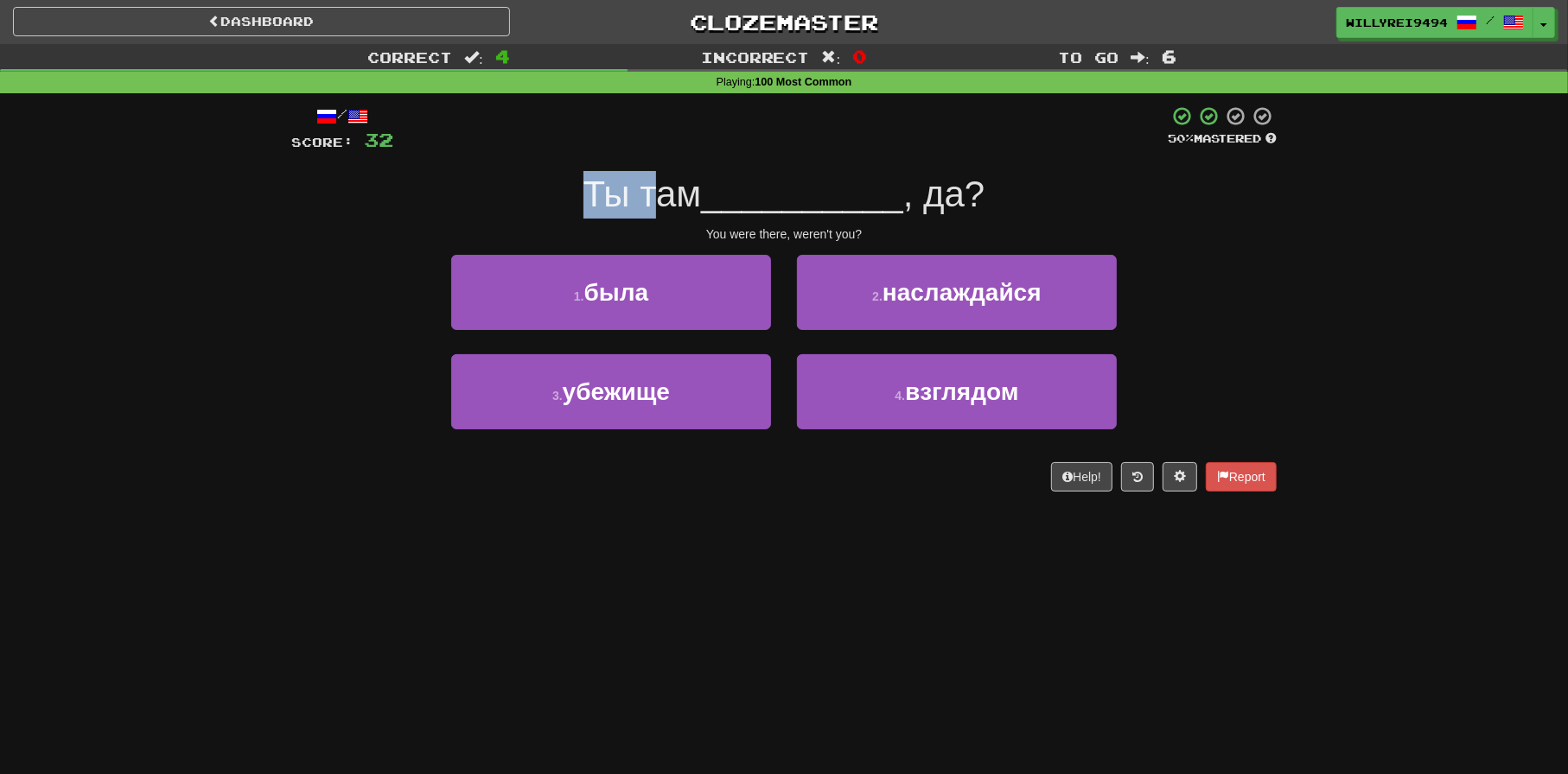
drag, startPoint x: 597, startPoint y: 189, endPoint x: 657, endPoint y: 190, distance: 60.0
click at [657, 190] on span "Ты там" at bounding box center [643, 193] width 118 height 41
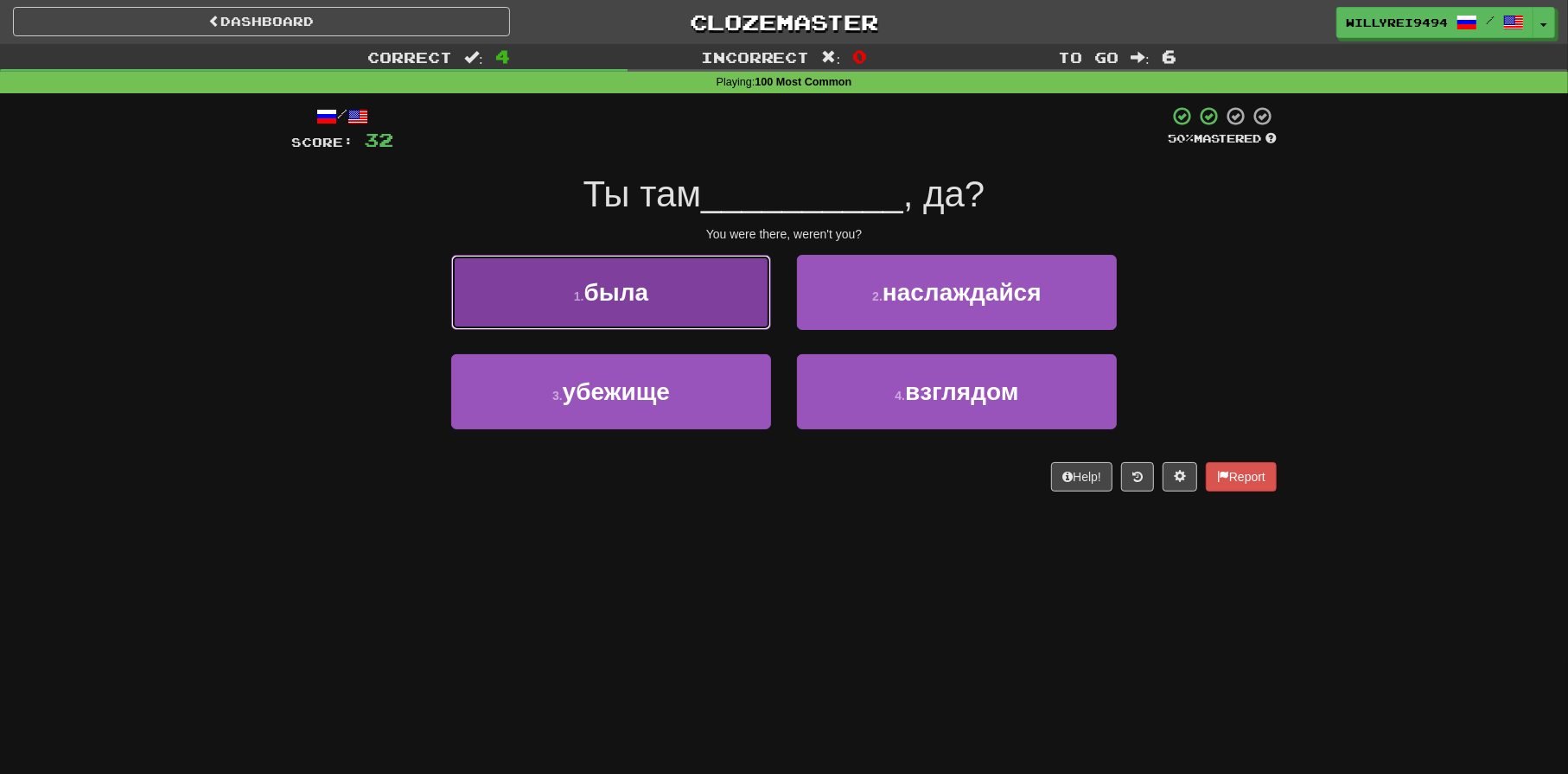
click at [734, 280] on button "1 . была" at bounding box center [611, 292] width 320 height 75
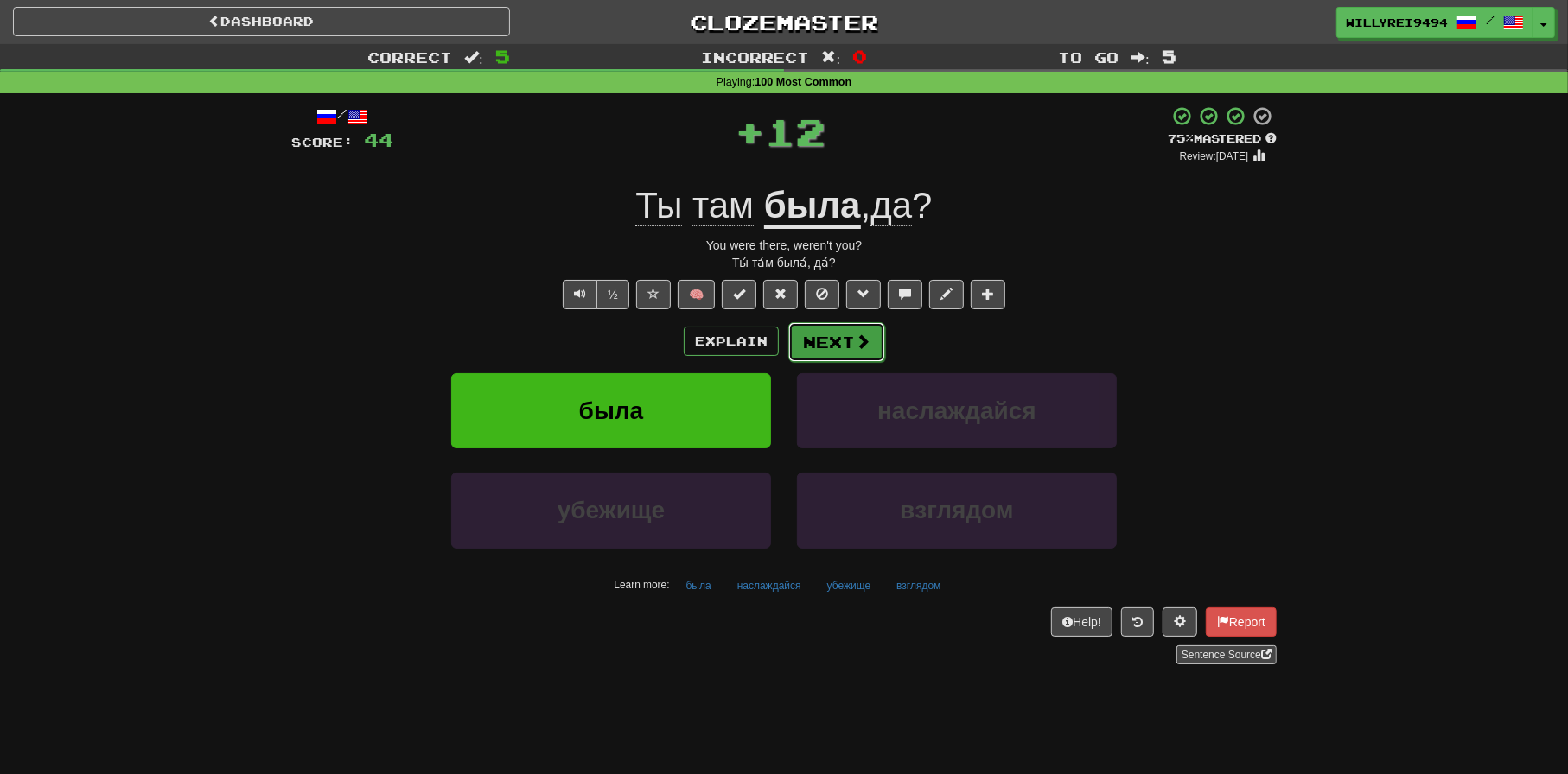
click at [843, 340] on button "Next" at bounding box center [836, 342] width 97 height 40
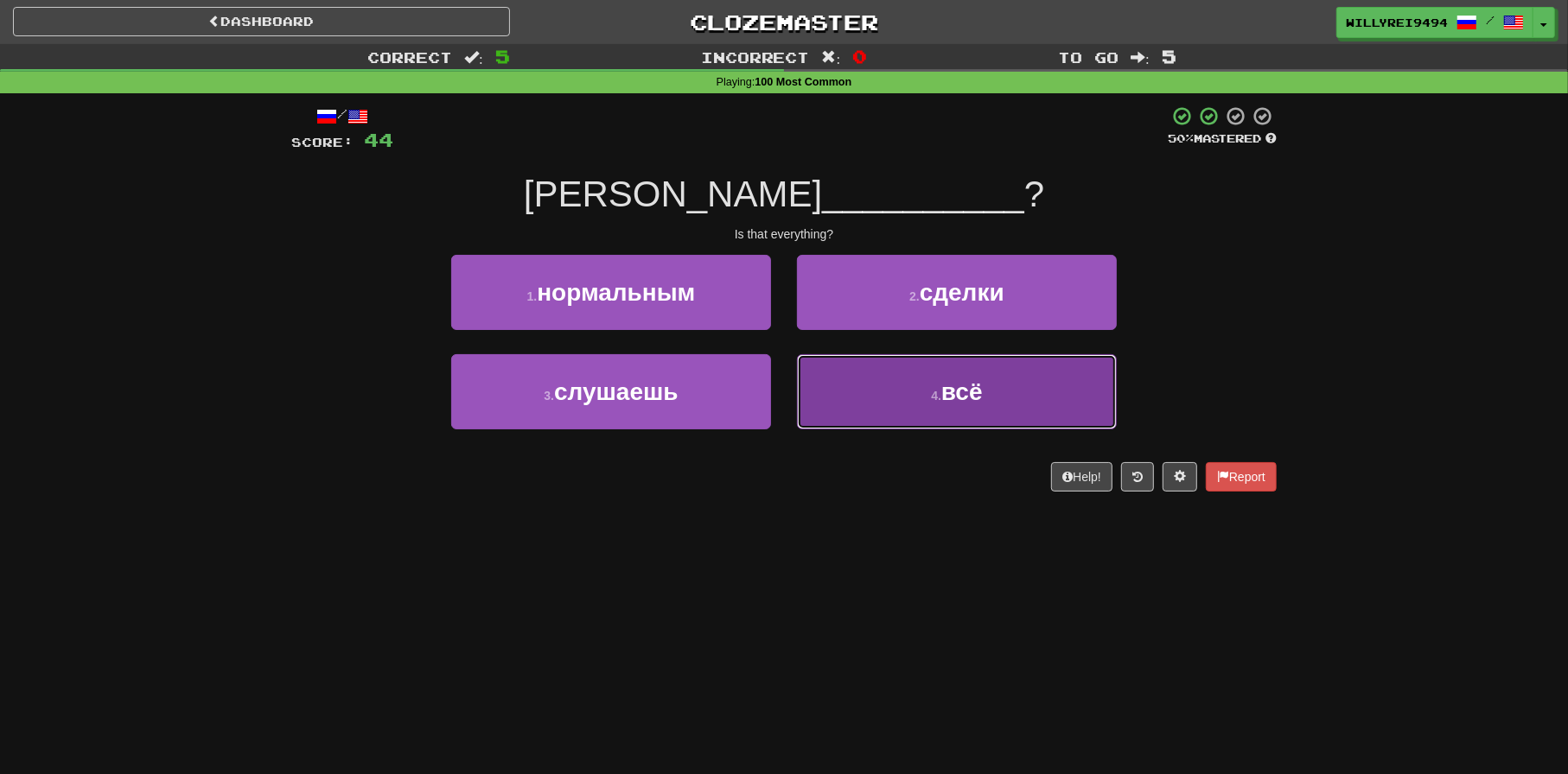
click at [897, 389] on button "4 . всё" at bounding box center [957, 391] width 320 height 75
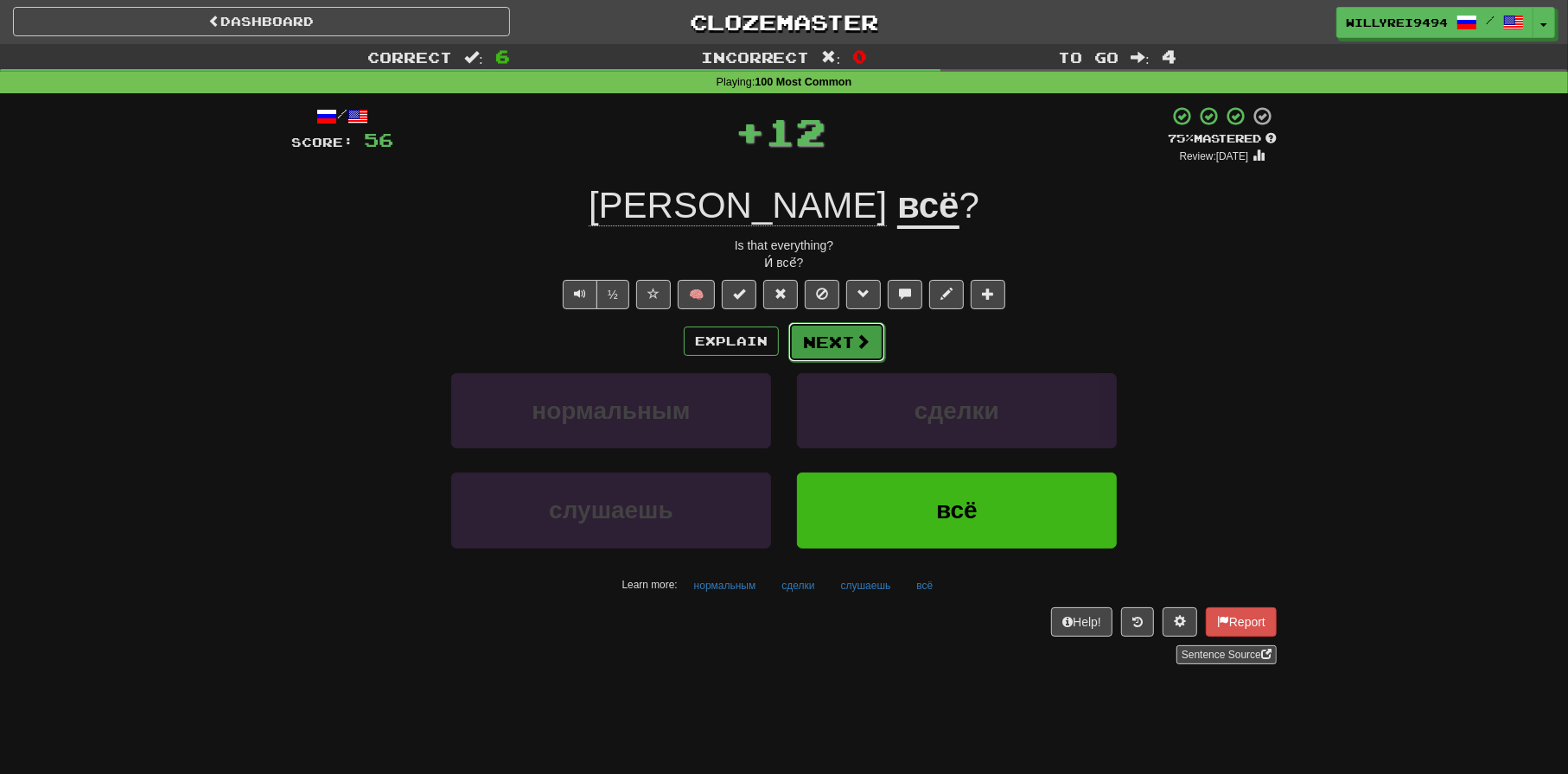
click at [835, 336] on button "Next" at bounding box center [836, 342] width 97 height 40
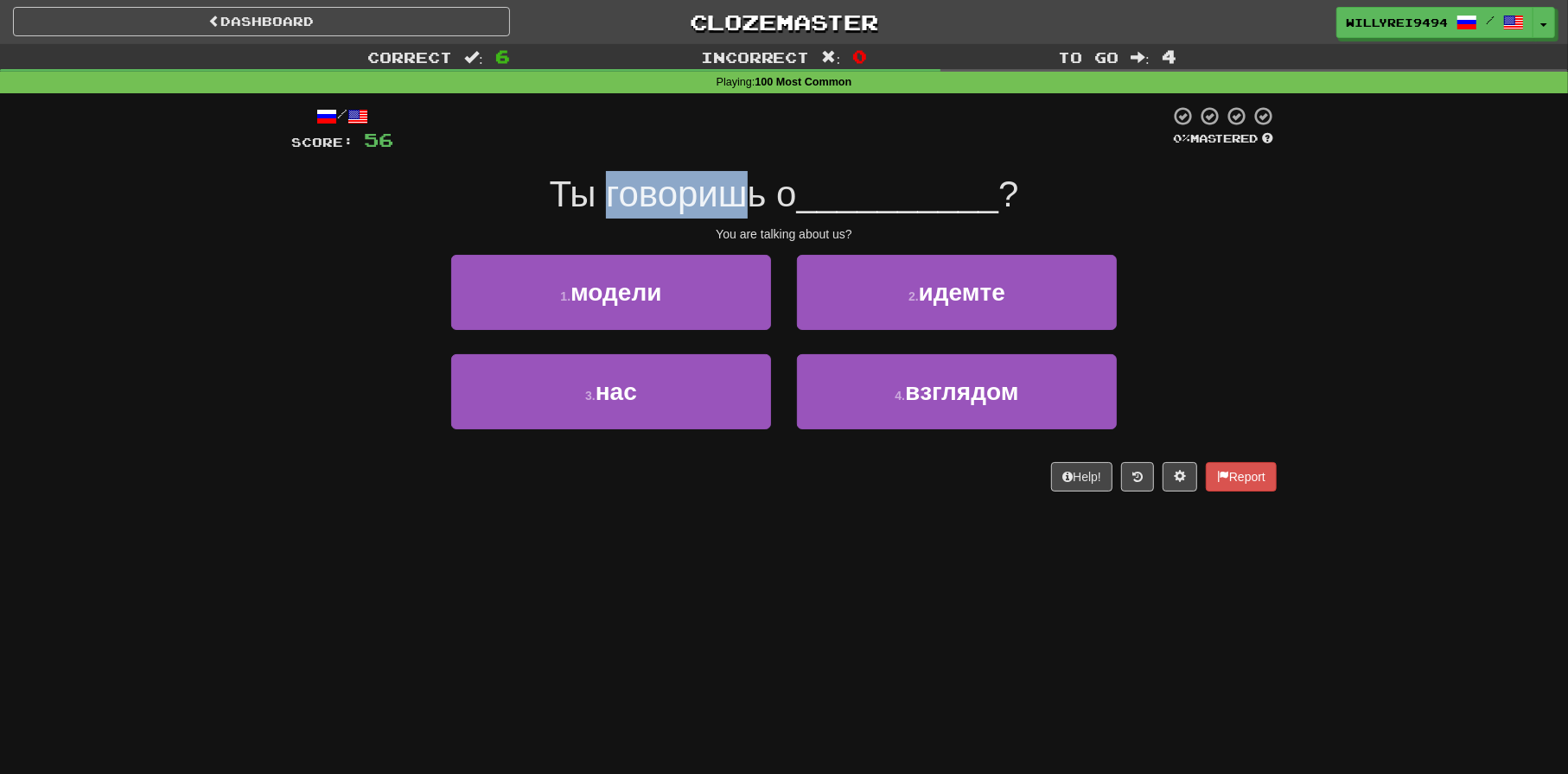
drag, startPoint x: 612, startPoint y: 203, endPoint x: 731, endPoint y: 201, distance: 119.0
click at [731, 201] on span "Ты говоришь о" at bounding box center [674, 193] width 247 height 41
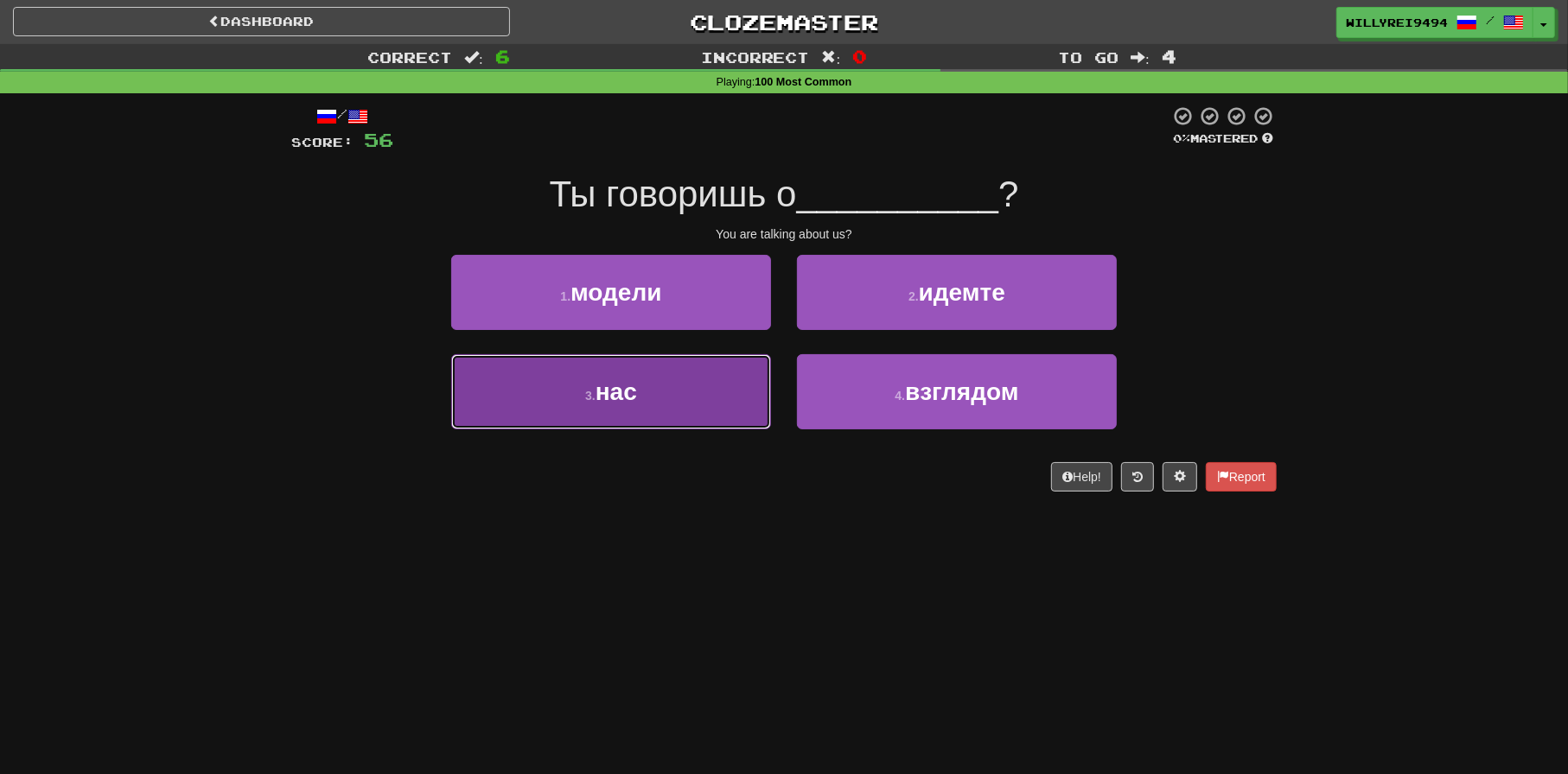
click at [687, 375] on button "3 . нас" at bounding box center [611, 391] width 320 height 75
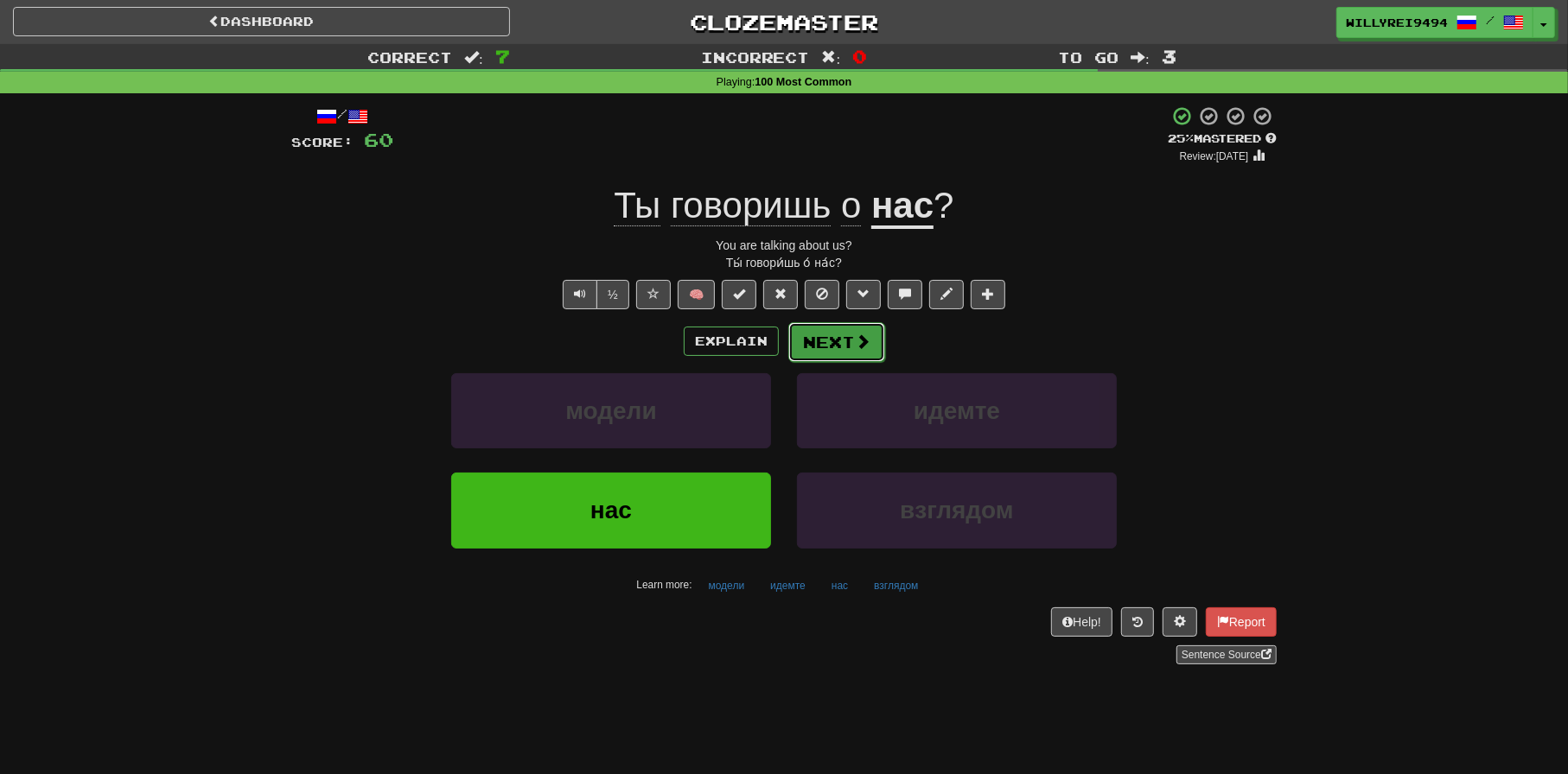
click at [821, 335] on button "Next" at bounding box center [836, 342] width 97 height 40
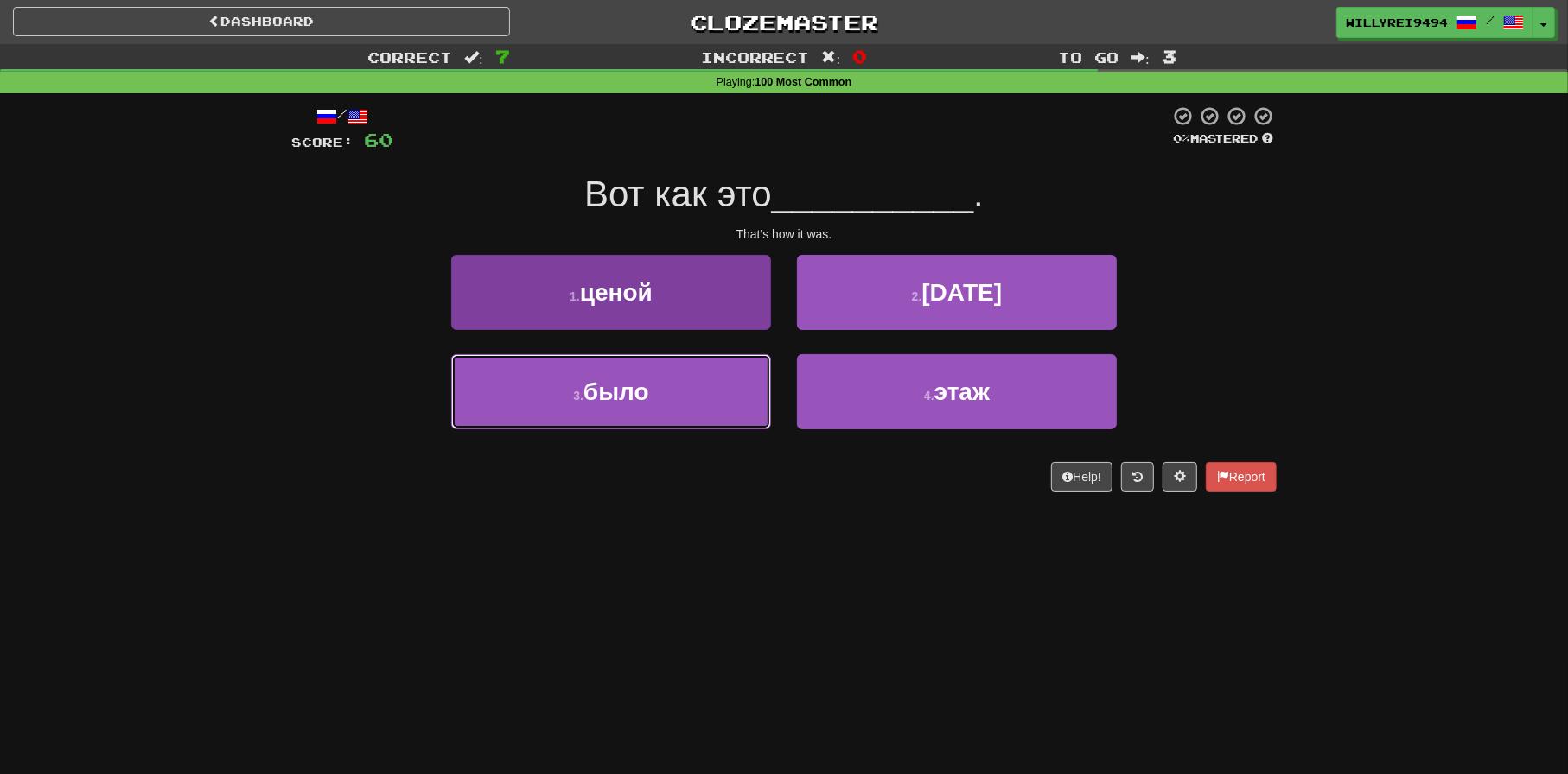
click at [685, 408] on button "3 . было" at bounding box center [611, 391] width 320 height 75
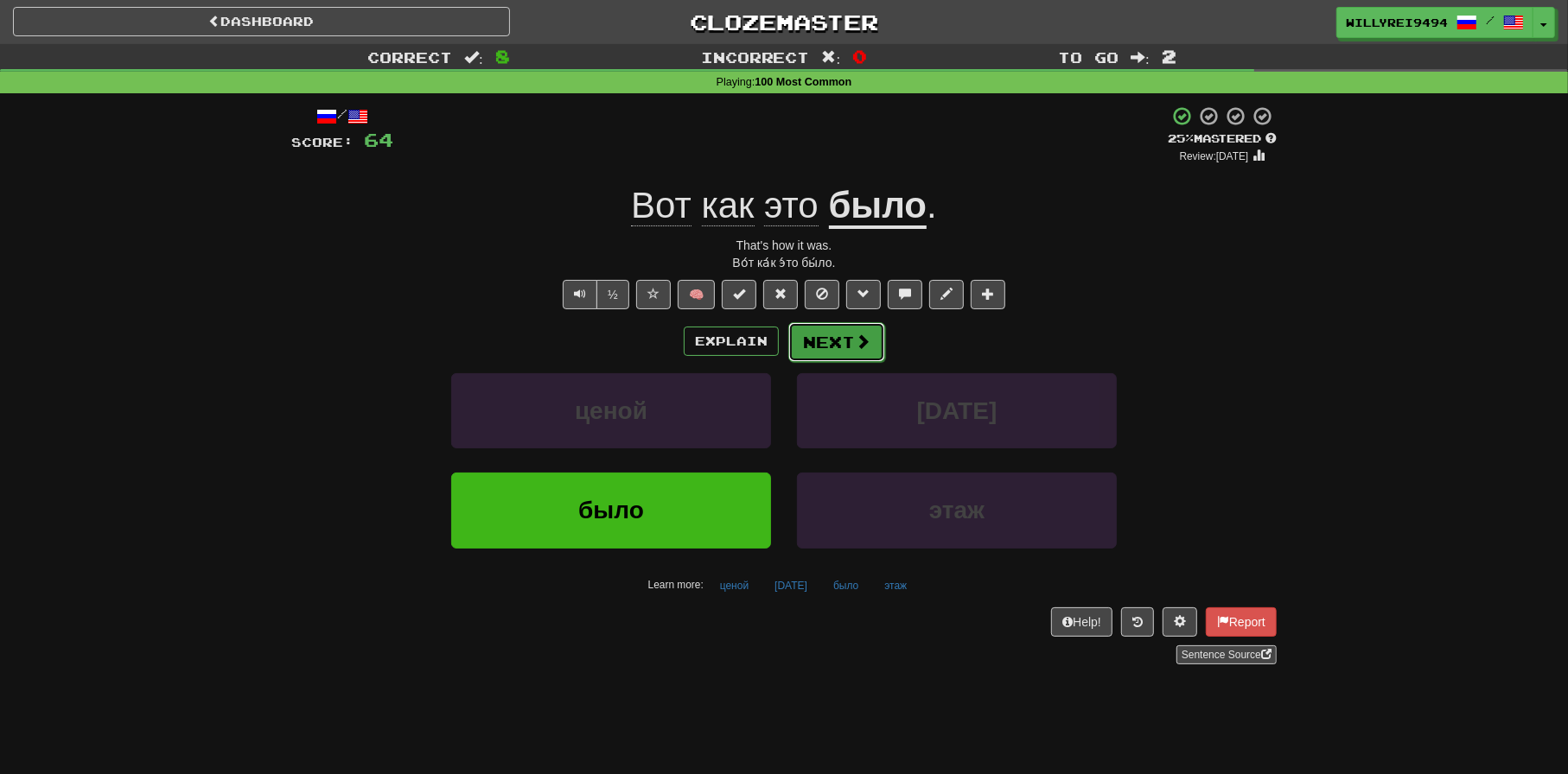
click at [855, 357] on button "Next" at bounding box center [836, 342] width 97 height 40
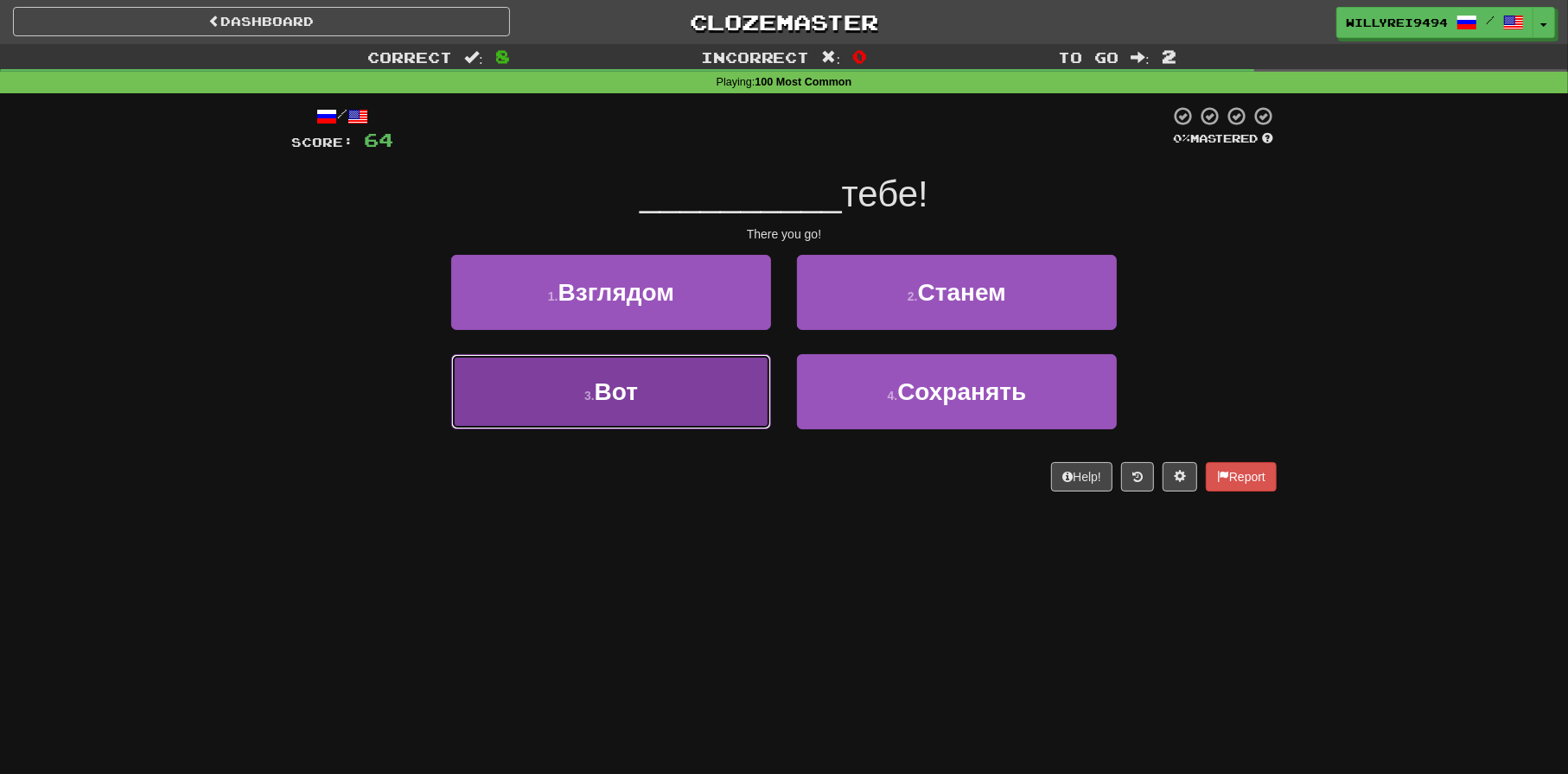
click at [741, 408] on button "3 . Вот" at bounding box center [611, 391] width 320 height 75
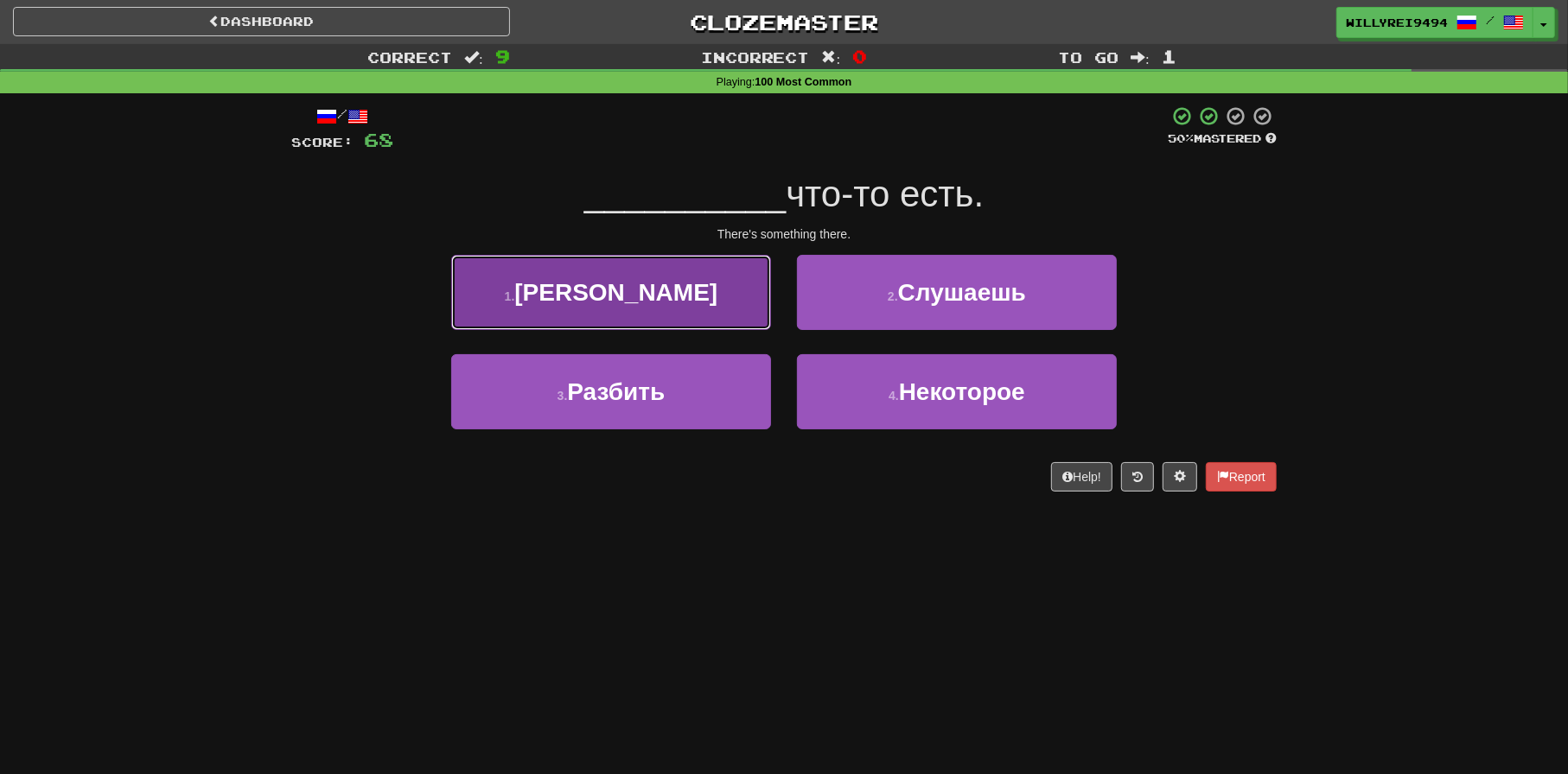
click at [721, 308] on button "1 . Там" at bounding box center [611, 292] width 320 height 75
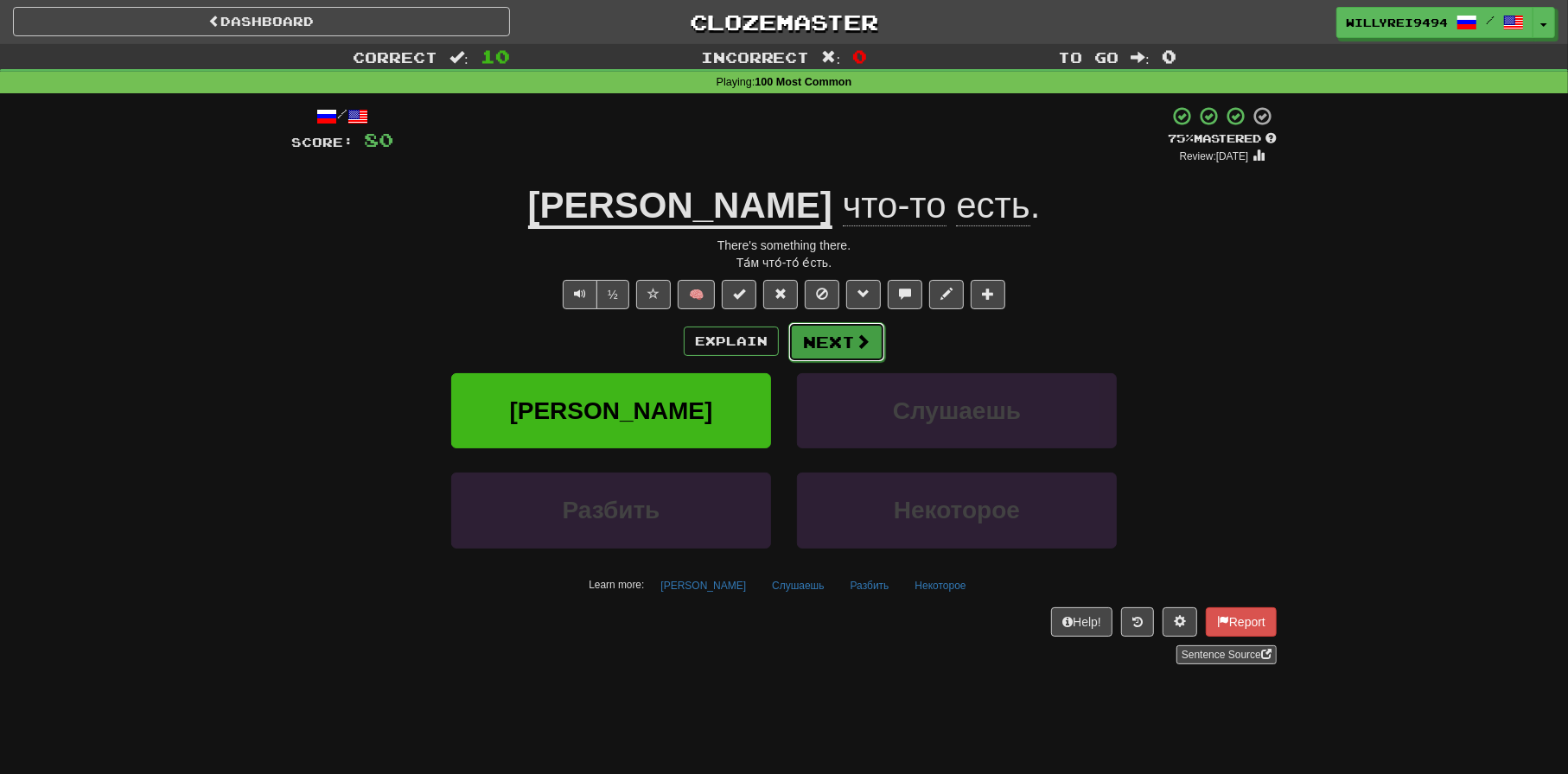
click at [815, 338] on button "Next" at bounding box center [836, 342] width 97 height 40
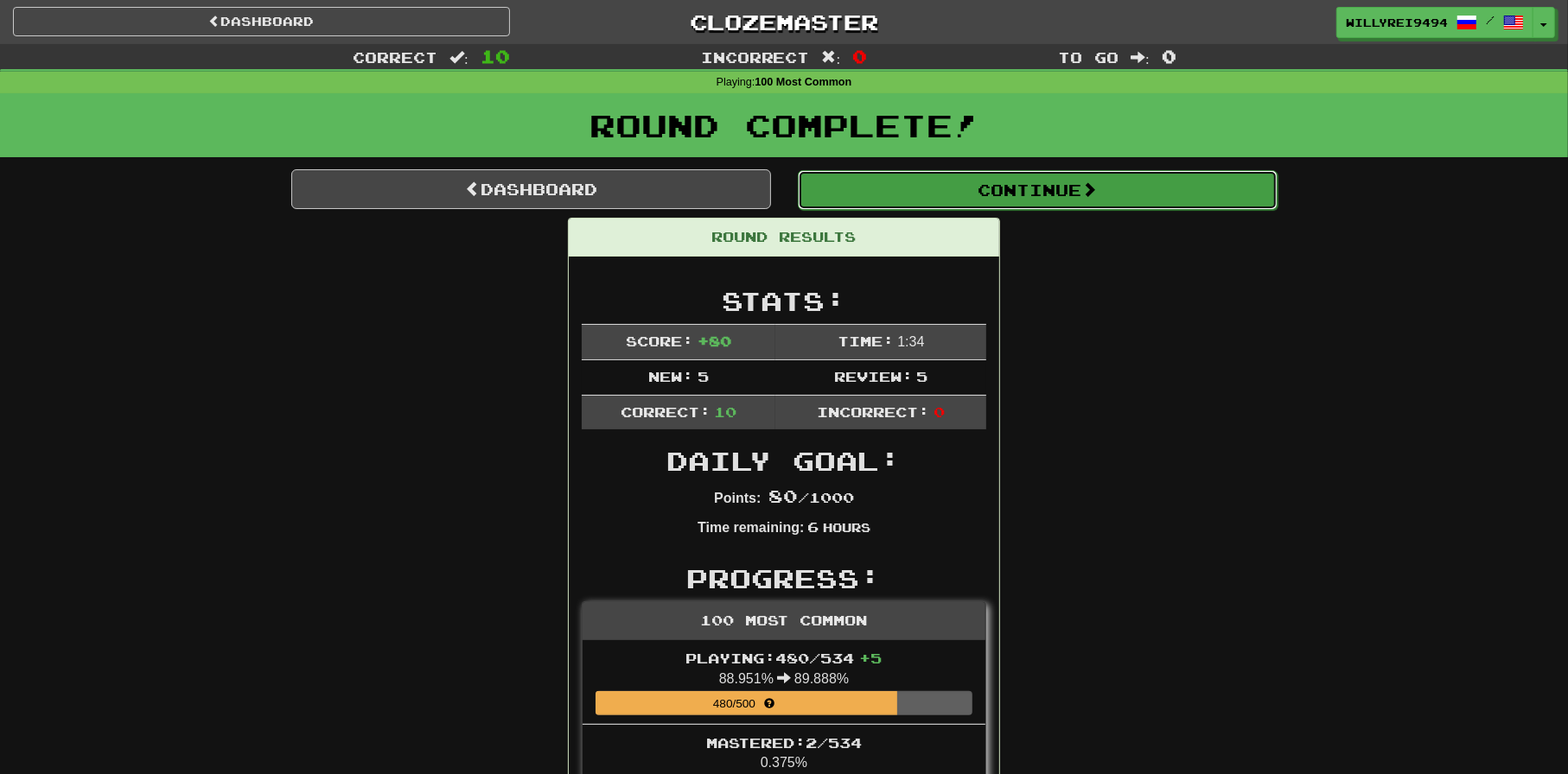
click at [851, 199] on button "Continue" at bounding box center [1038, 191] width 480 height 40
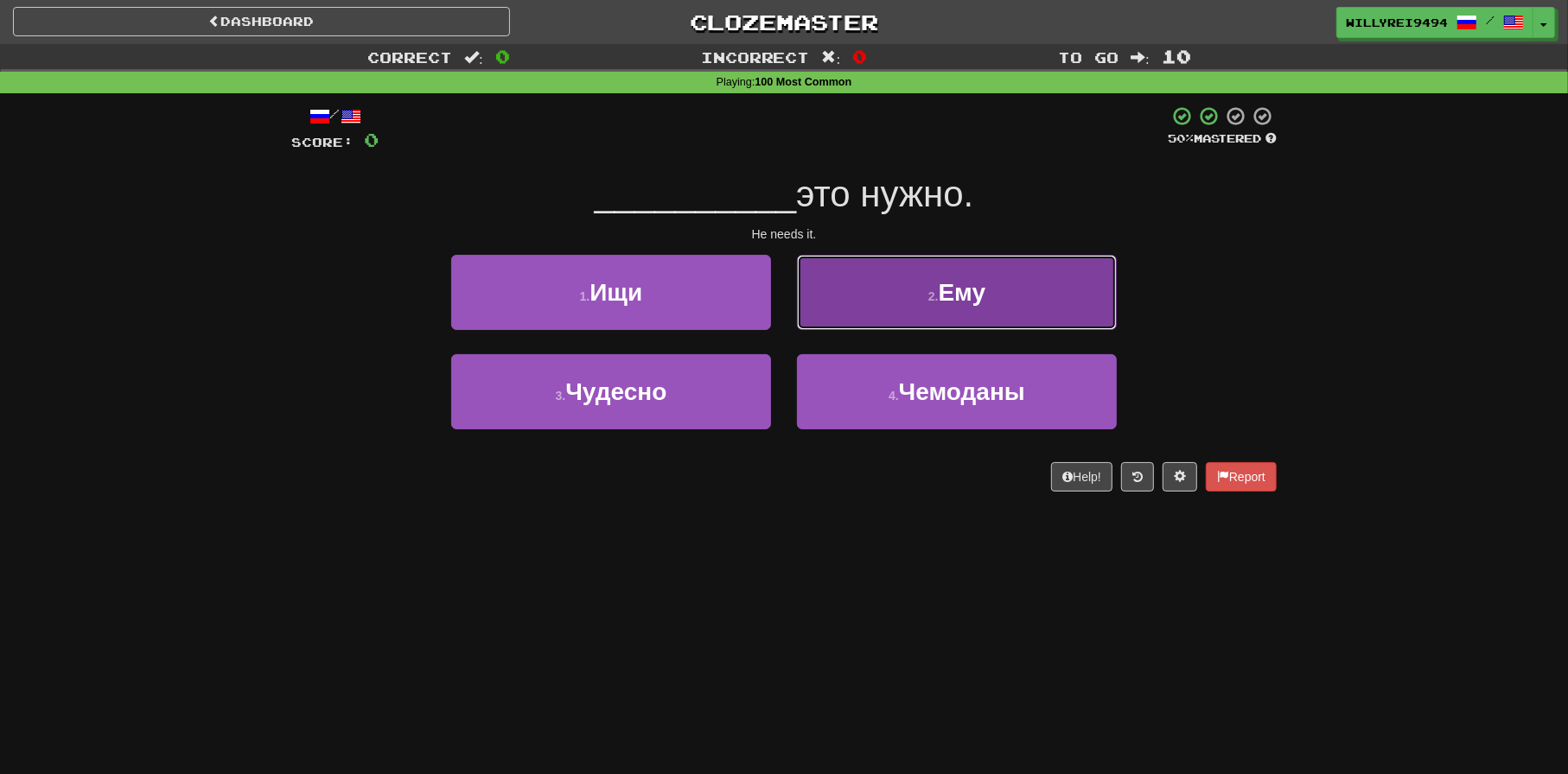
click at [838, 295] on button "2 . Ему" at bounding box center [957, 292] width 320 height 75
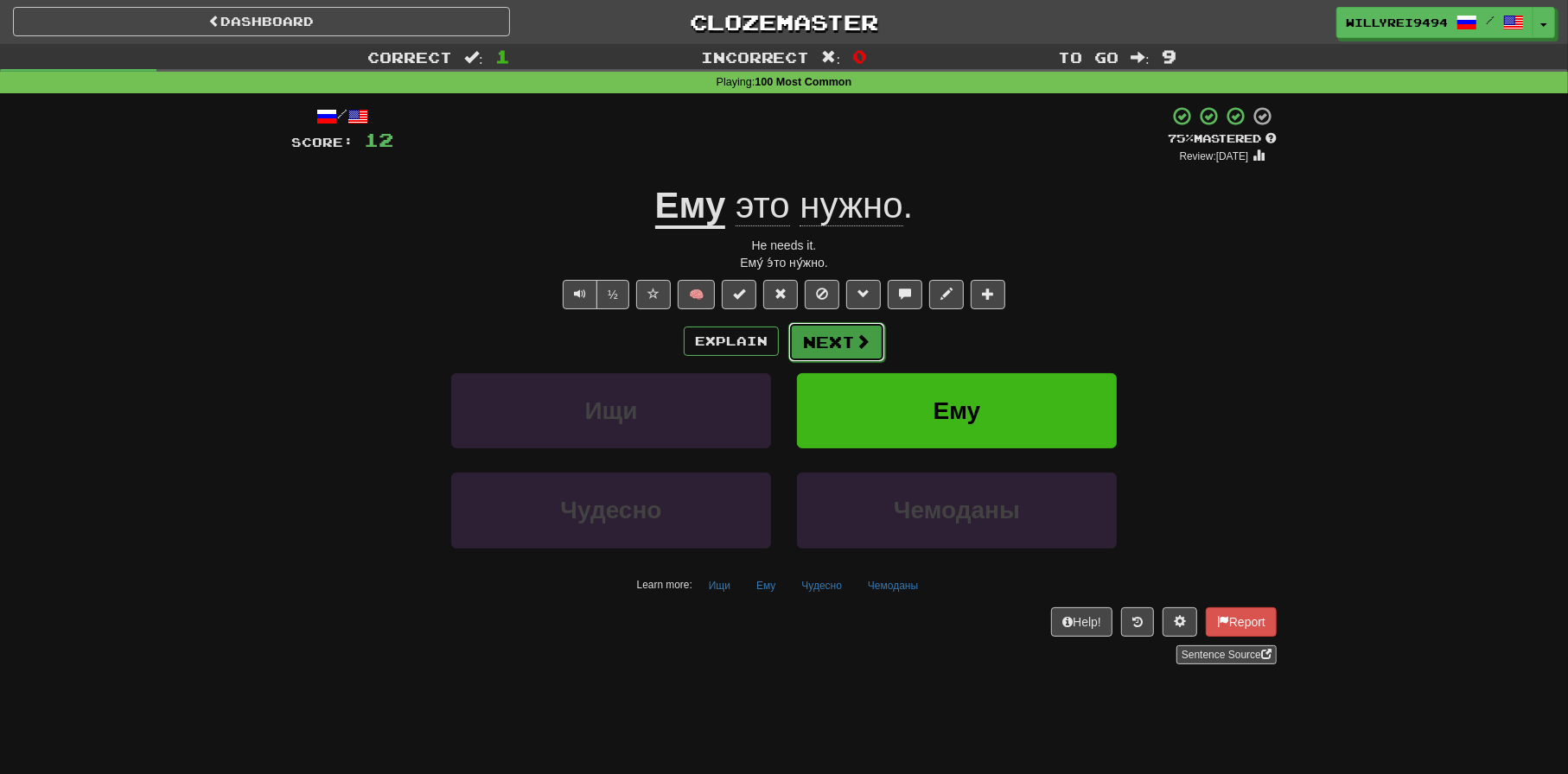
click at [824, 322] on button "Next" at bounding box center [836, 342] width 97 height 40
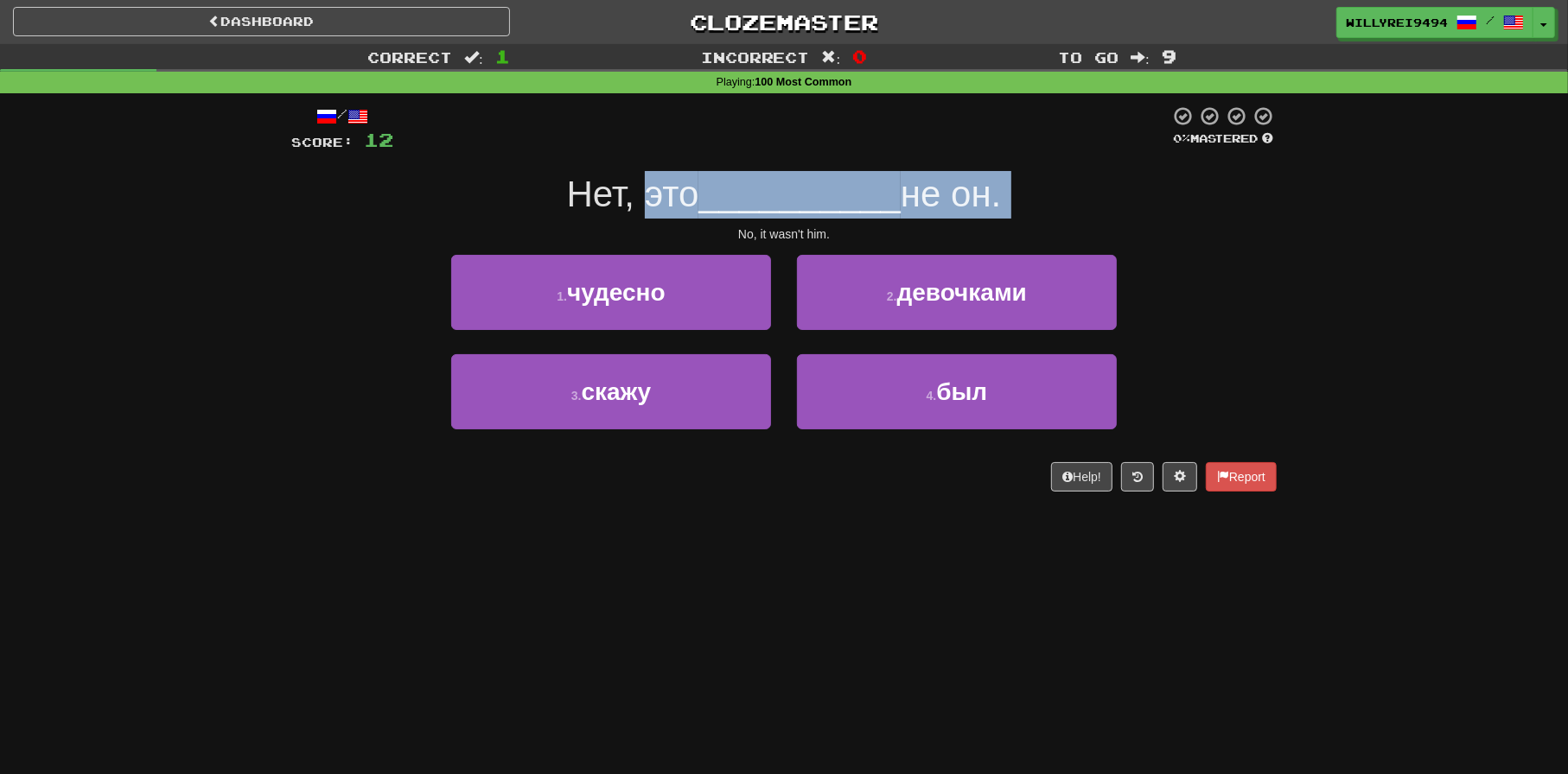
drag, startPoint x: 574, startPoint y: 220, endPoint x: 641, endPoint y: 210, distance: 67.7
click at [641, 210] on div "/ Score: 12 0 % Mastered Нет, это __________ не он. No, it wasn't him. 1 . чуде…" at bounding box center [784, 299] width 986 height 387
click at [641, 210] on span "Нет, это" at bounding box center [634, 193] width 133 height 41
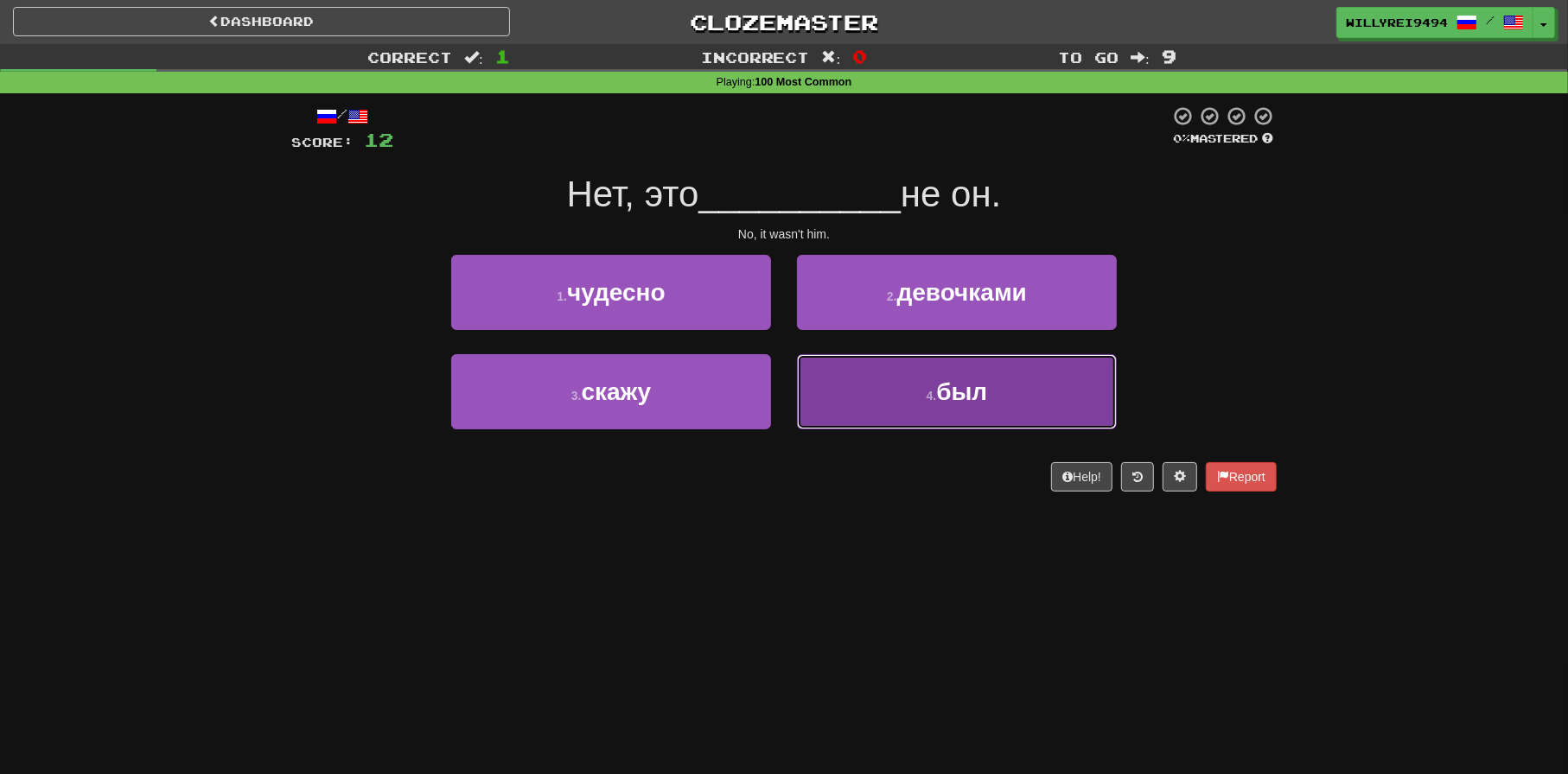
click at [860, 384] on button "4 . был" at bounding box center [957, 391] width 320 height 75
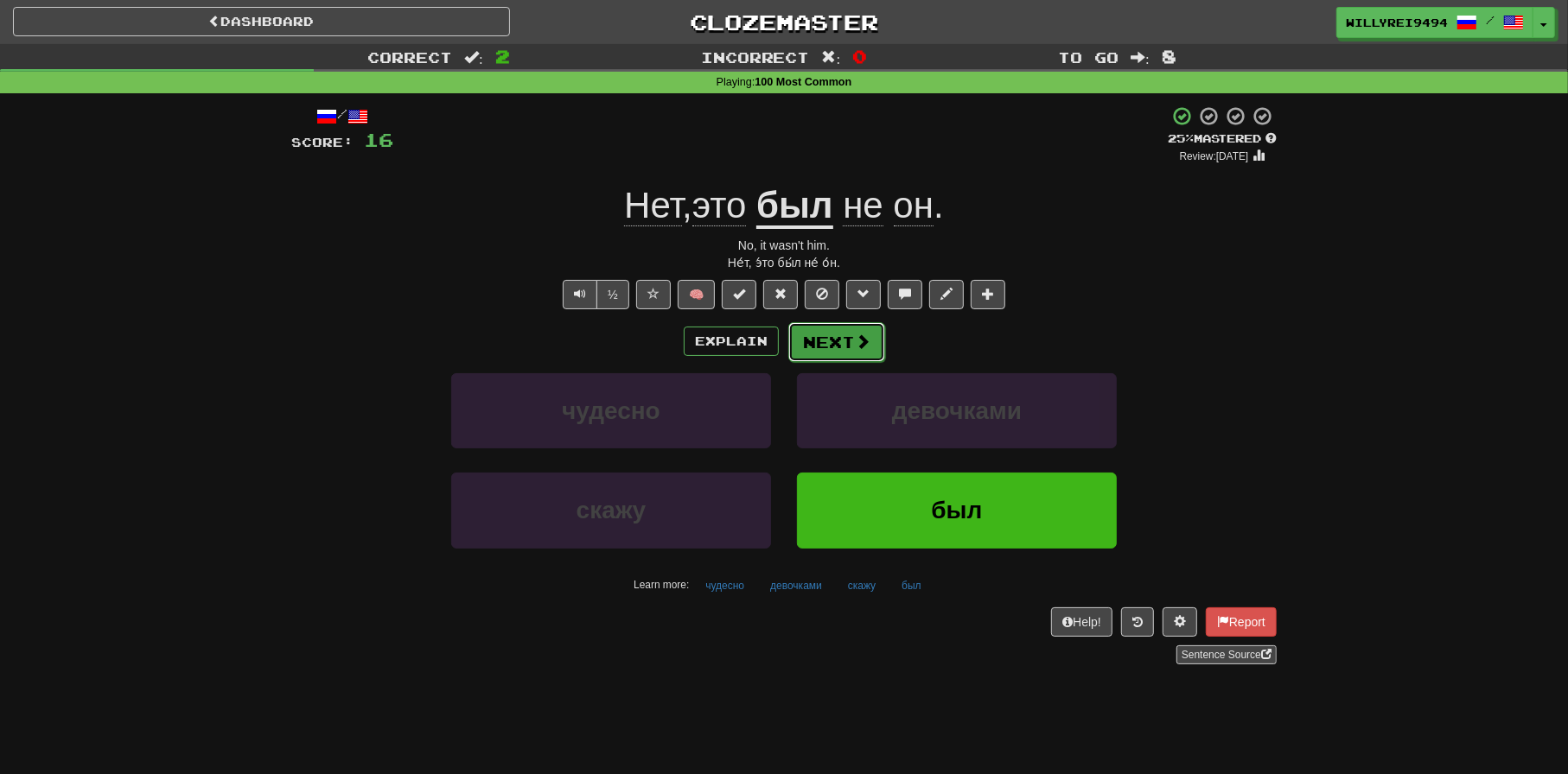
click at [859, 356] on button "Next" at bounding box center [836, 342] width 97 height 40
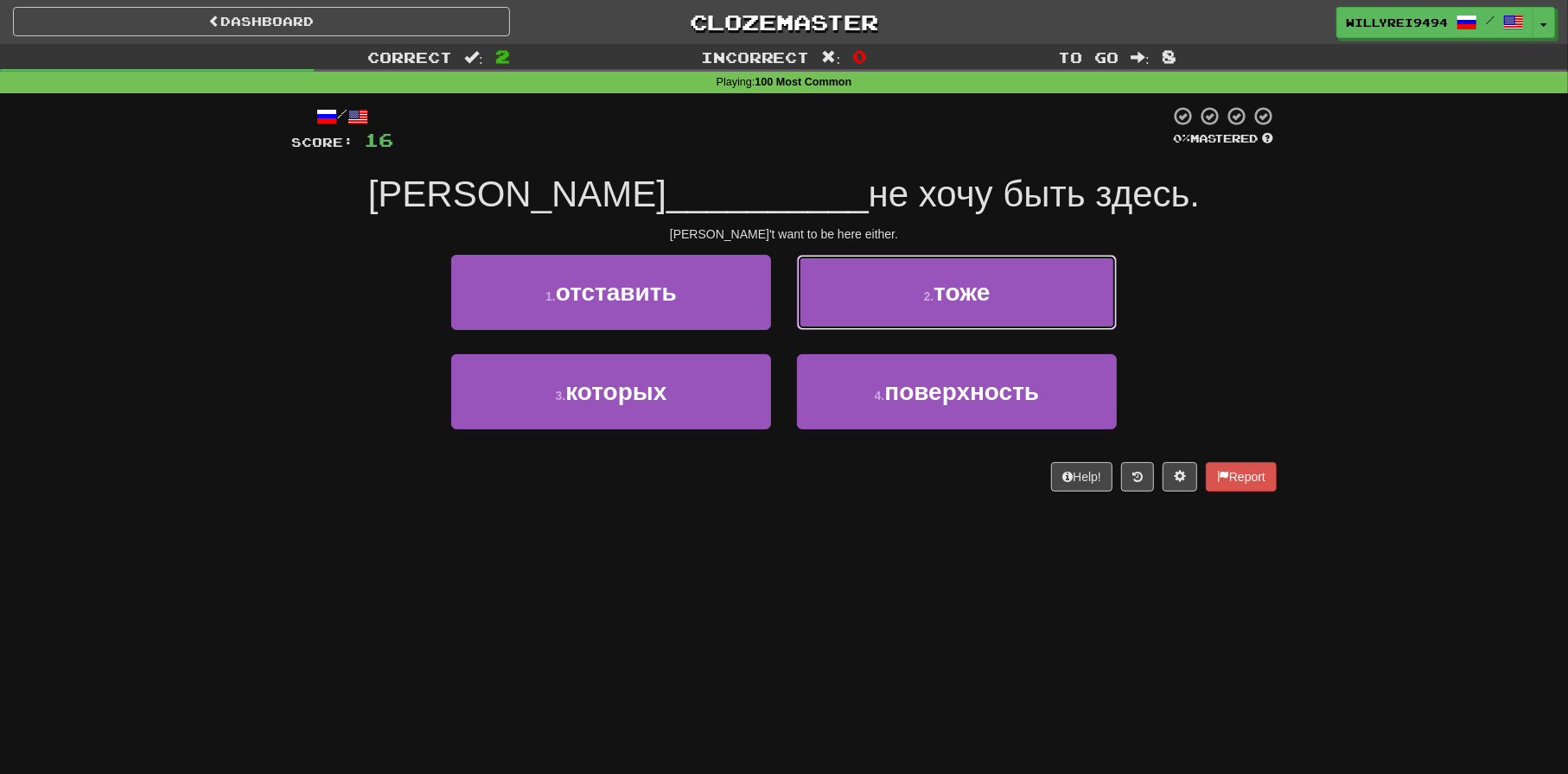
click at [922, 307] on button "2 . тоже" at bounding box center [957, 292] width 320 height 75
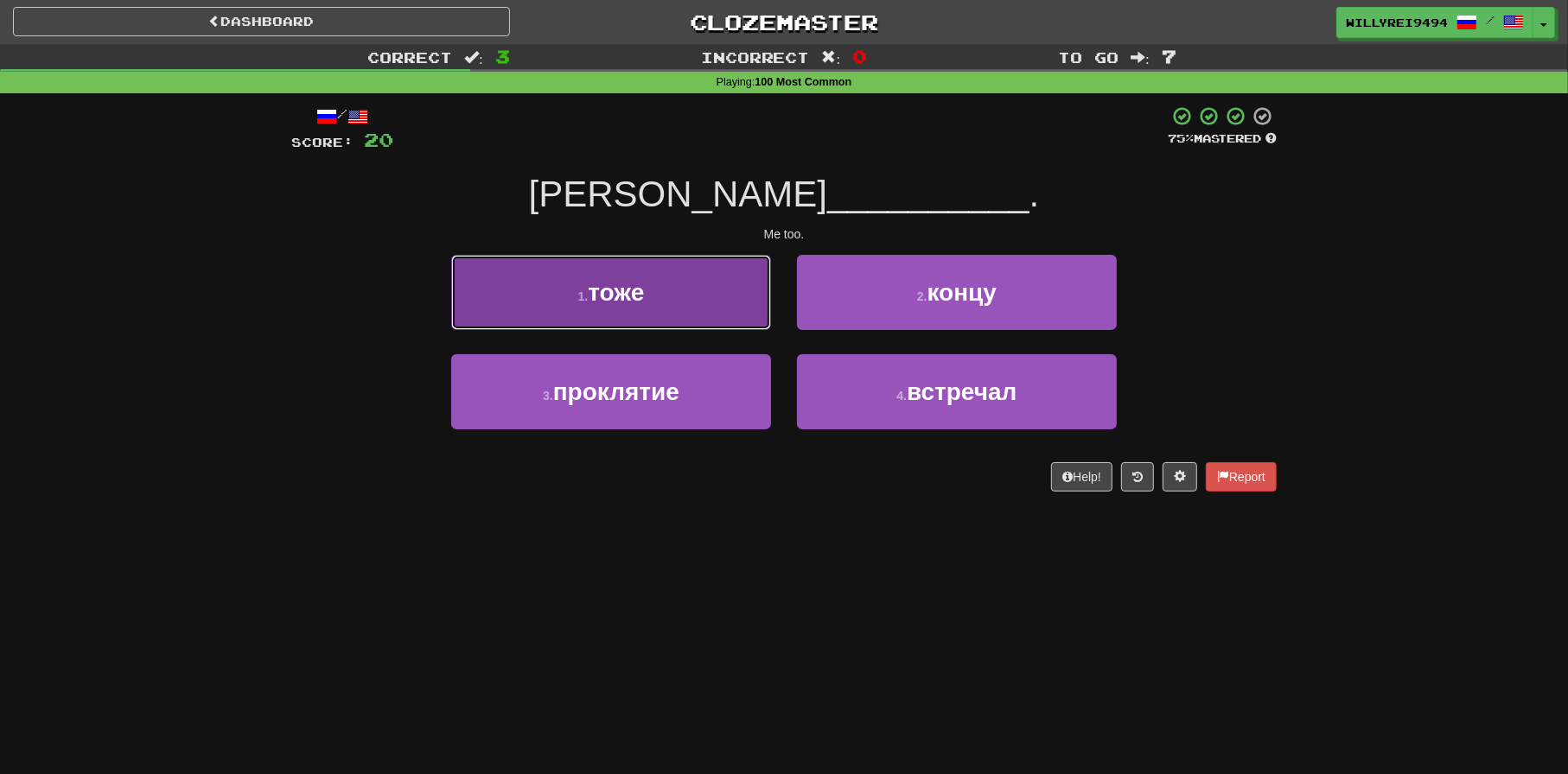
click at [721, 322] on button "1 . тоже" at bounding box center [611, 292] width 320 height 75
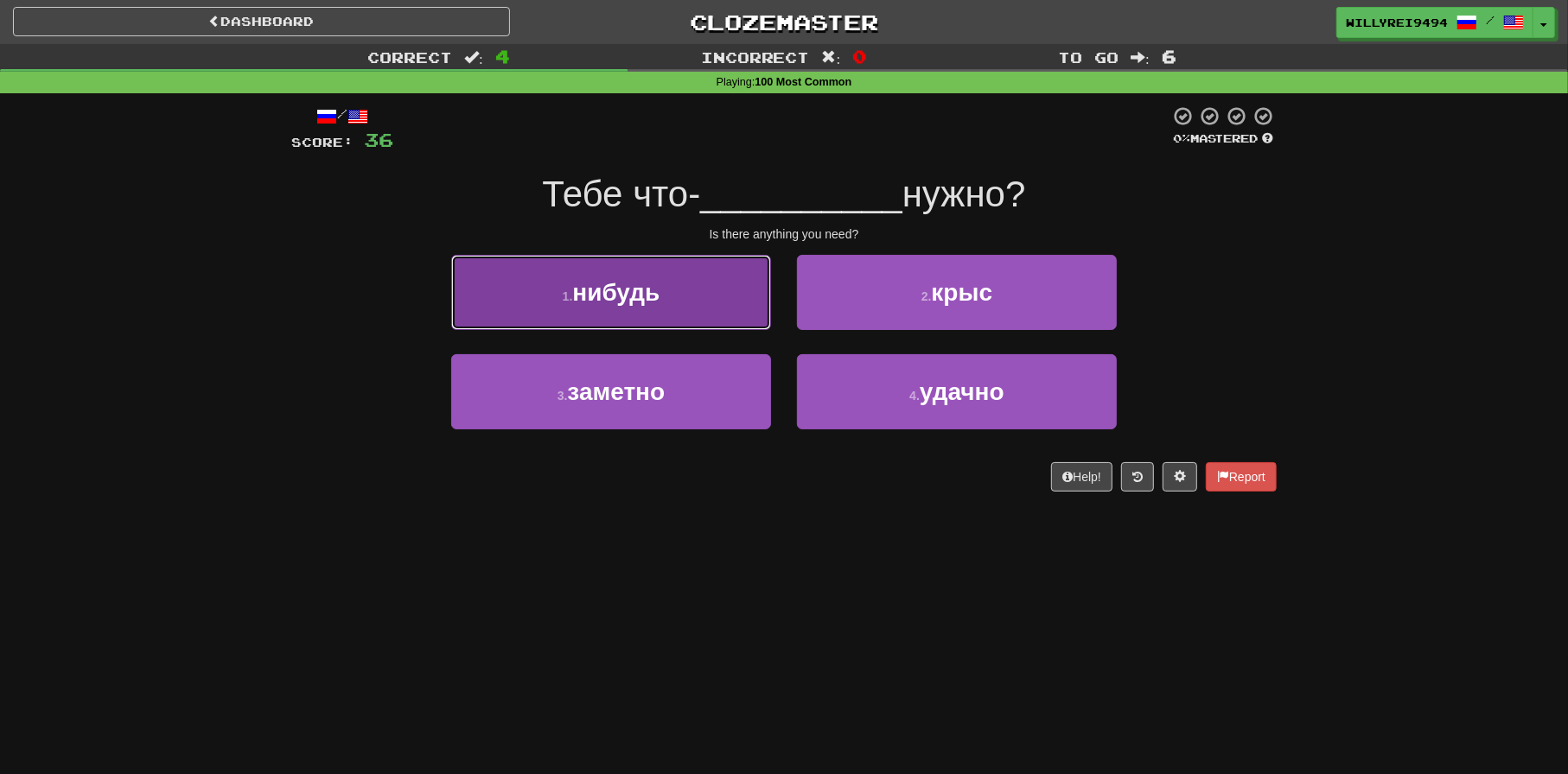
click at [715, 288] on button "1 . нибудь" at bounding box center [611, 292] width 320 height 75
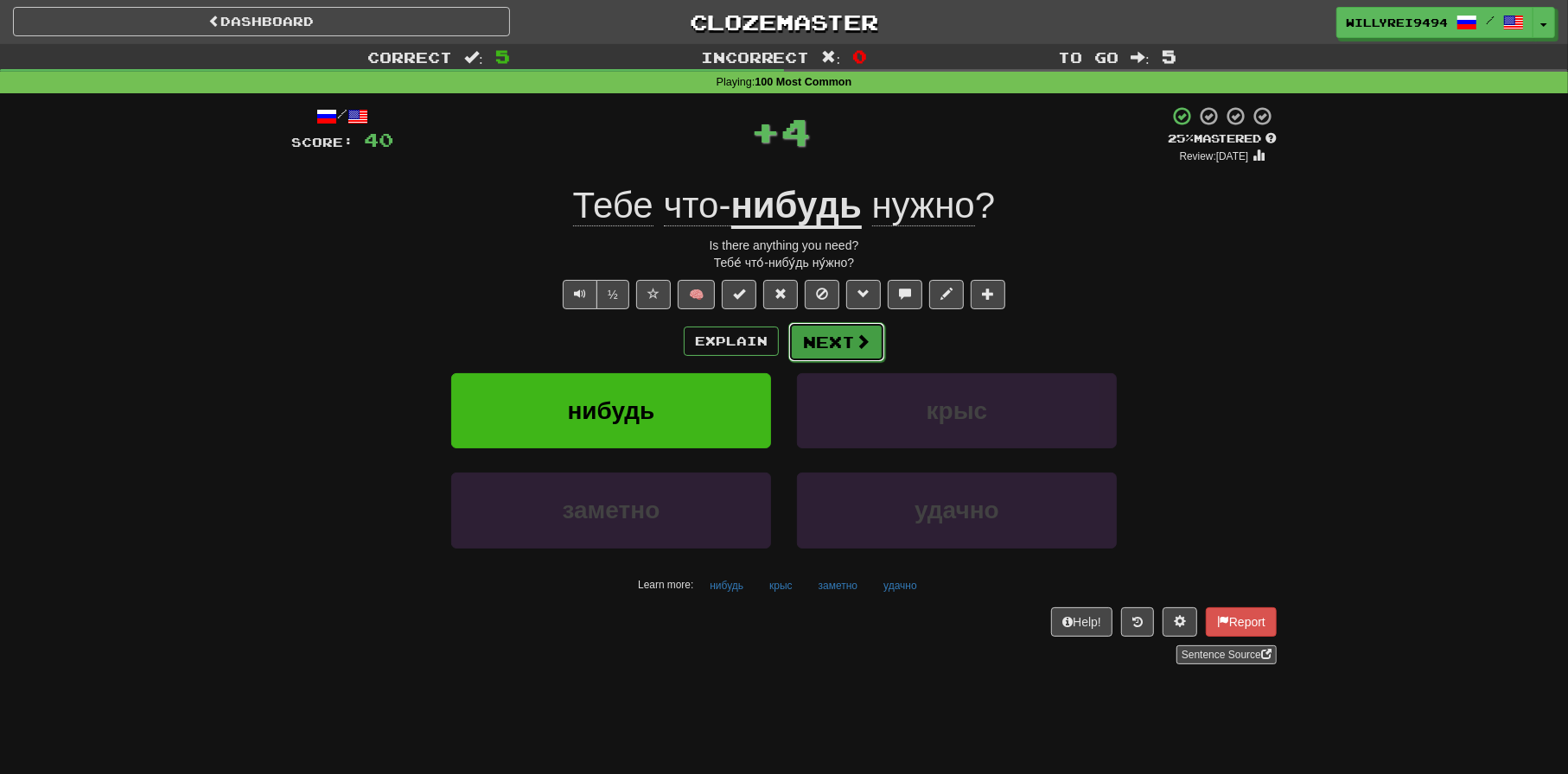
click at [849, 321] on div "Explain Next" at bounding box center [784, 341] width 986 height 40
click at [837, 335] on button "Next" at bounding box center [836, 342] width 97 height 40
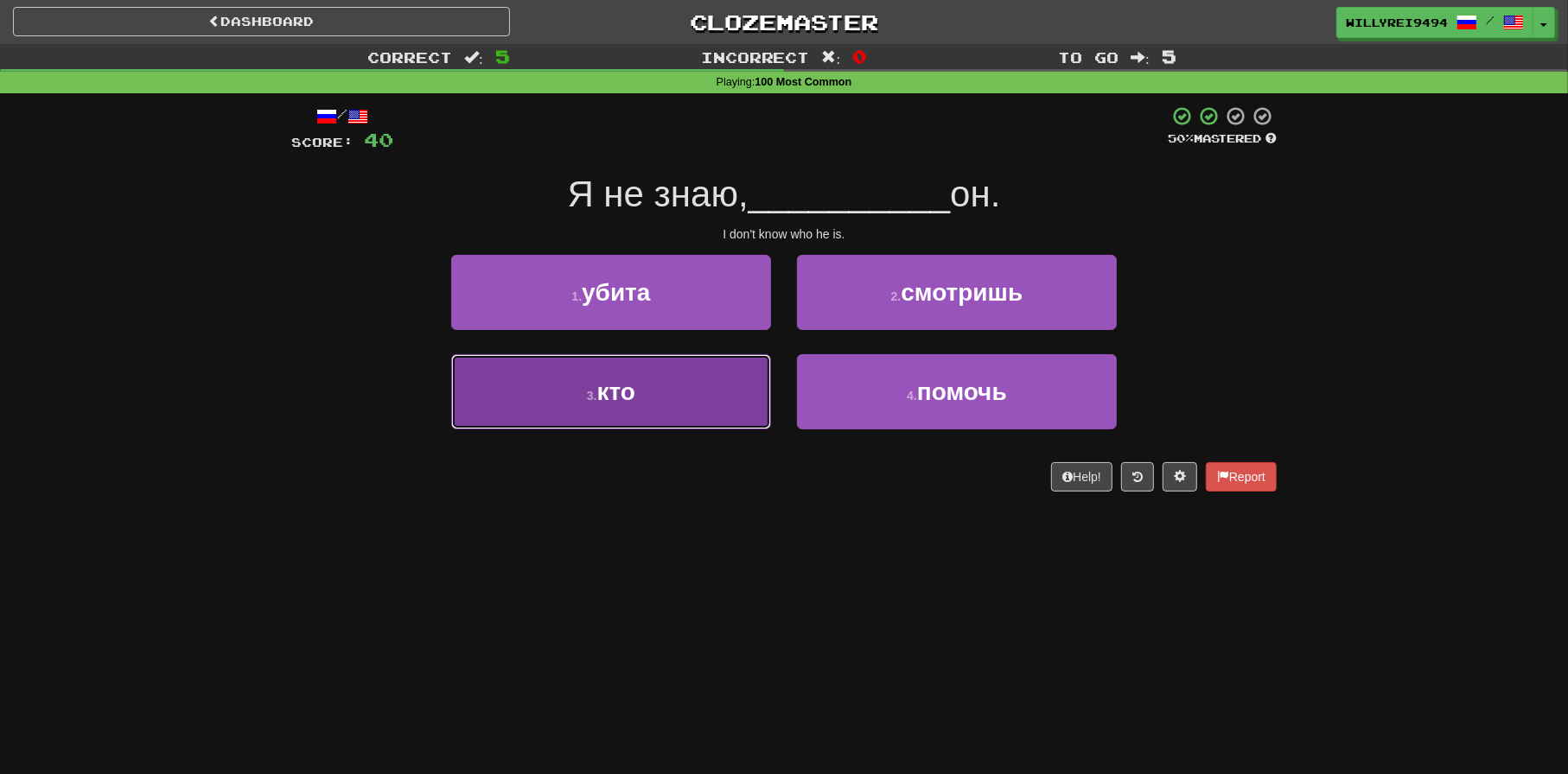
click at [698, 421] on button "3 . кто" at bounding box center [611, 391] width 320 height 75
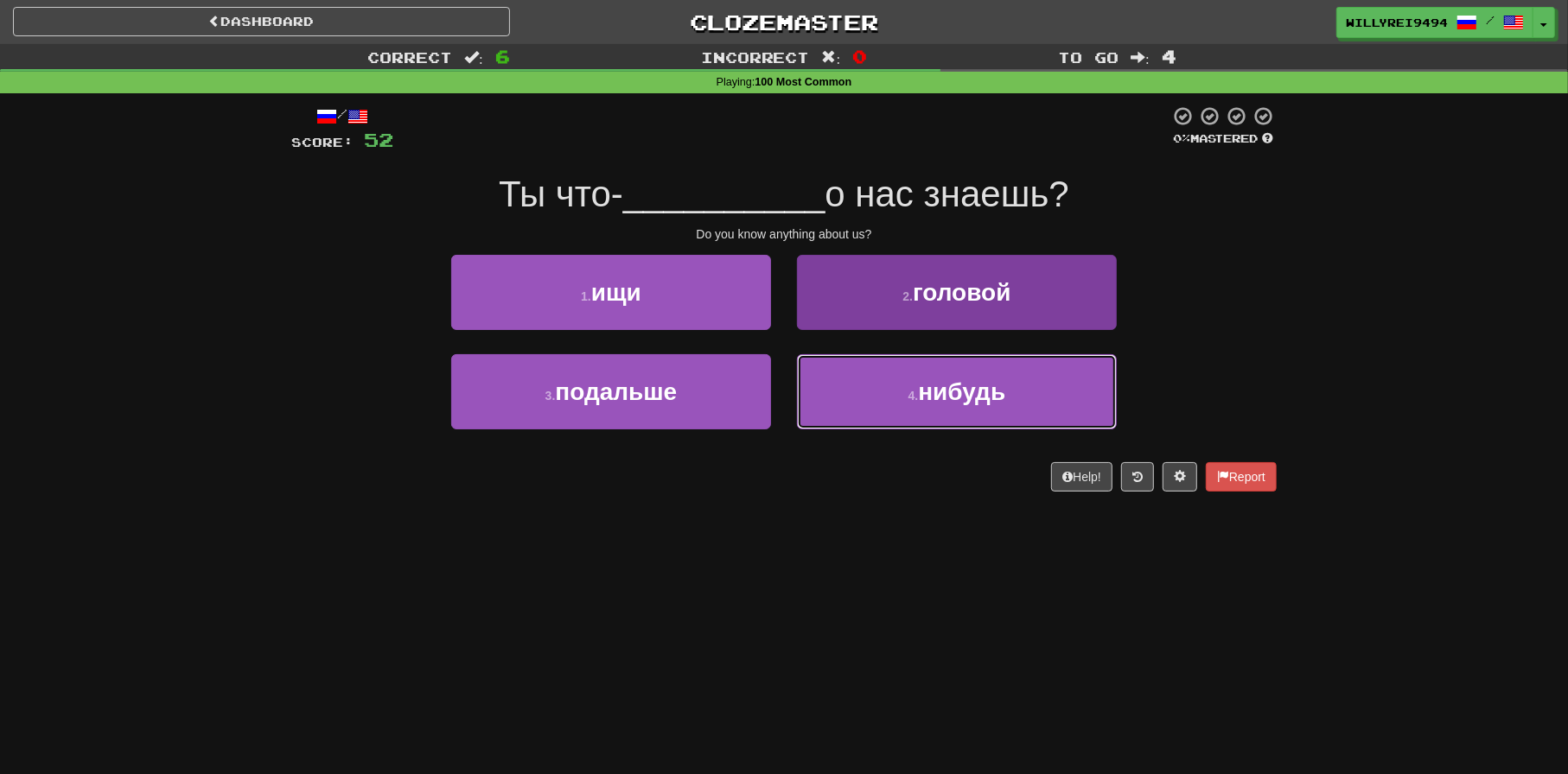
click at [886, 407] on button "4 . нибудь" at bounding box center [957, 391] width 320 height 75
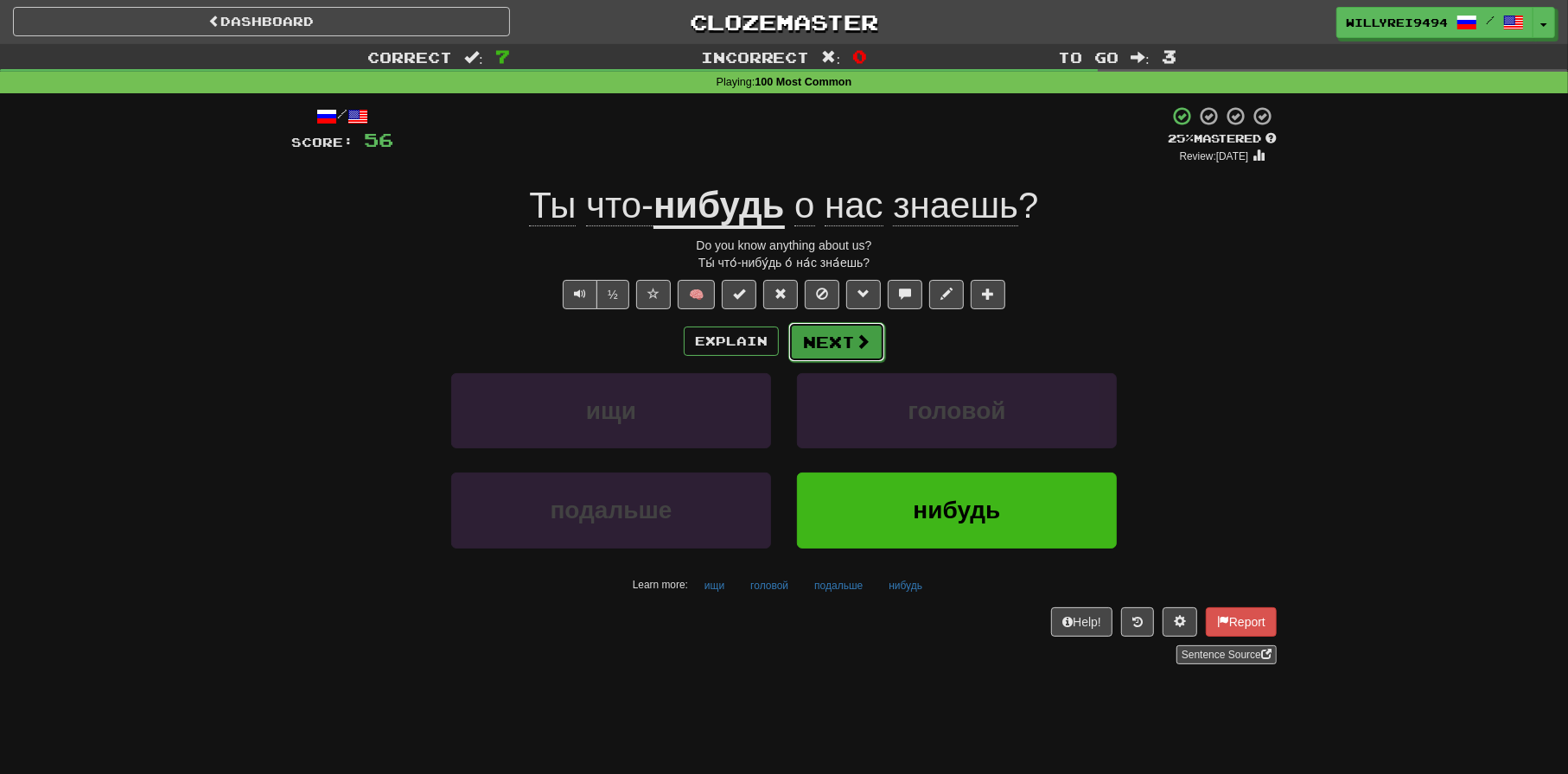
click at [876, 338] on button "Next" at bounding box center [836, 342] width 97 height 40
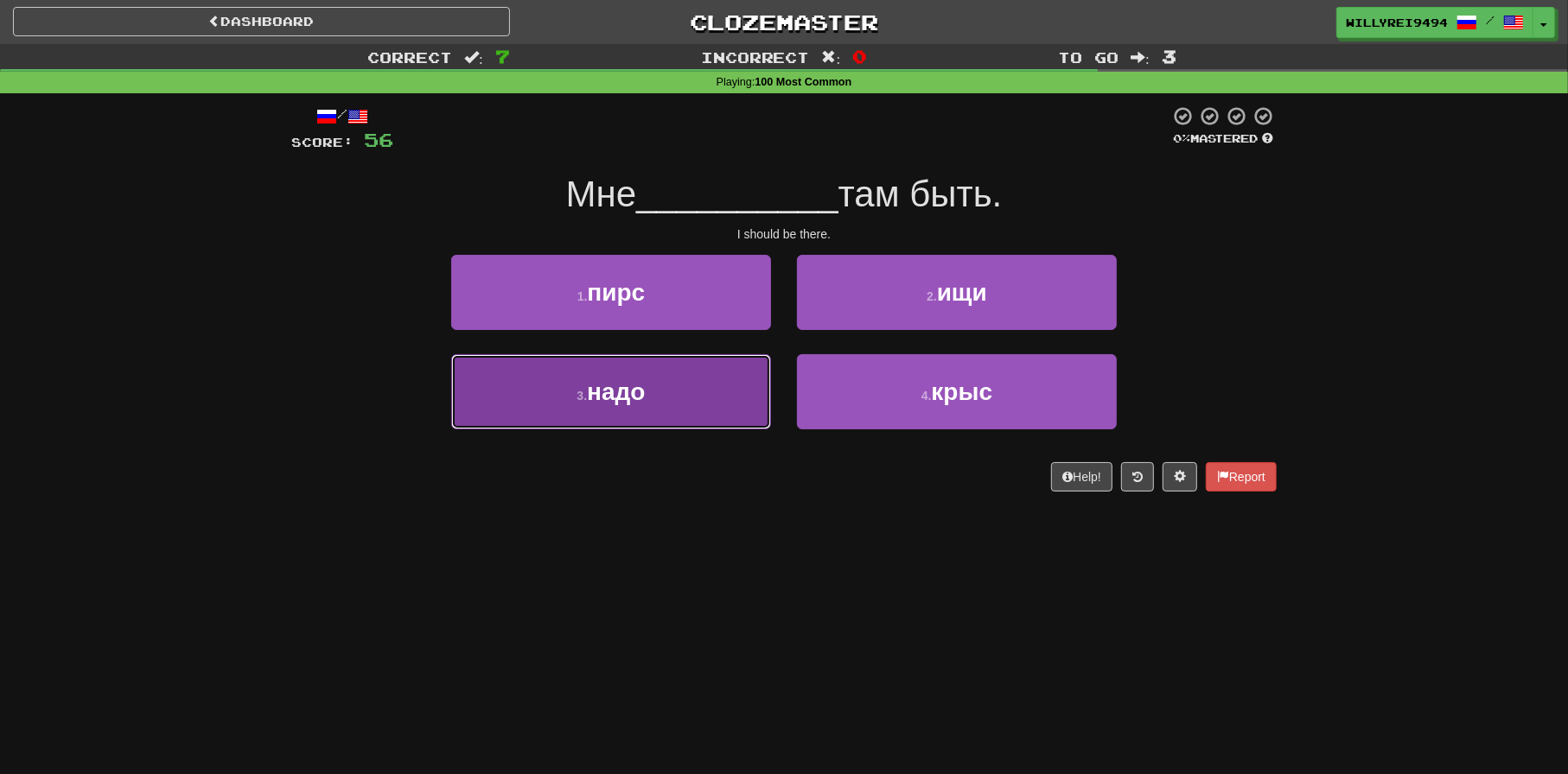
click at [659, 380] on button "3 . надо" at bounding box center [611, 391] width 320 height 75
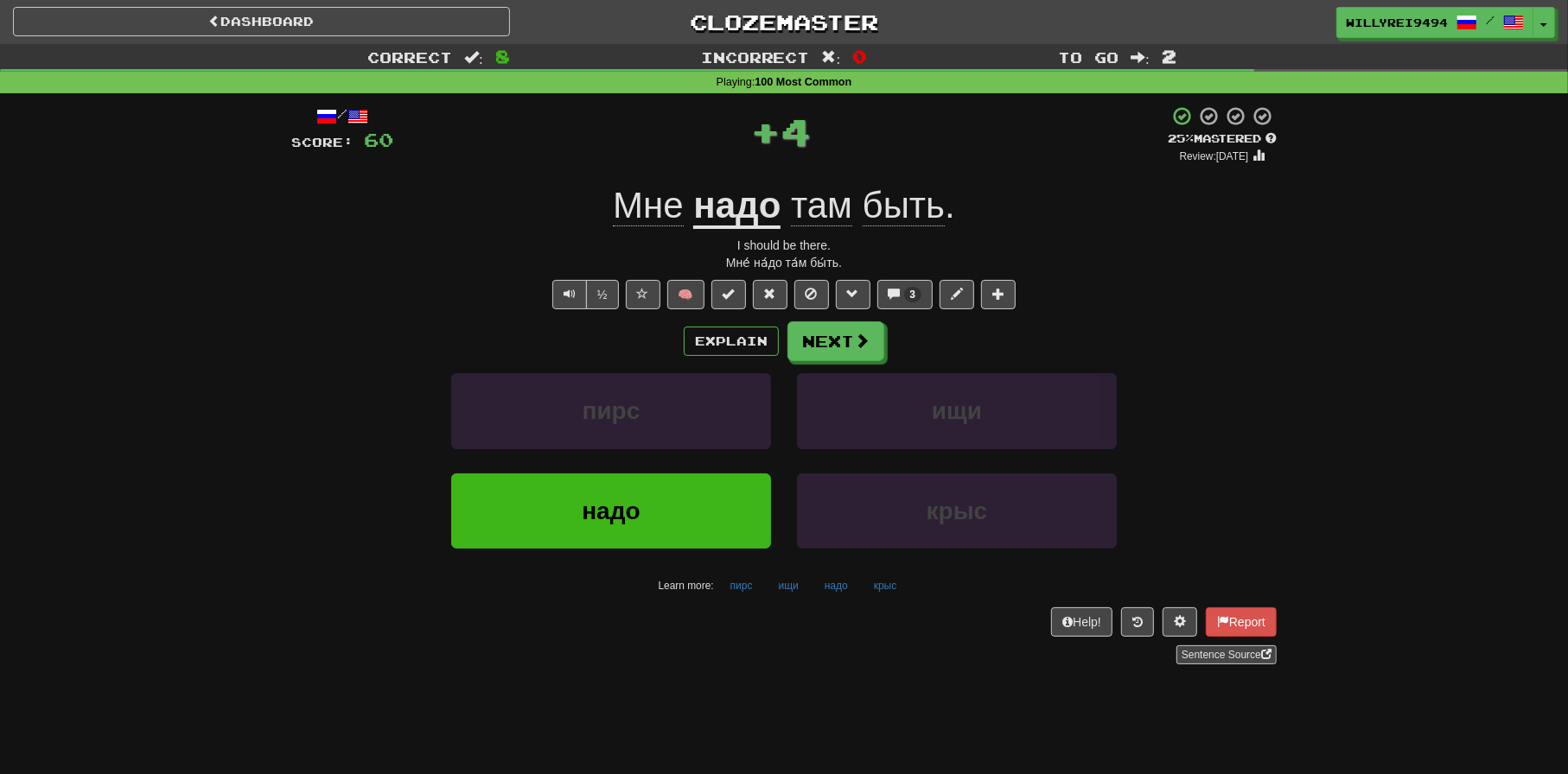
click at [725, 219] on u "надо" at bounding box center [737, 207] width 87 height 44
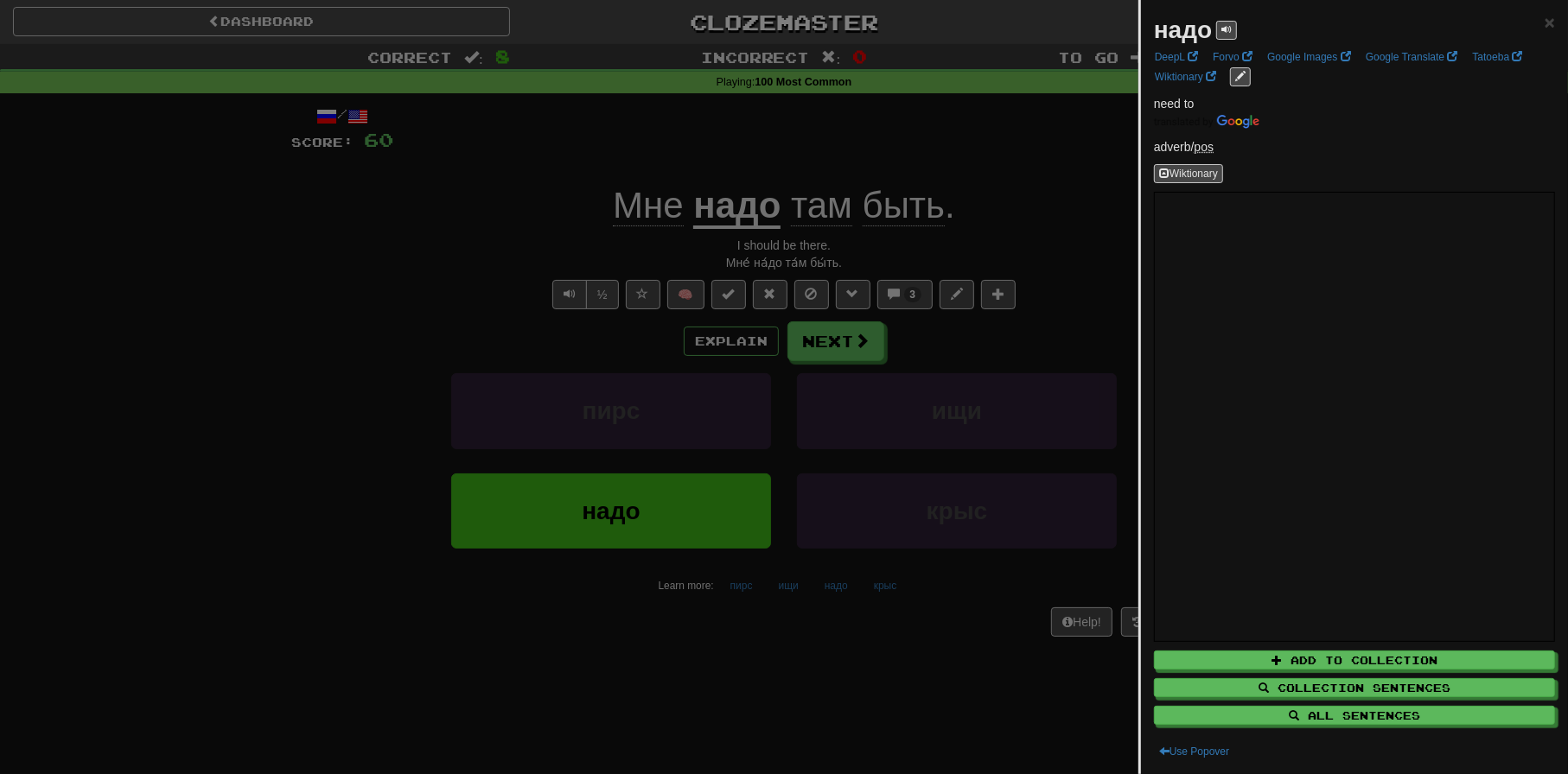
click at [762, 481] on div at bounding box center [784, 387] width 1568 height 774
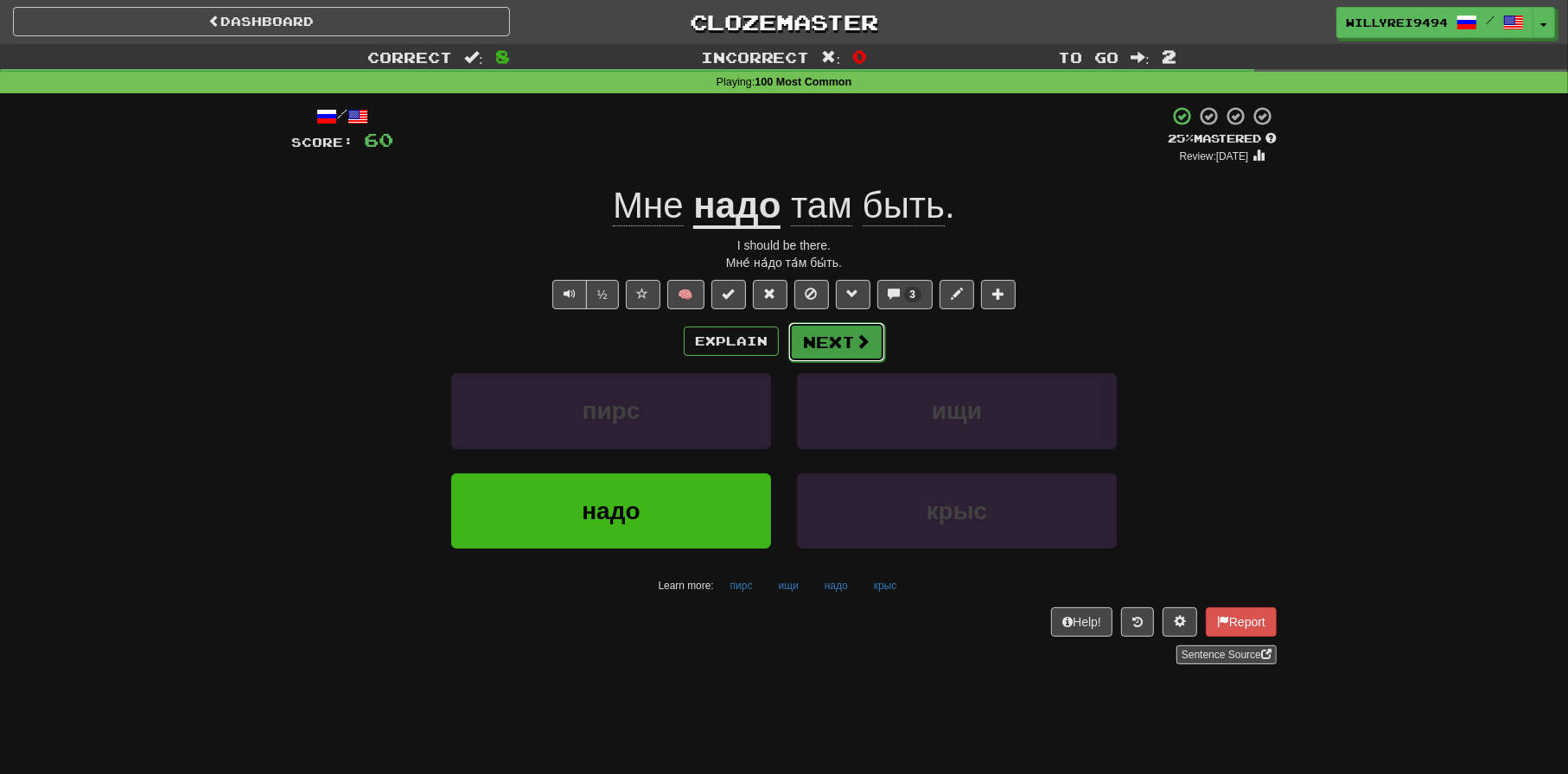
click at [824, 338] on button "Next" at bounding box center [836, 342] width 97 height 40
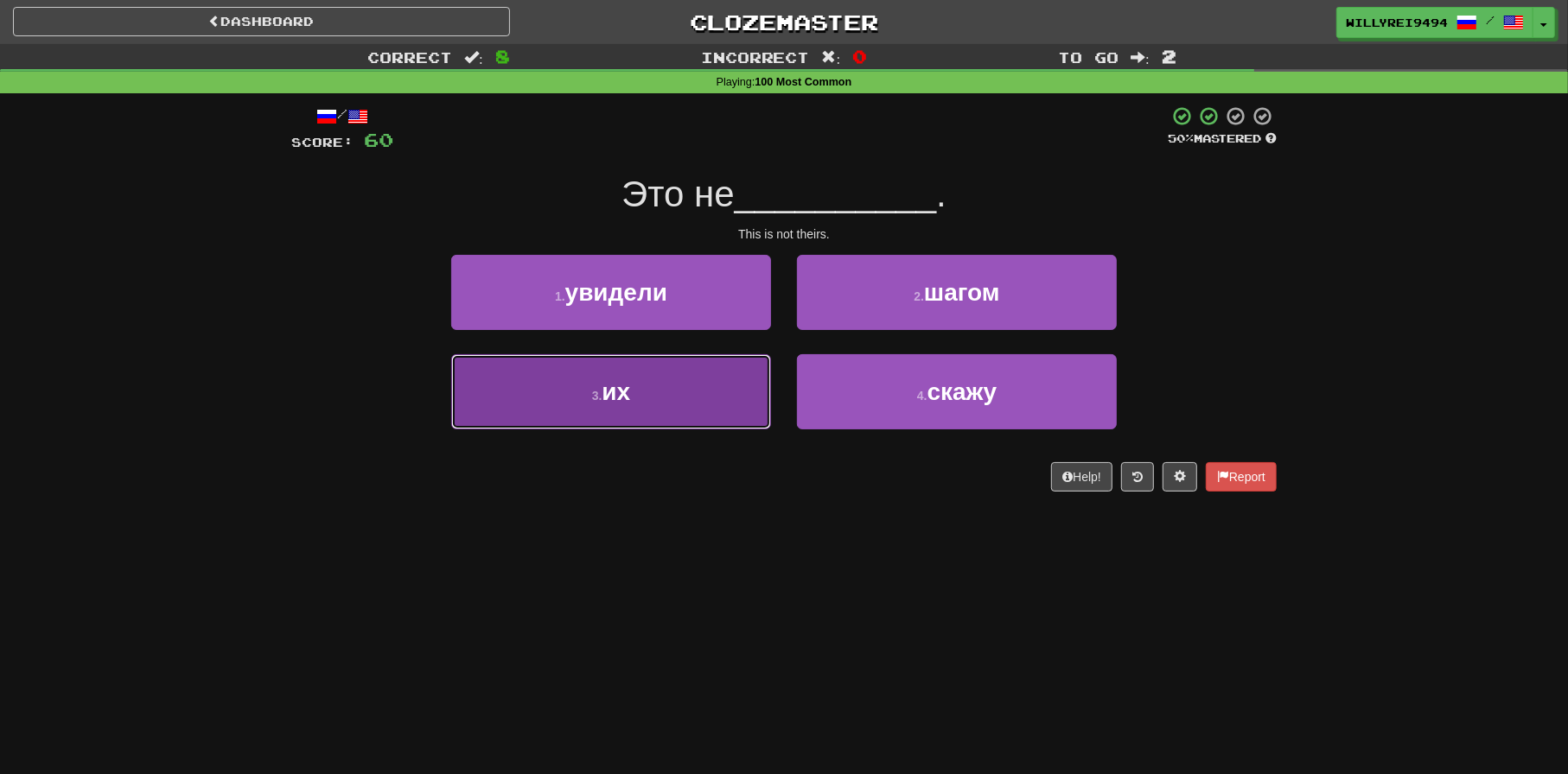
click at [736, 367] on button "3 . их" at bounding box center [611, 391] width 320 height 75
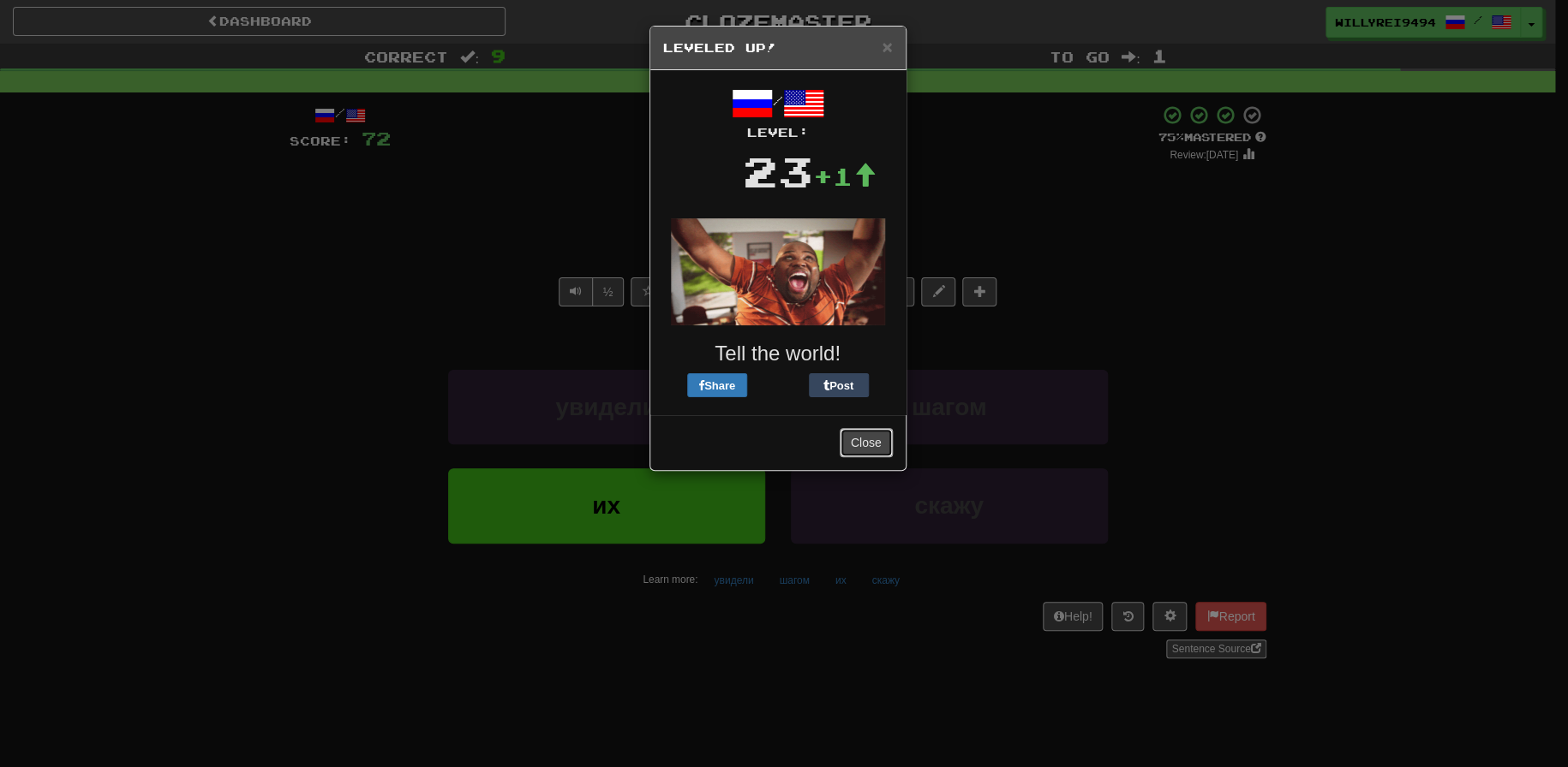
click at [865, 439] on button "Close" at bounding box center [865, 442] width 53 height 29
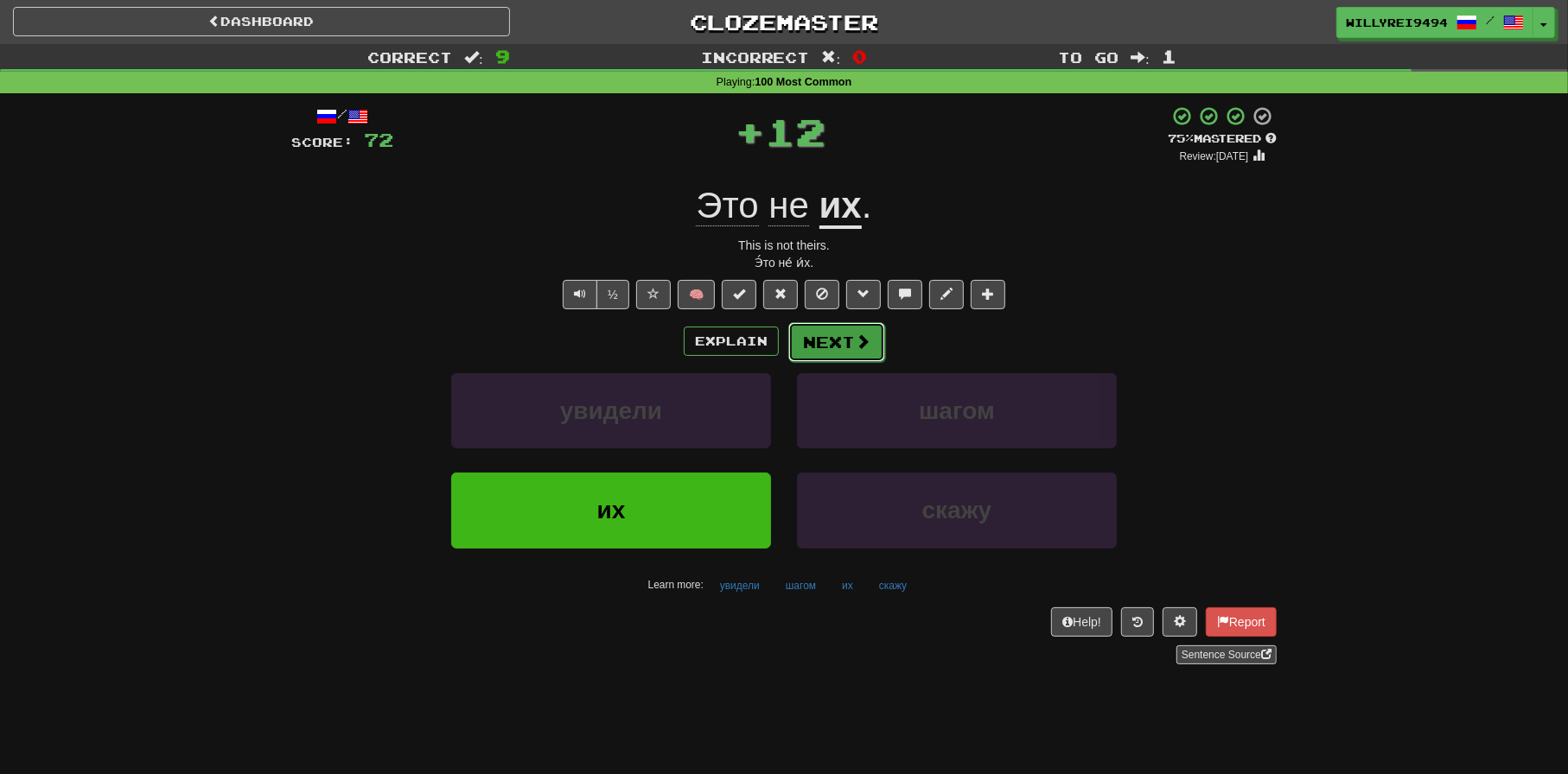
click at [867, 345] on span at bounding box center [863, 341] width 15 height 15
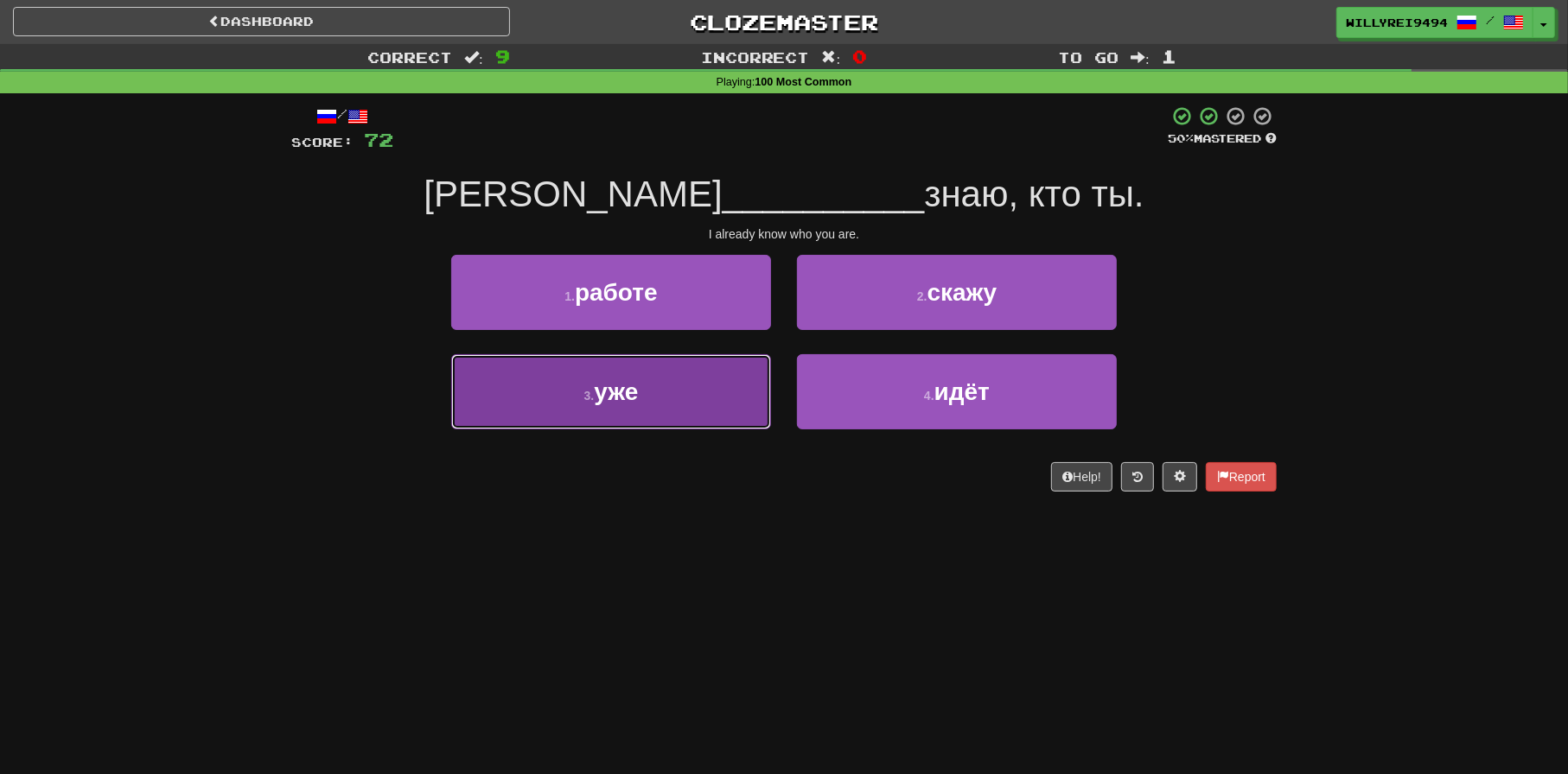
click at [640, 392] on button "3 . уже" at bounding box center [611, 391] width 320 height 75
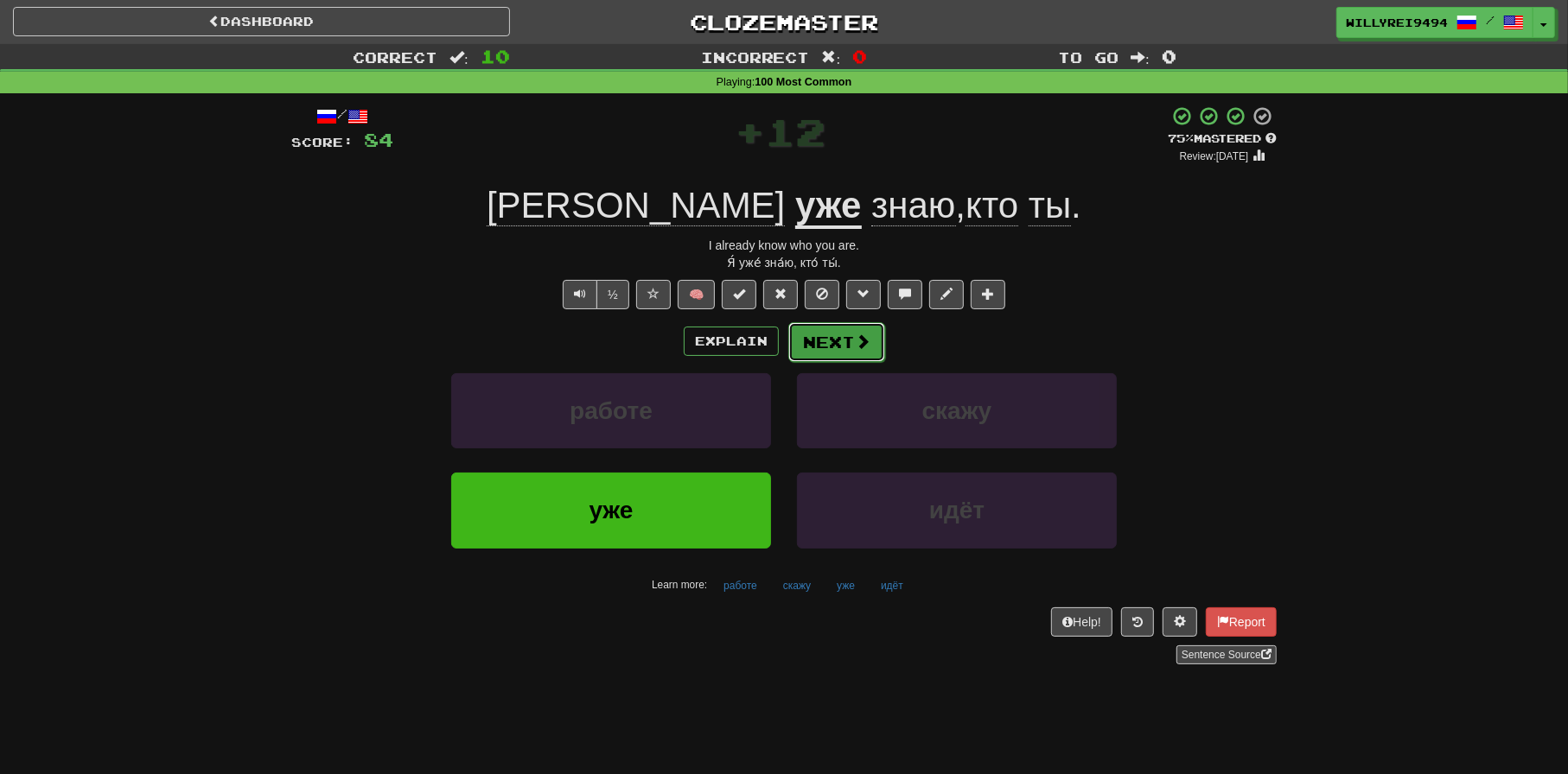
click at [861, 345] on span at bounding box center [863, 341] width 15 height 15
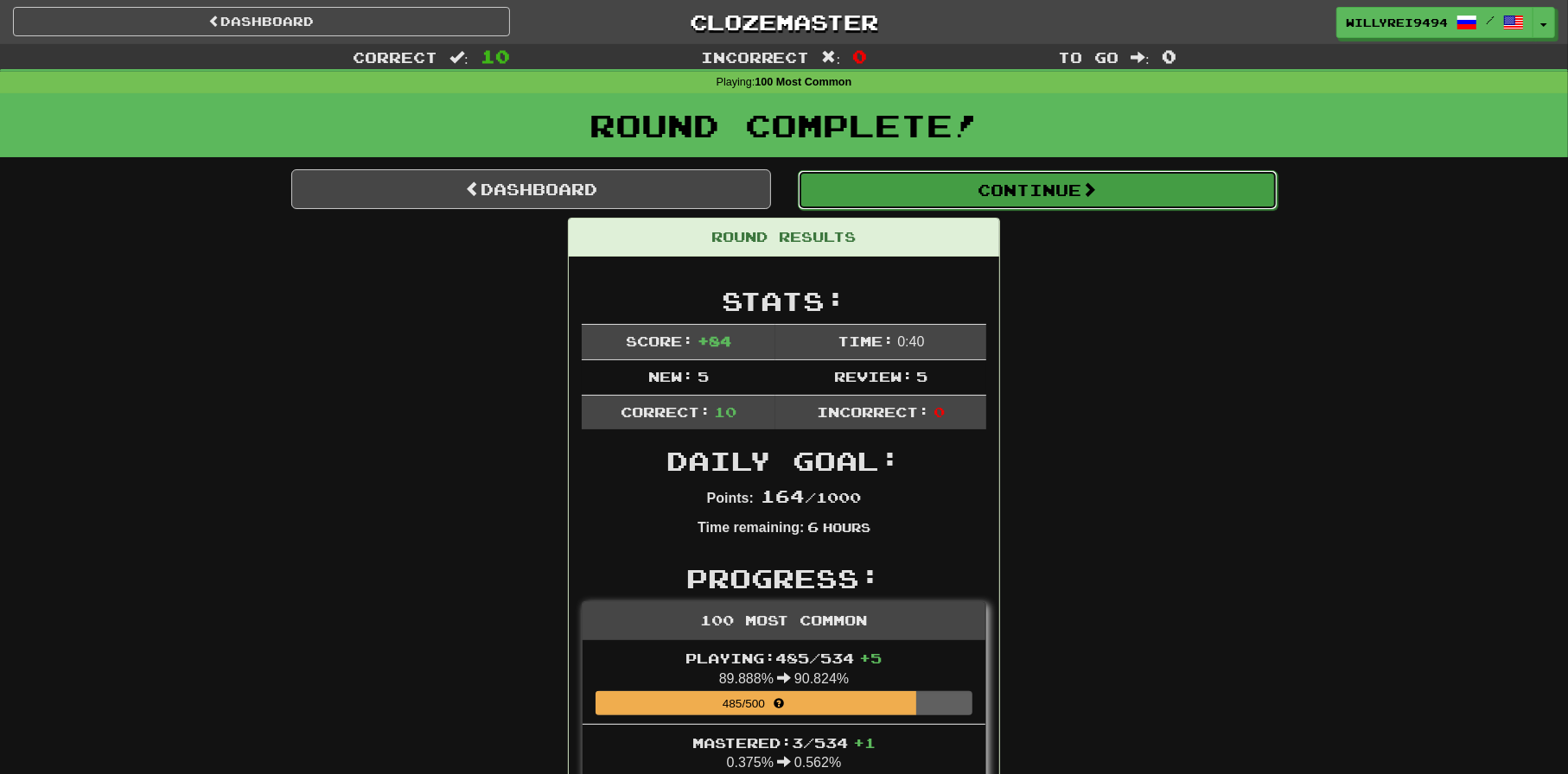
click at [971, 208] on button "Continue" at bounding box center [1038, 191] width 480 height 40
